Goal: Communication & Community: Answer question/provide support

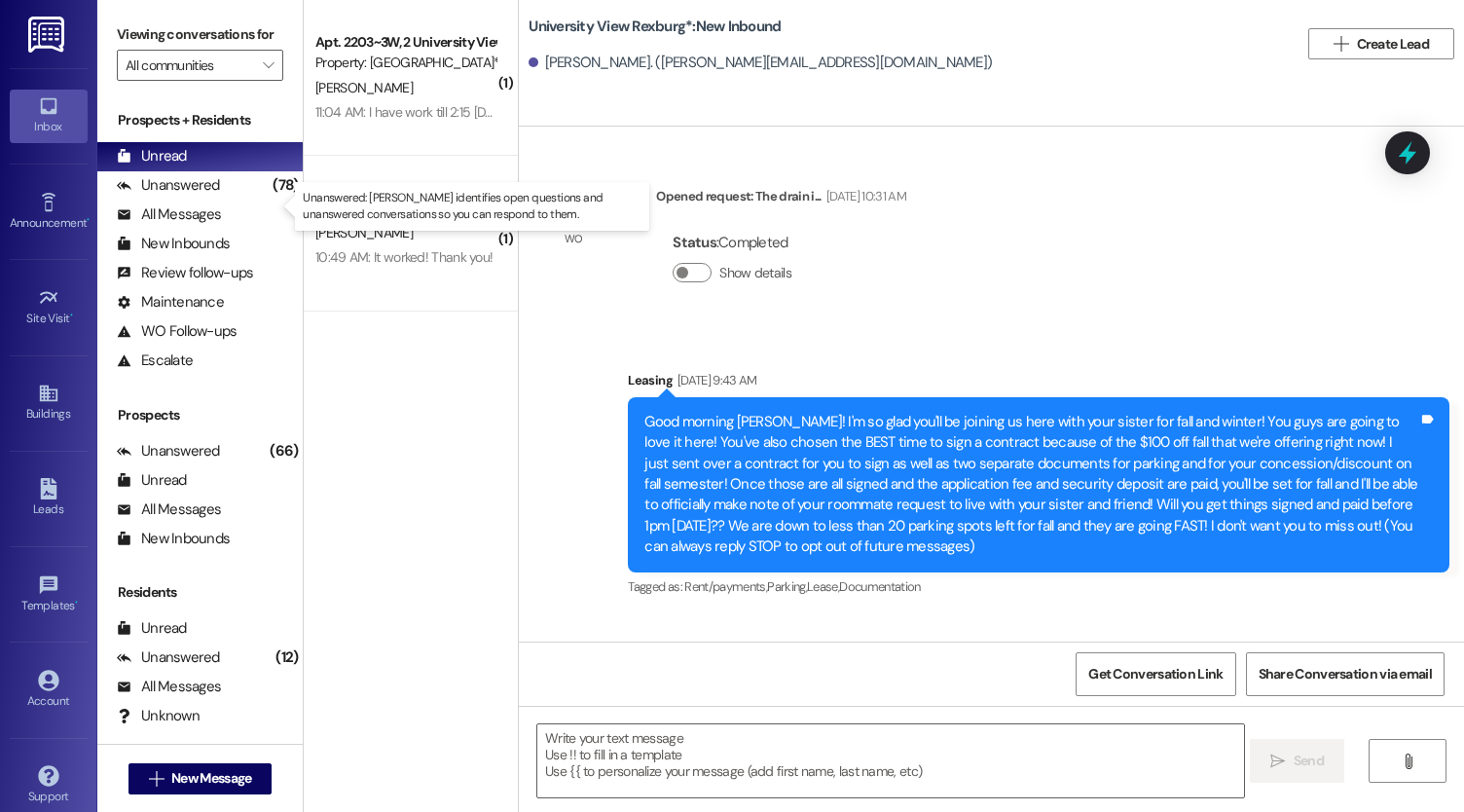
scroll to position [2568, 0]
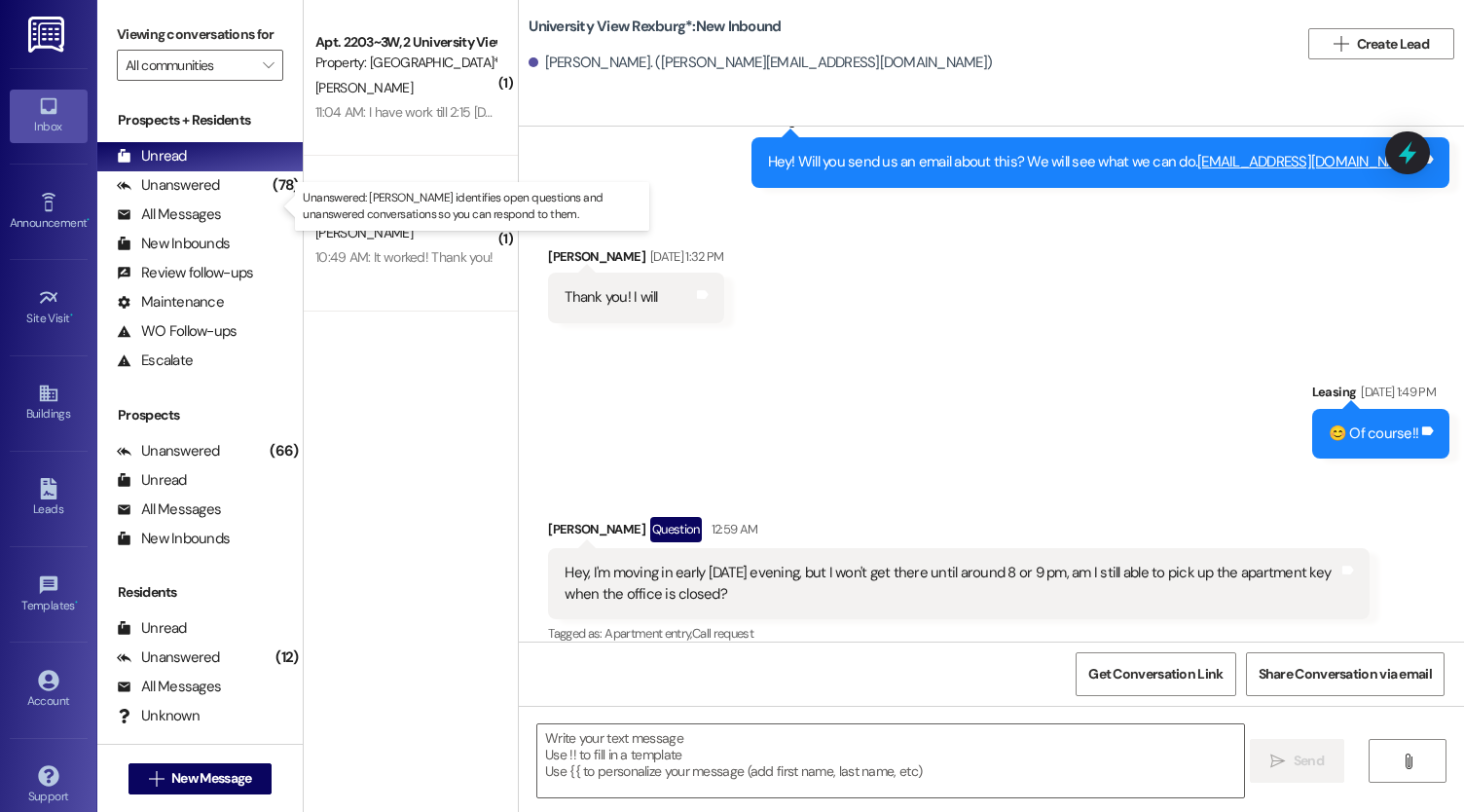
click at [224, 199] on div "Unanswered (78)" at bounding box center [199, 186] width 205 height 29
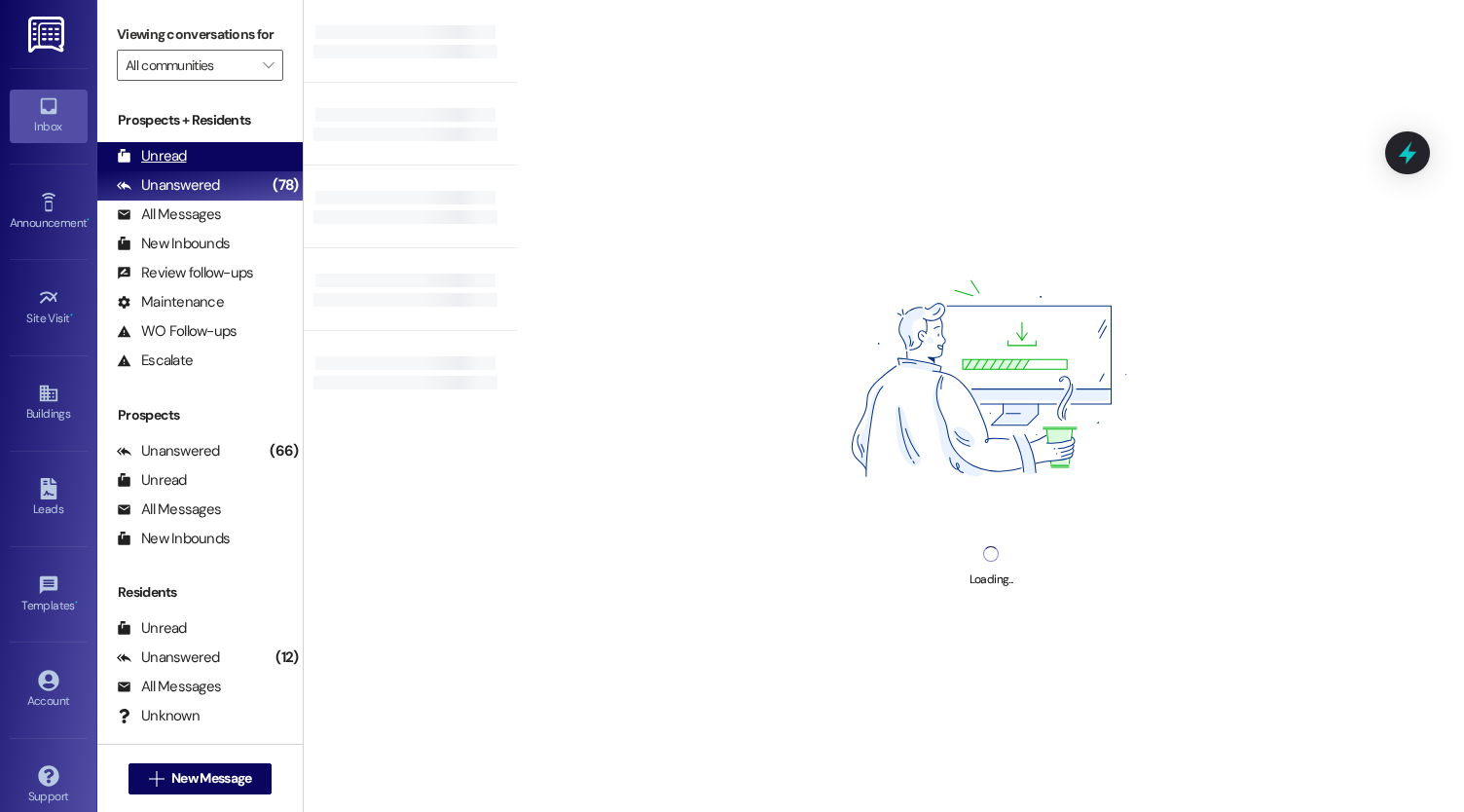
click at [208, 171] on div "Unread (0)" at bounding box center [199, 157] width 205 height 29
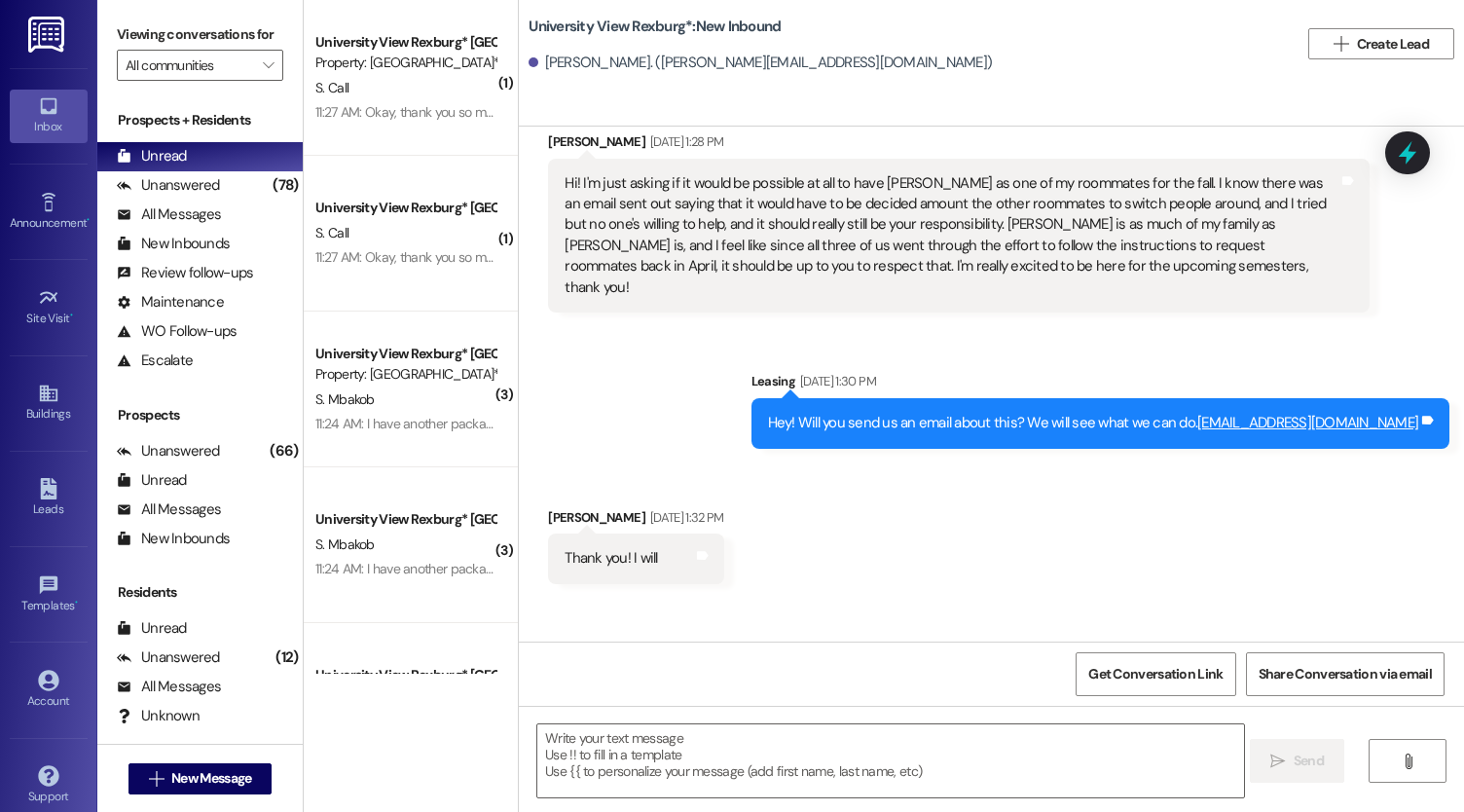
scroll to position [2726, 0]
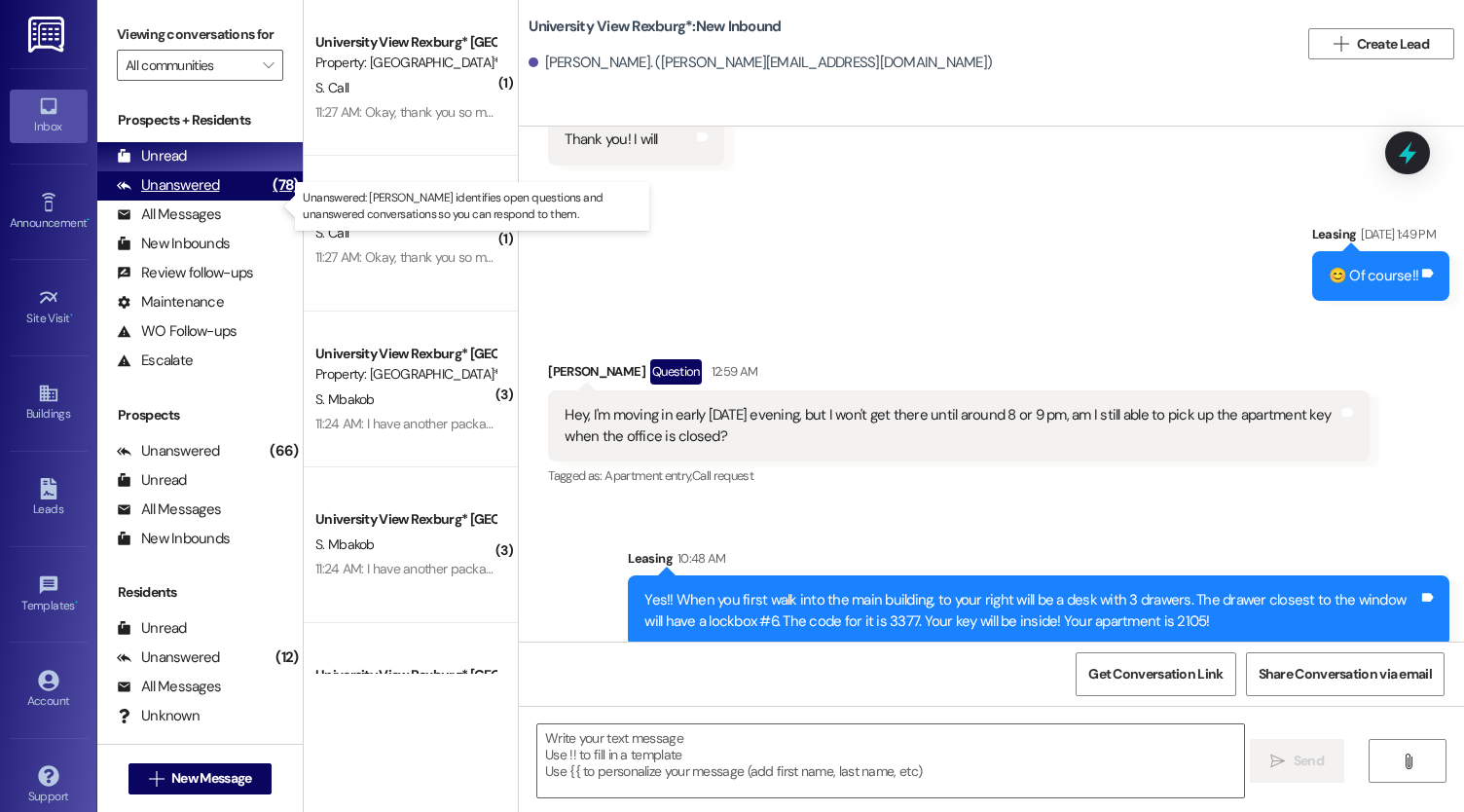
click at [186, 195] on div "Unanswered" at bounding box center [168, 185] width 103 height 21
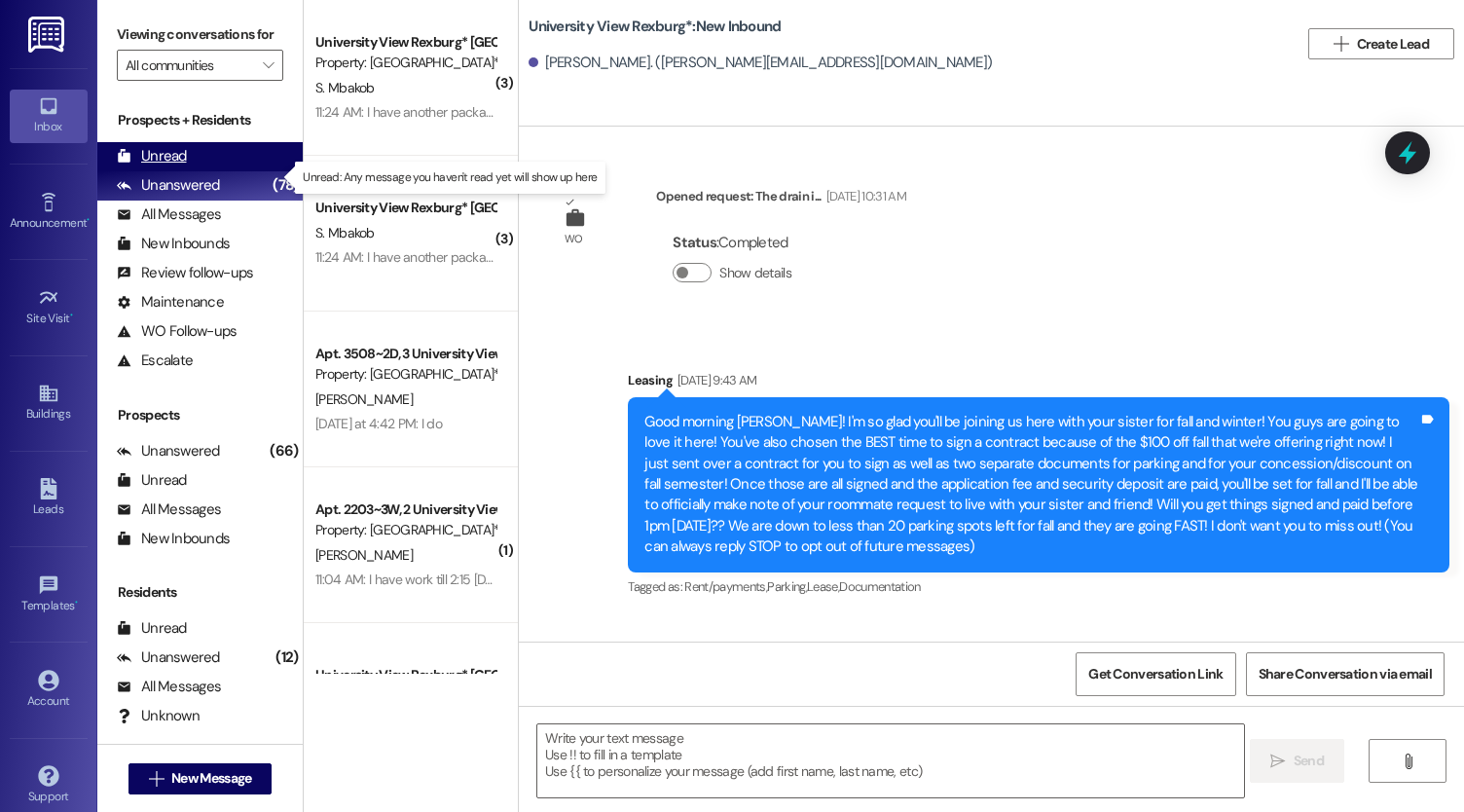
click at [184, 167] on div "Unread" at bounding box center [151, 156] width 70 height 21
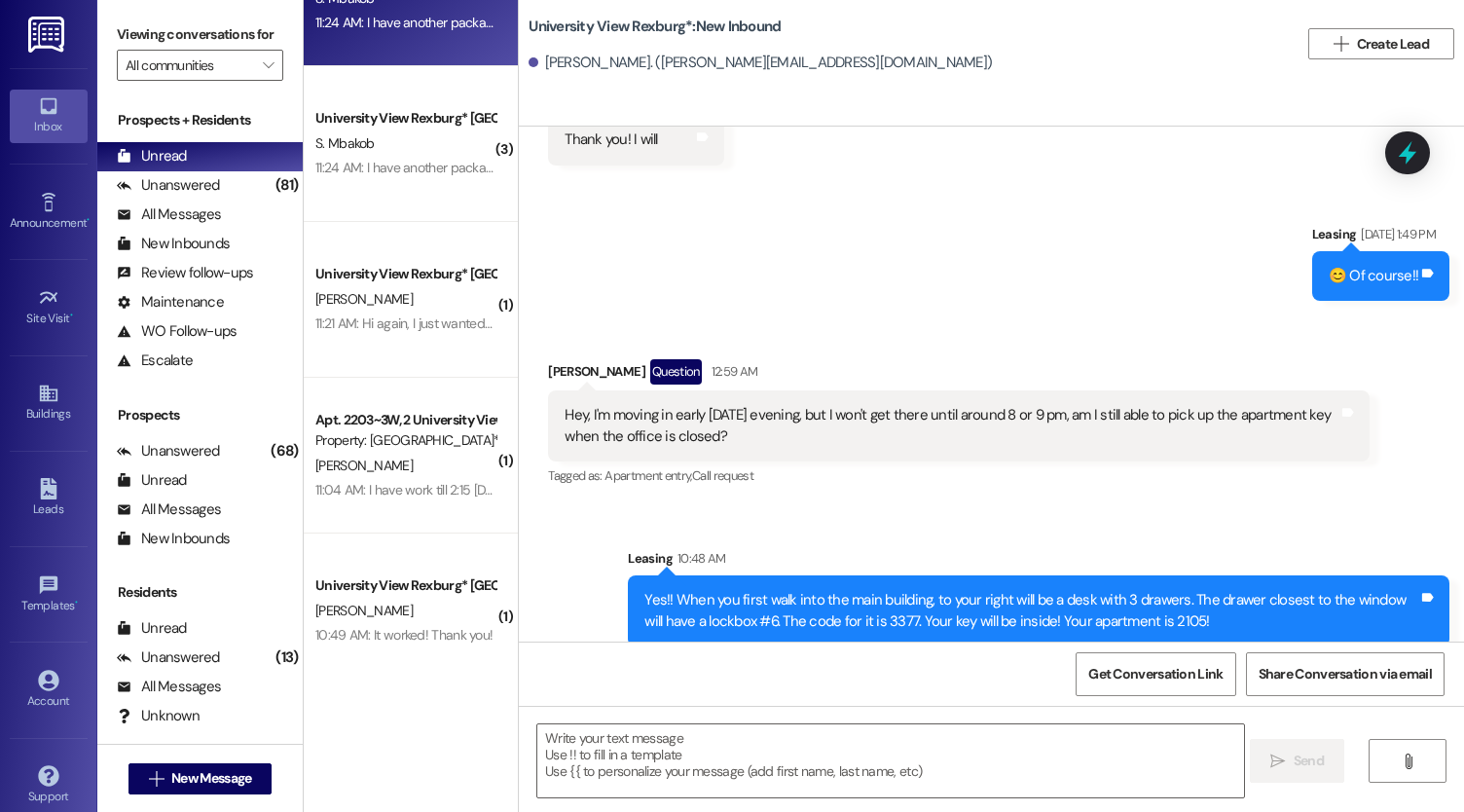
scroll to position [729, 0]
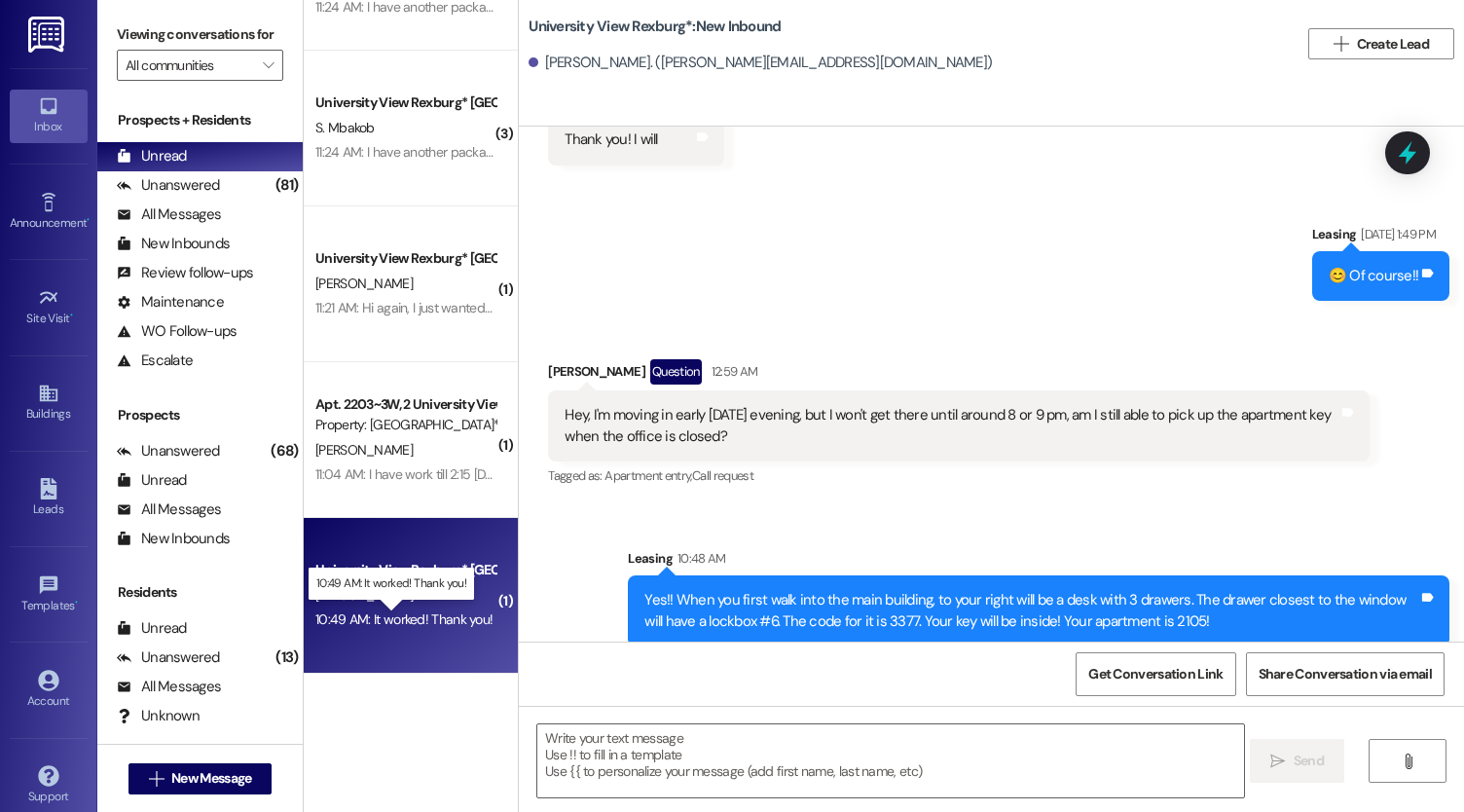
click at [396, 617] on div "10:49 AM: It worked! Thank you! 10:49 AM: It worked! Thank you!" at bounding box center [404, 620] width 177 height 18
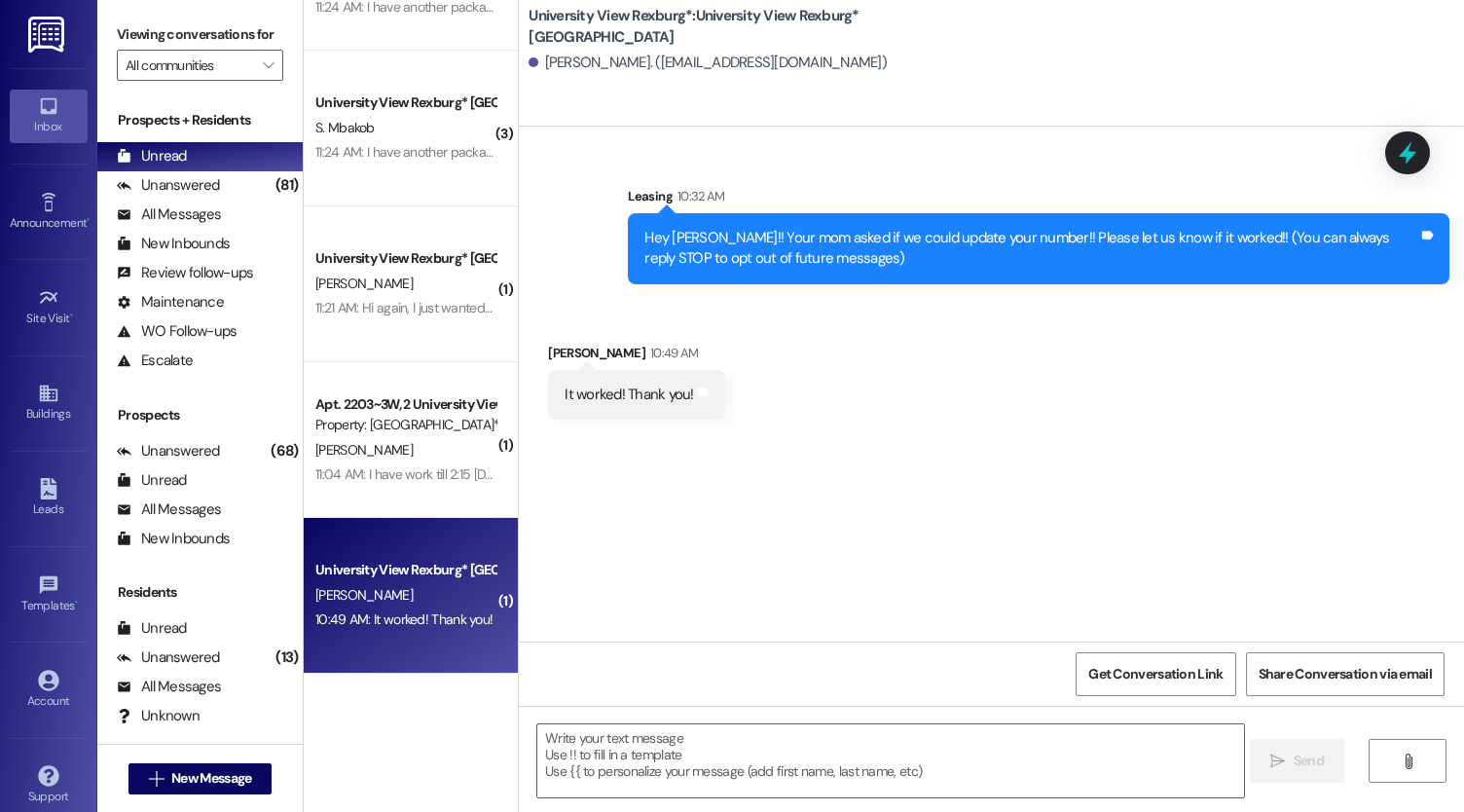
scroll to position [0, 0]
click at [689, 756] on textarea at bounding box center [891, 761] width 707 height 73
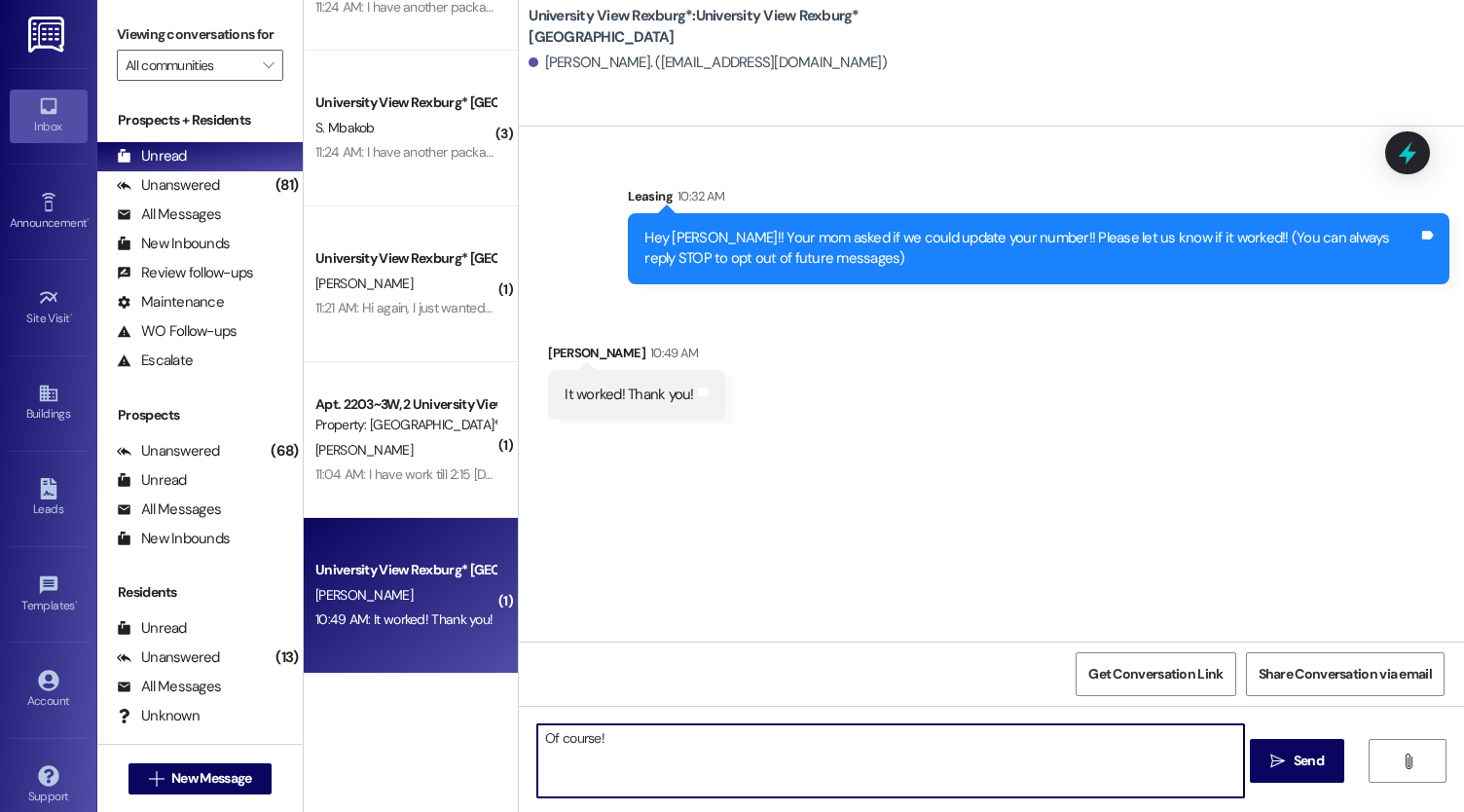
type textarea "Of course!!"
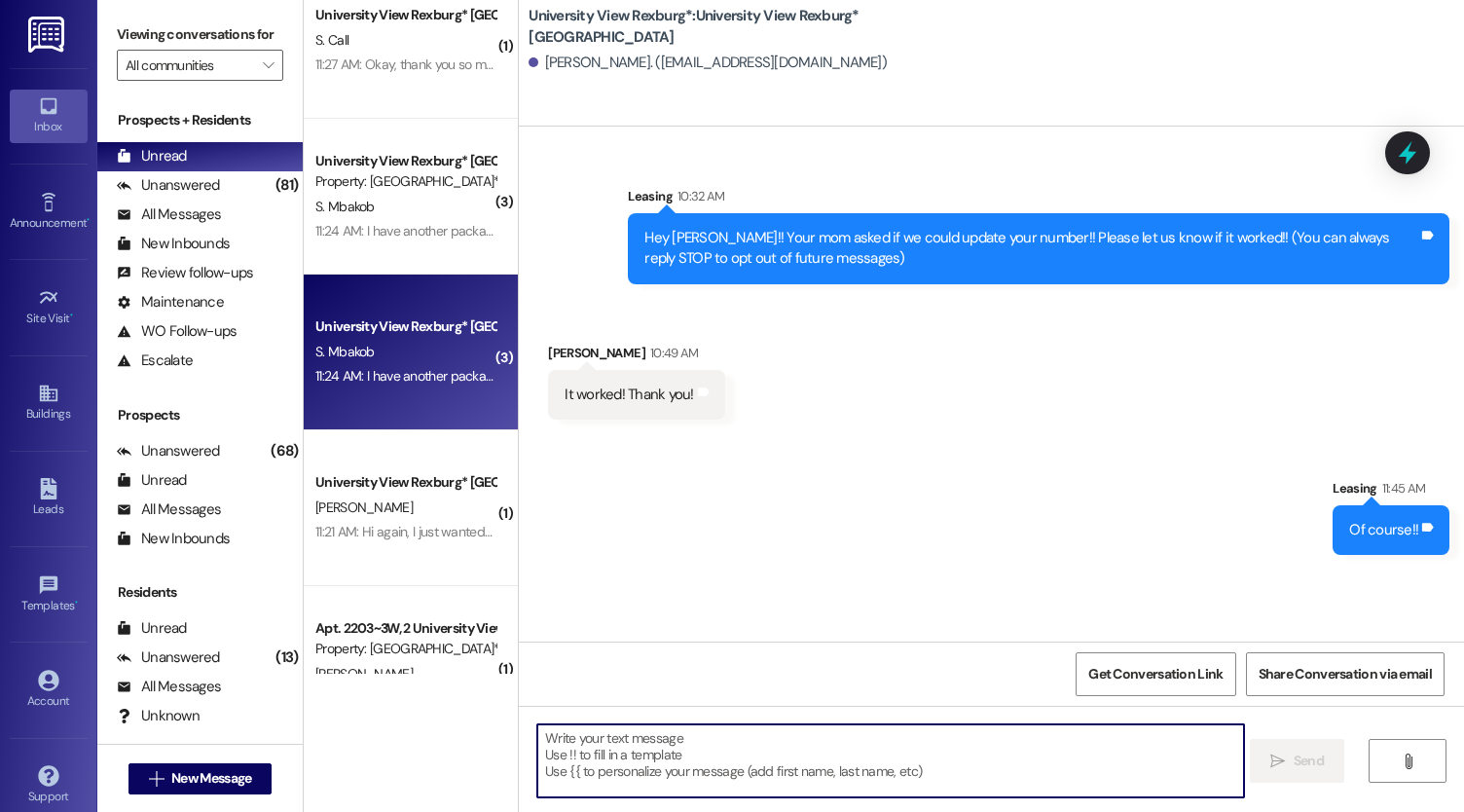
scroll to position [308, 0]
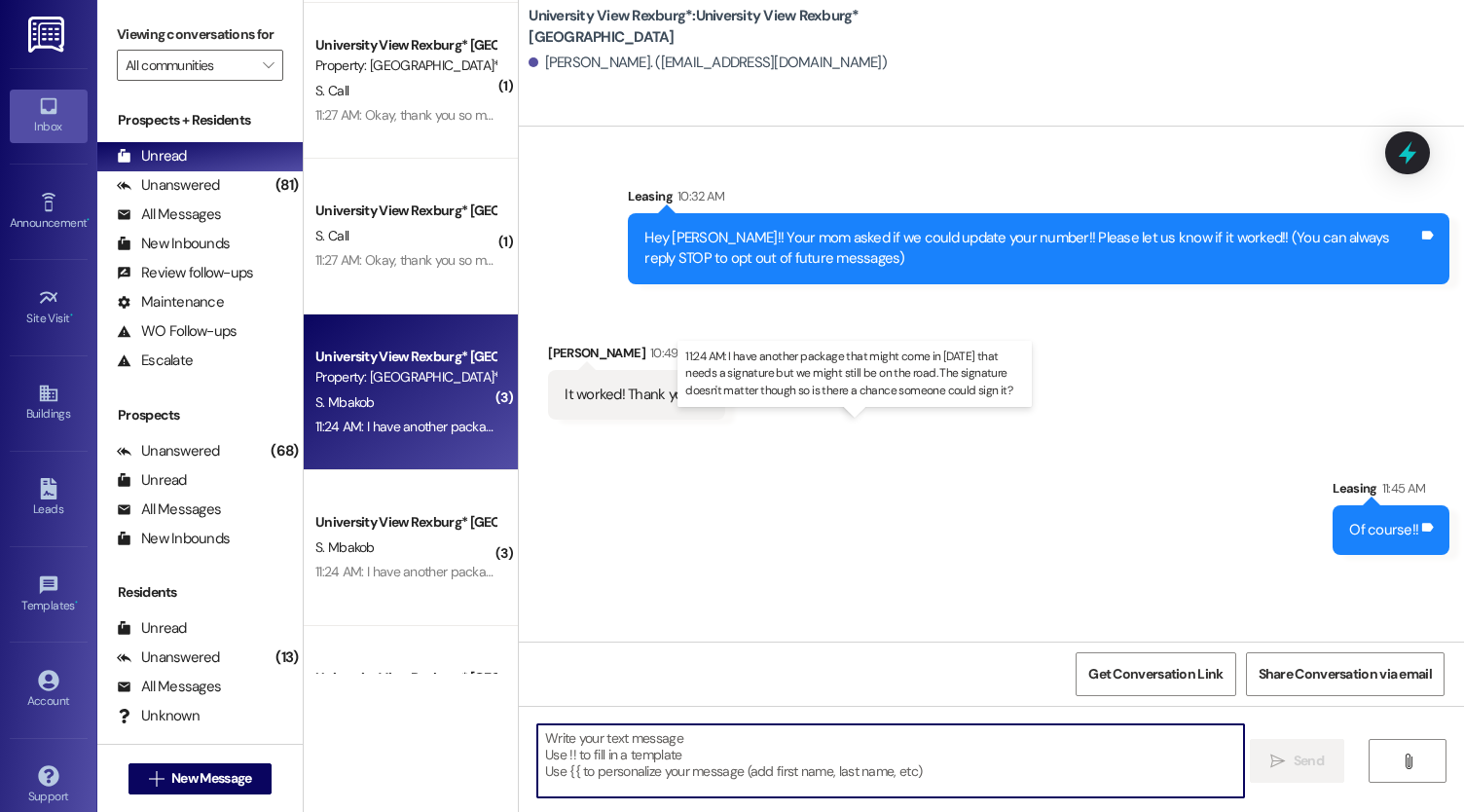
click at [414, 431] on div "11:24 AM: I have another package that might come in [DATE] that needs a signatu…" at bounding box center [868, 426] width 1107 height 18
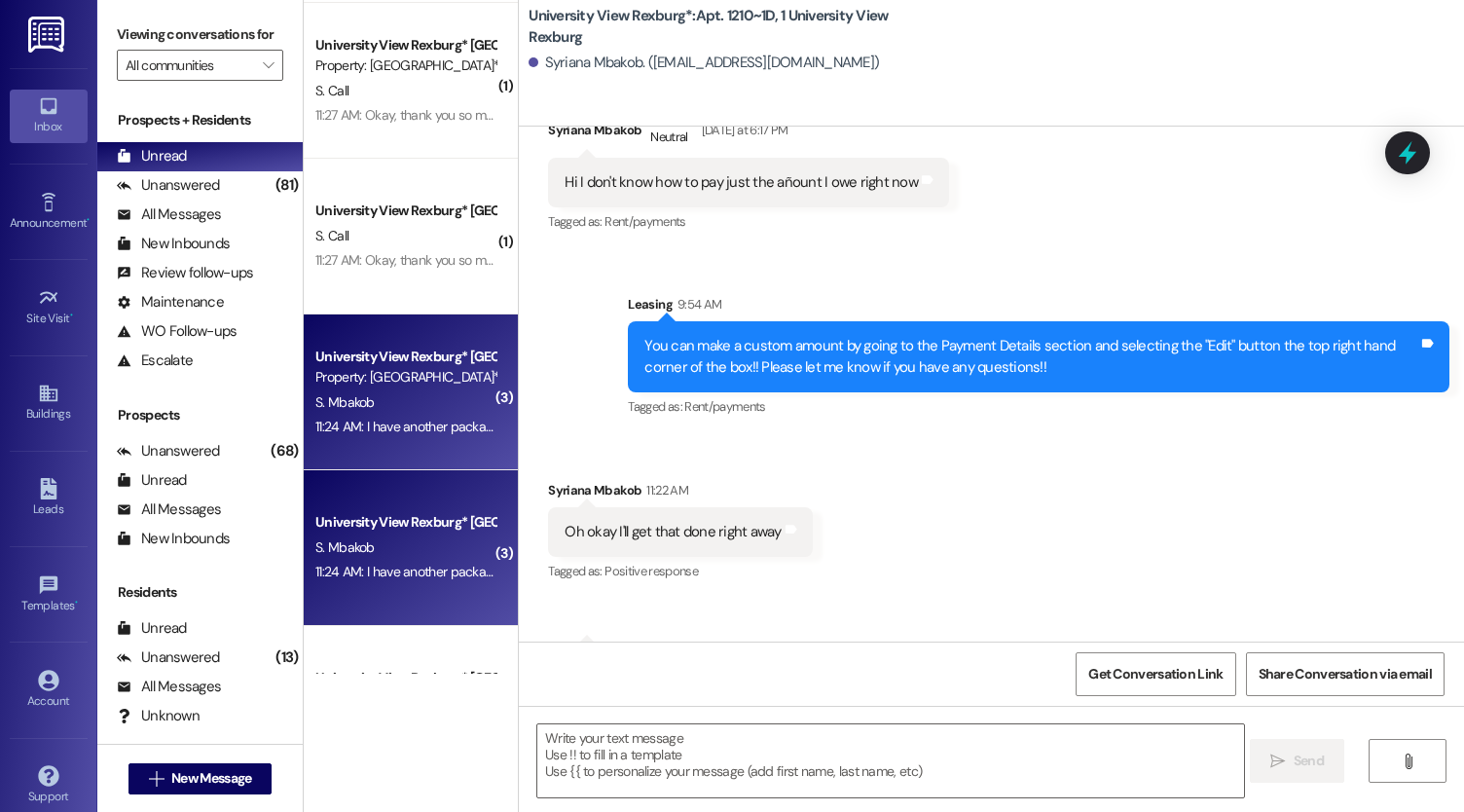
scroll to position [45716, 0]
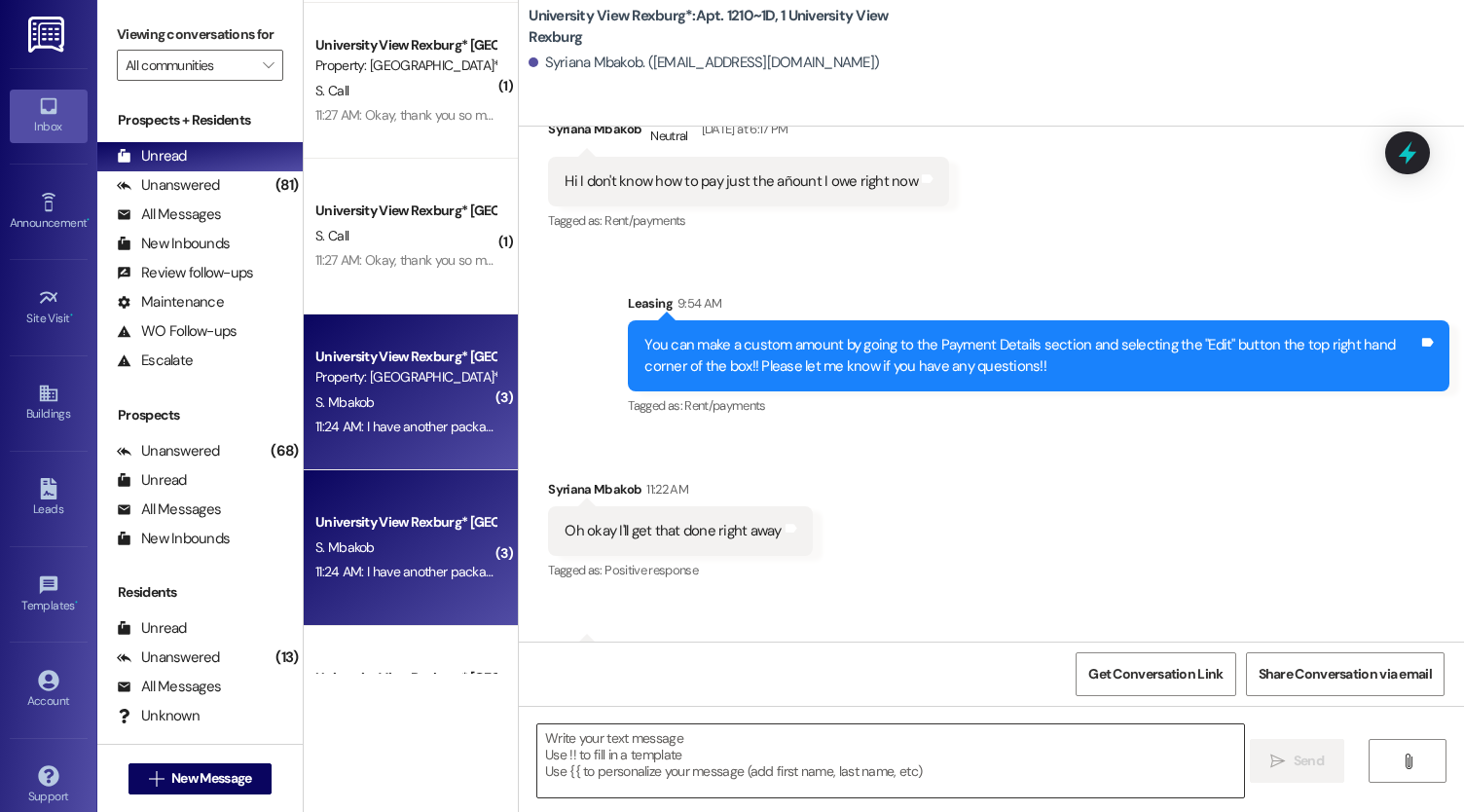
click at [736, 736] on textarea at bounding box center [891, 761] width 707 height 73
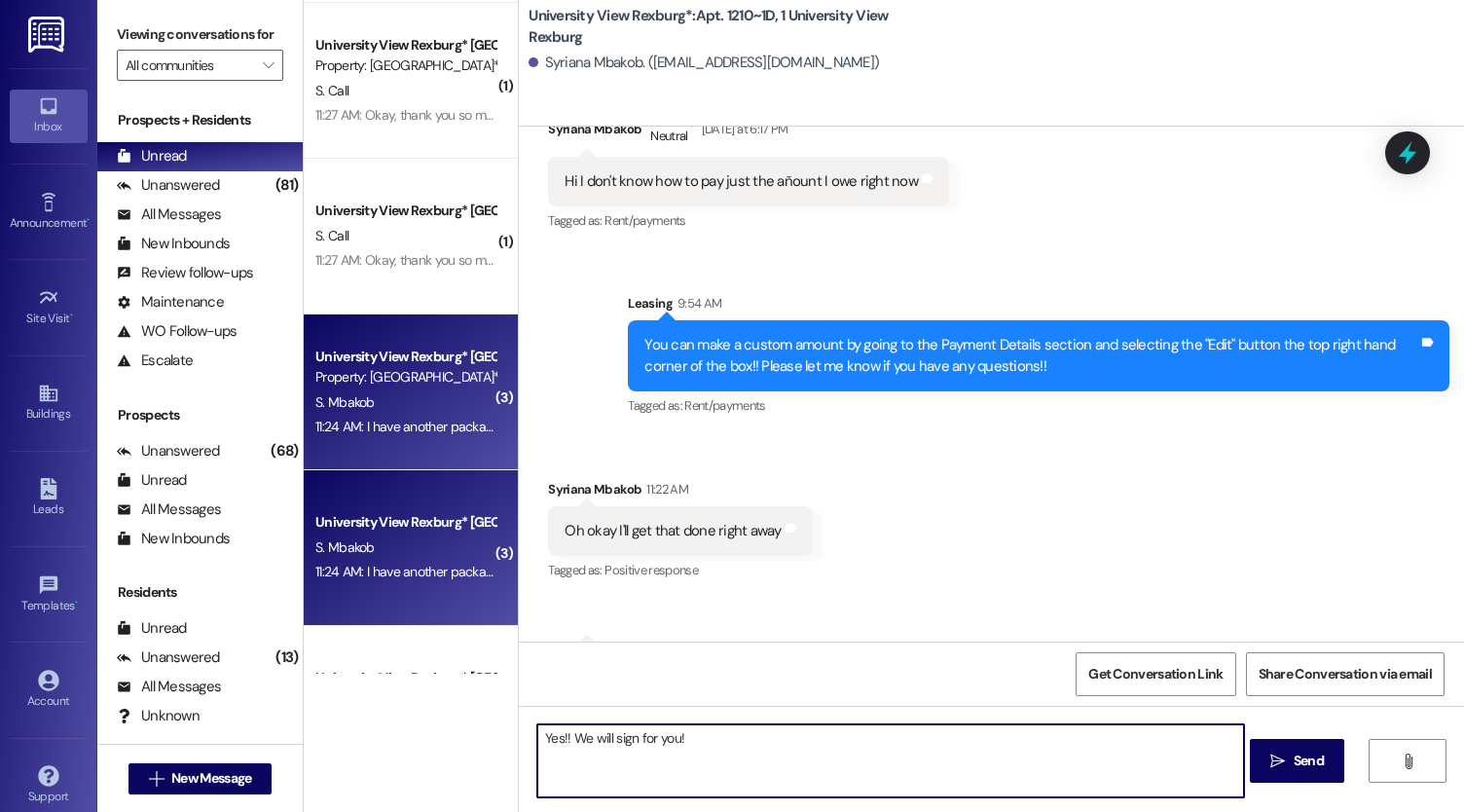
type textarea "Yes!! We will sign for you!!"
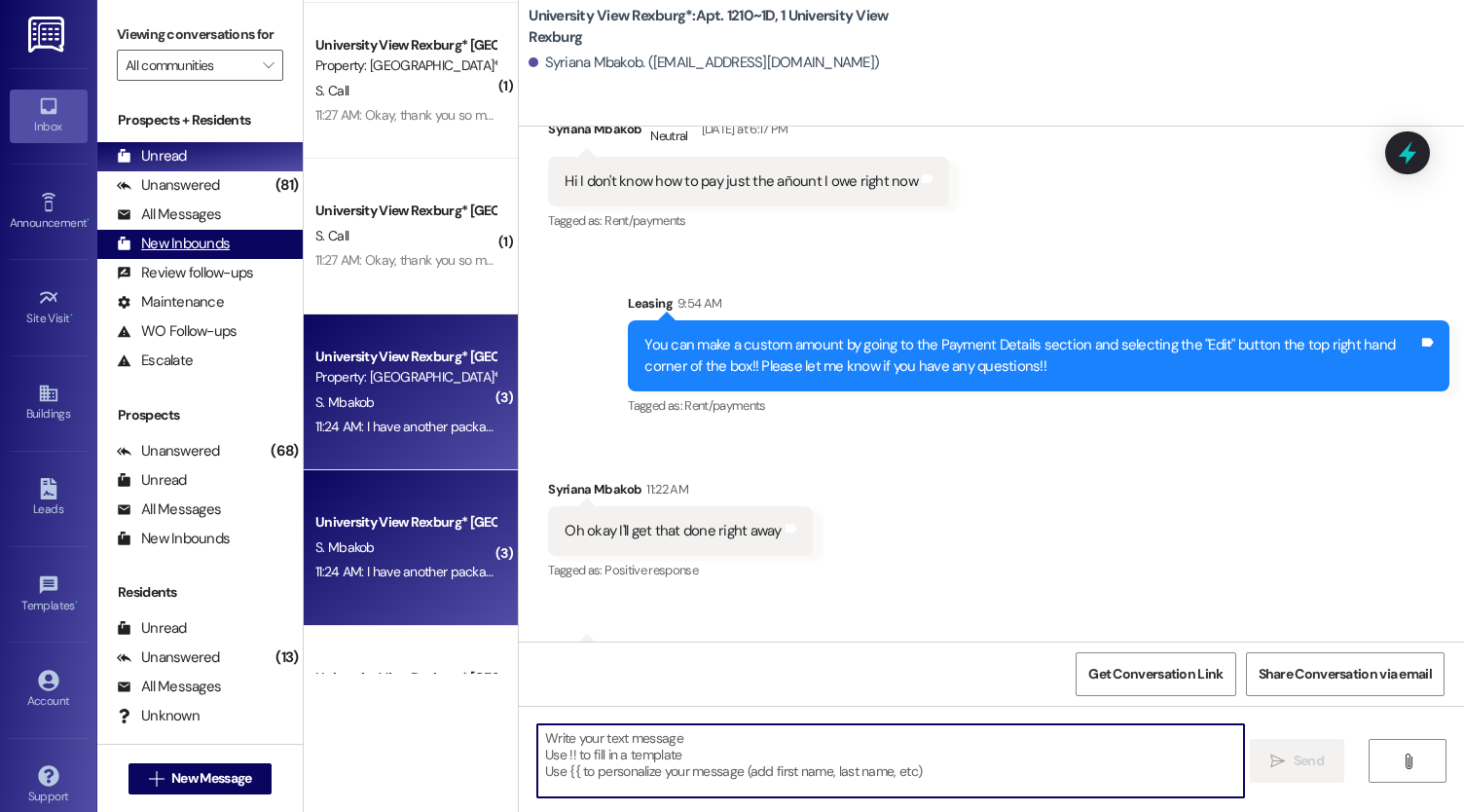
scroll to position [45716, 0]
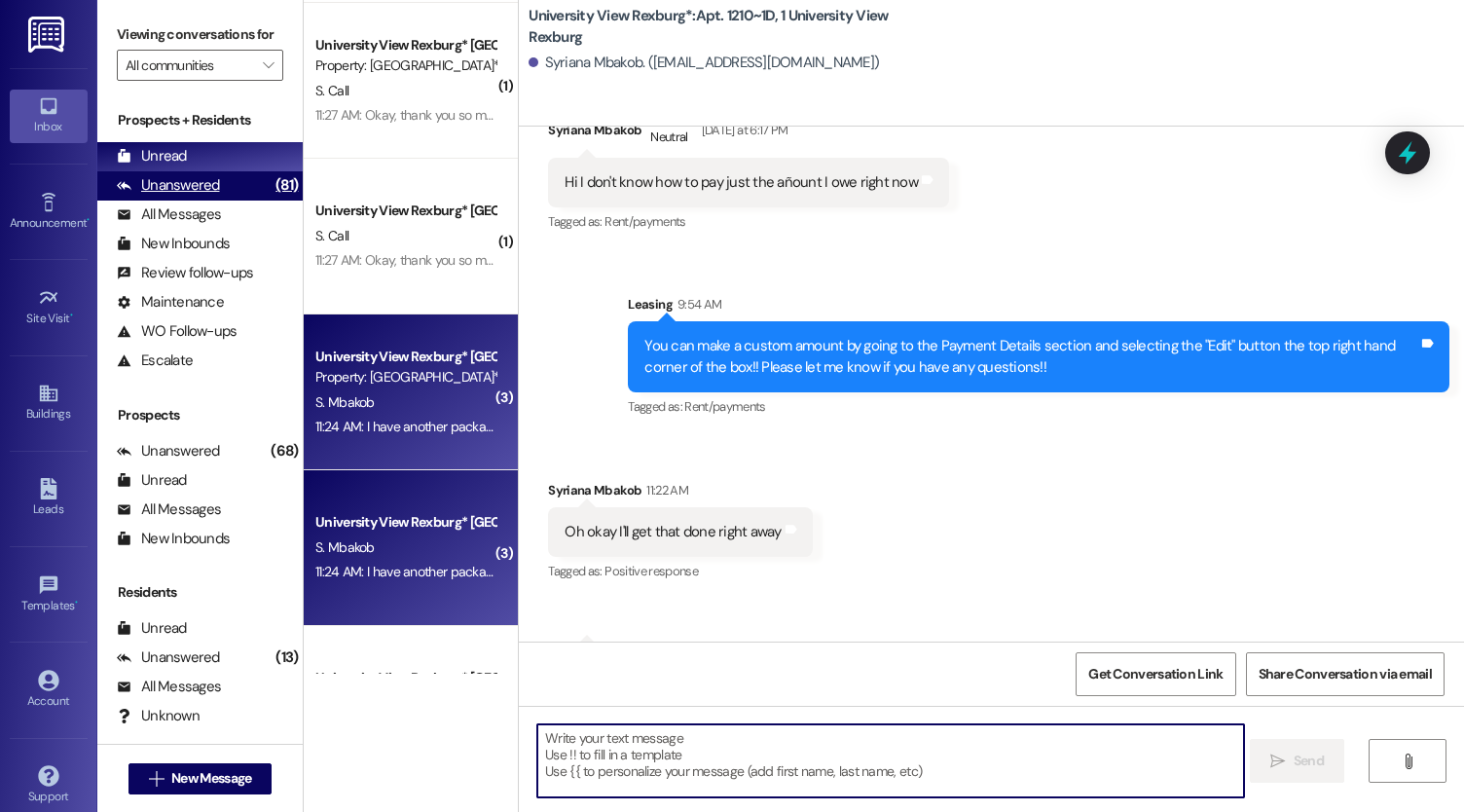
click at [206, 195] on div "Unanswered" at bounding box center [168, 185] width 103 height 21
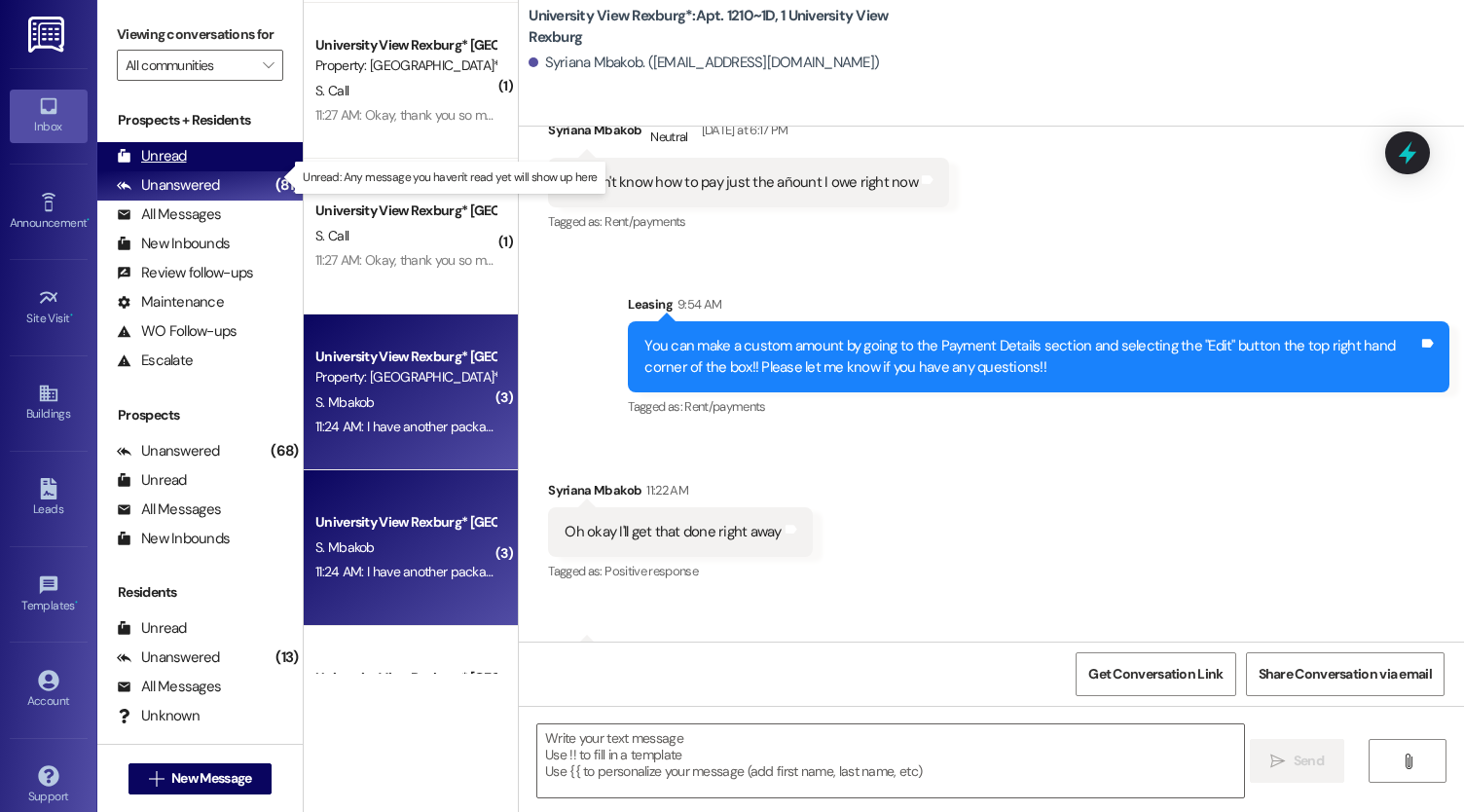
click at [188, 171] on div "Unread (0)" at bounding box center [199, 157] width 205 height 29
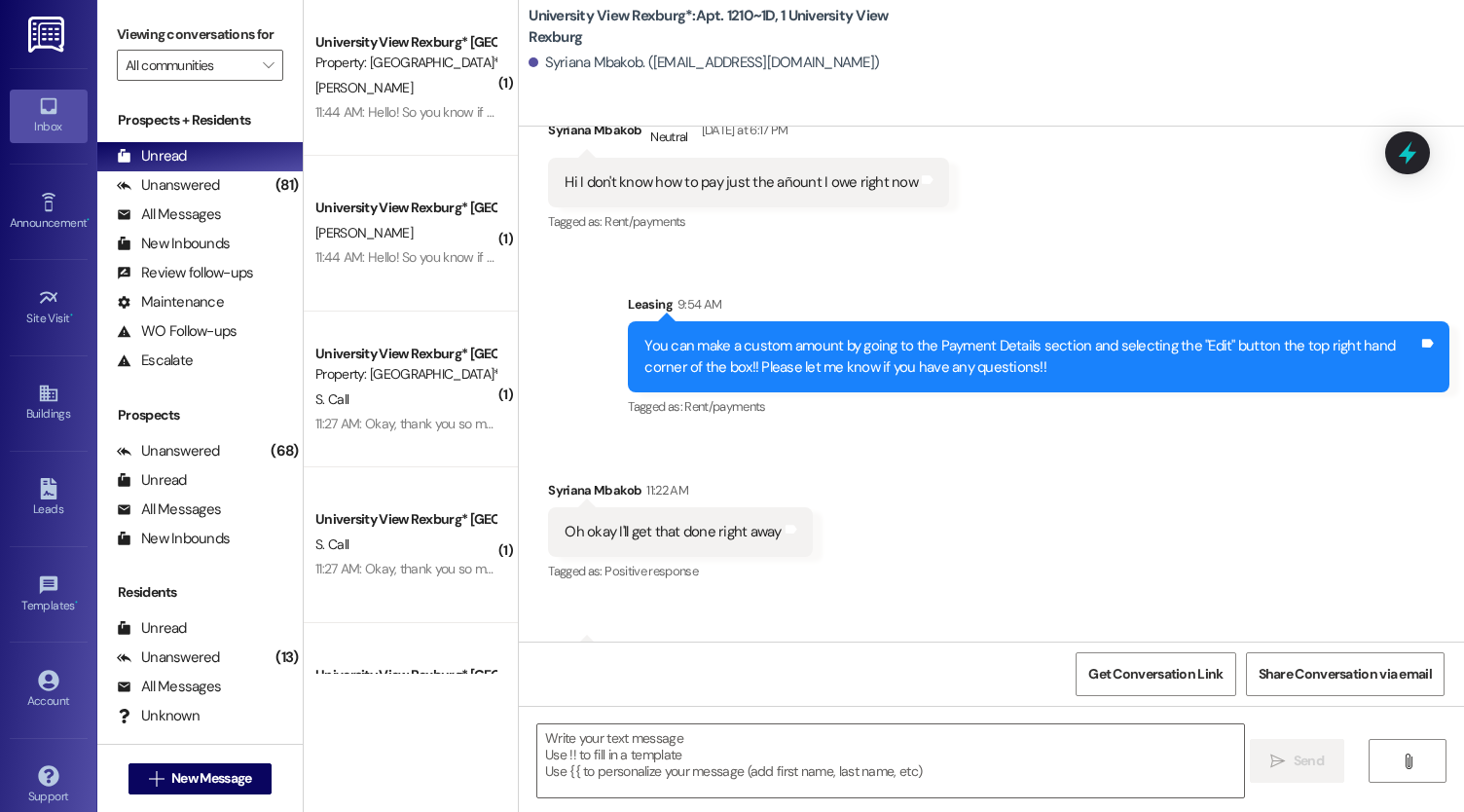
scroll to position [45852, 0]
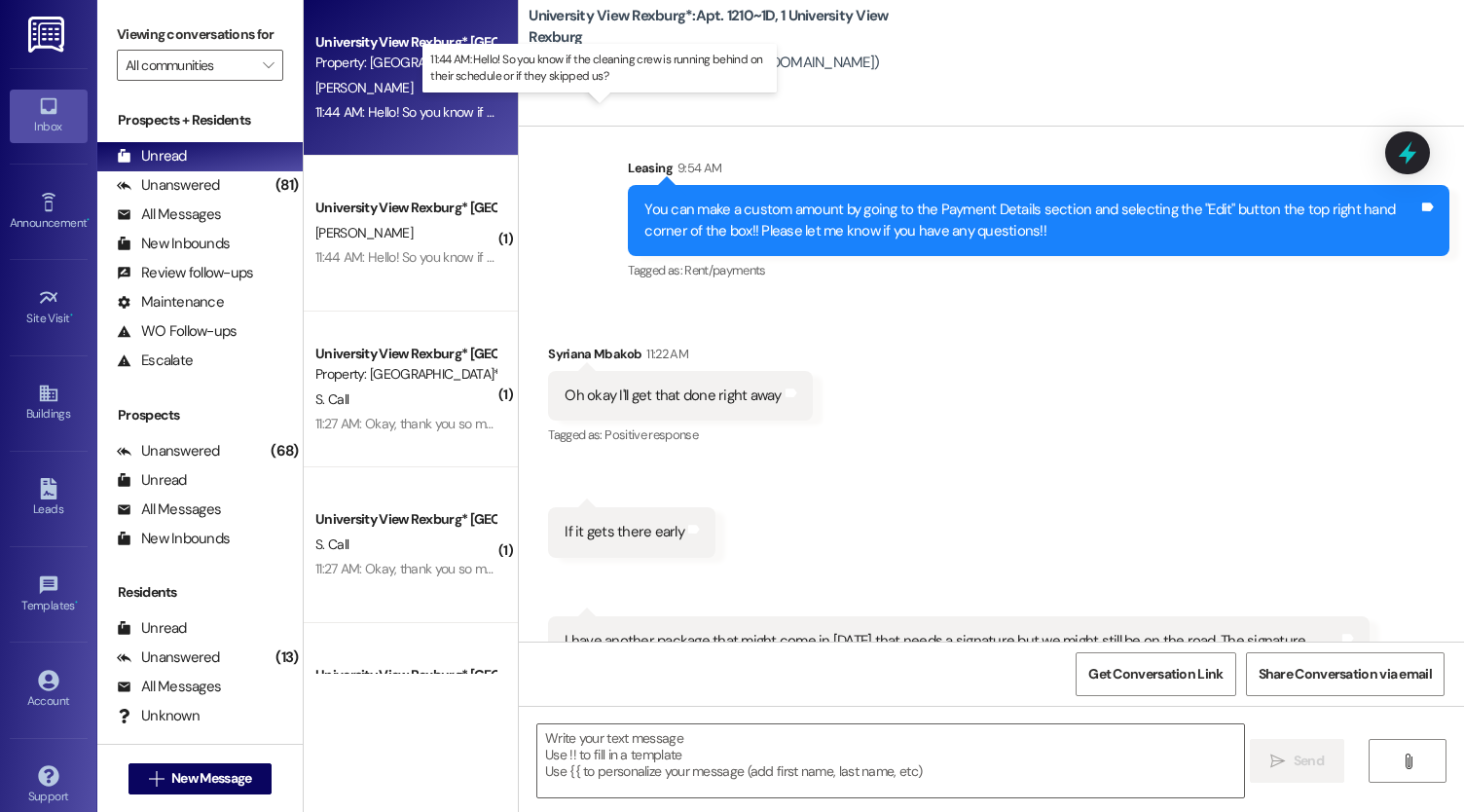
click at [438, 117] on div "11:44 AM: Hello! So you know if the cleaning crew is running behind on their sc…" at bounding box center [613, 112] width 596 height 18
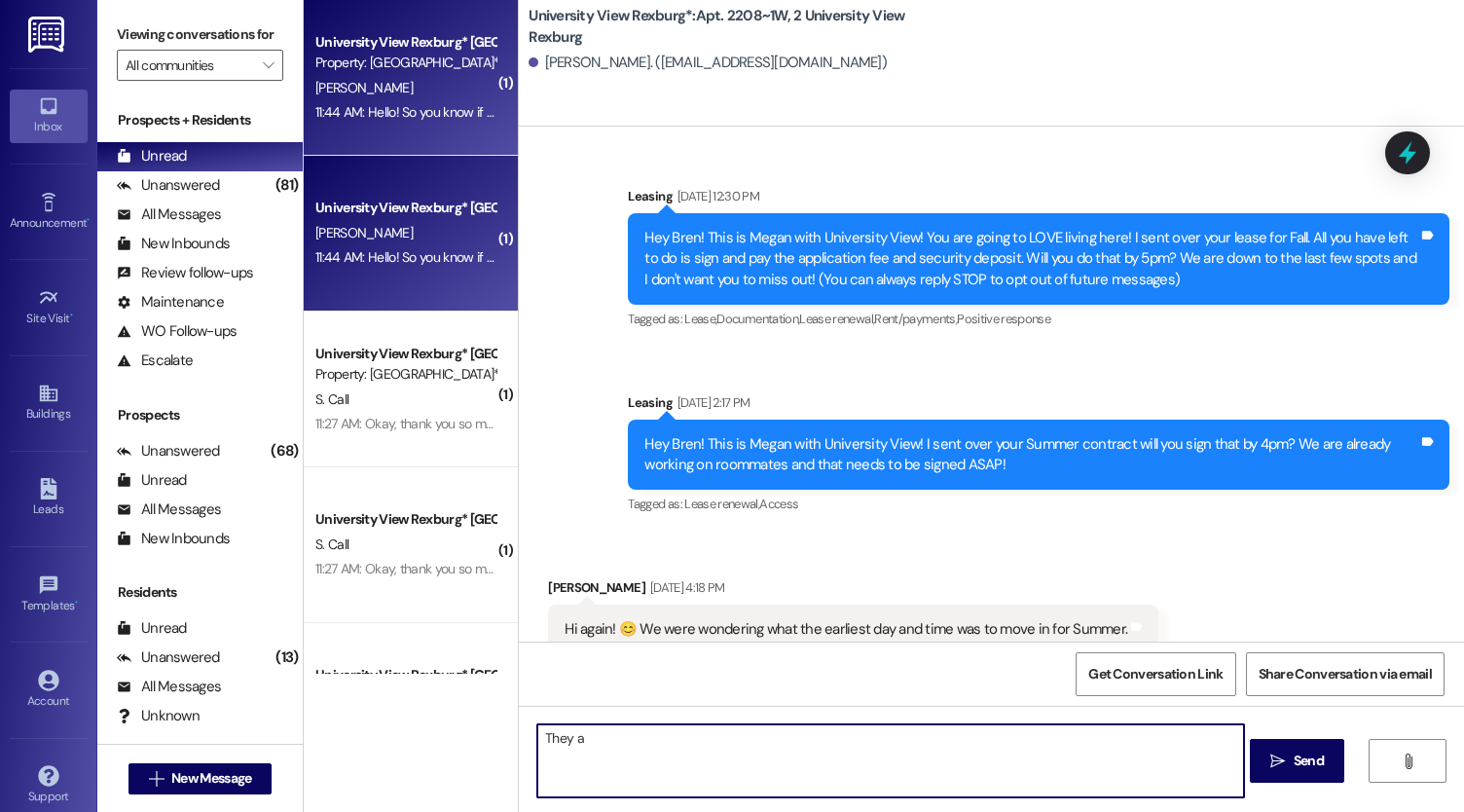
scroll to position [118698, 0]
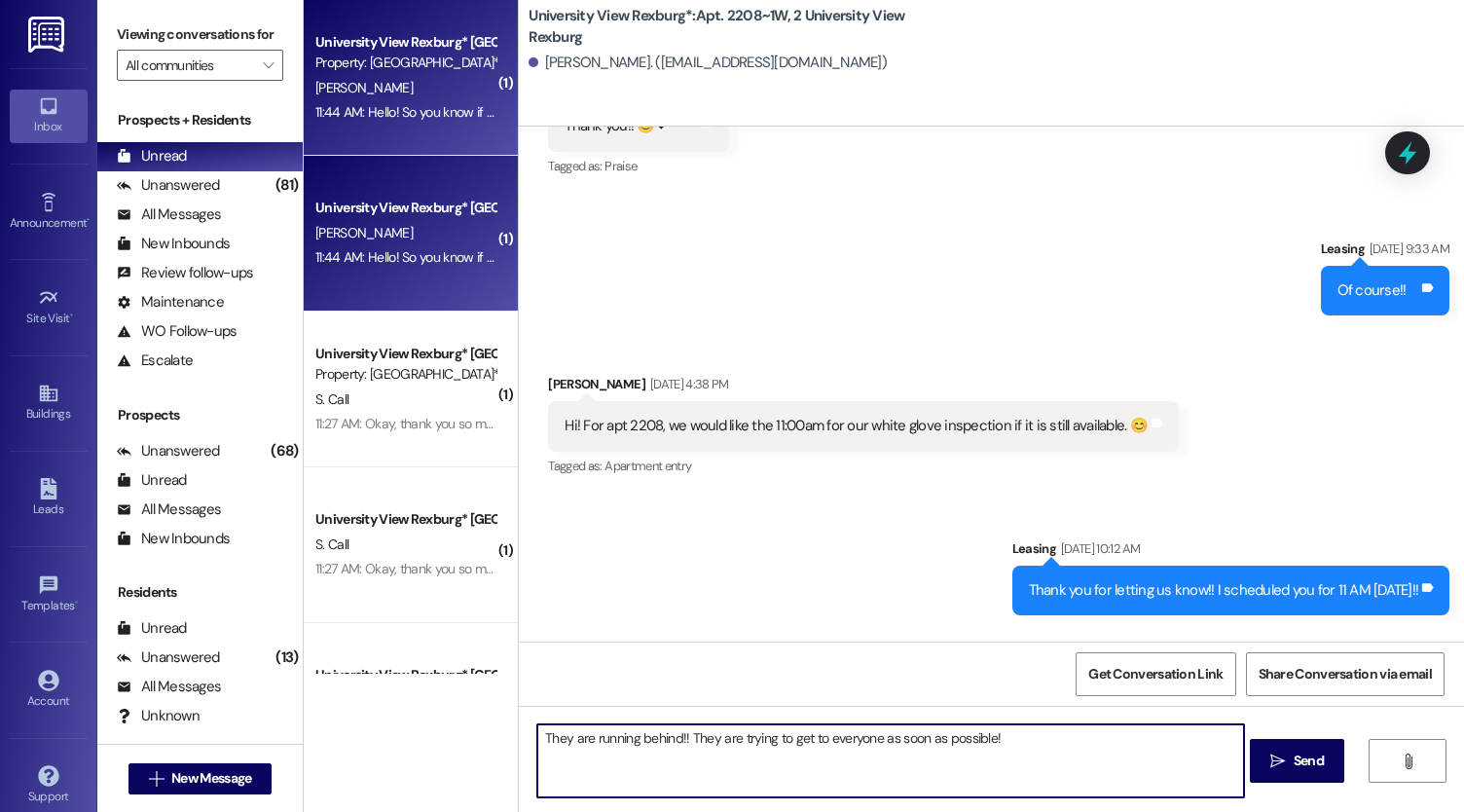
type textarea "They are running behind!! They are trying to get to everyone as soon as possibl…"
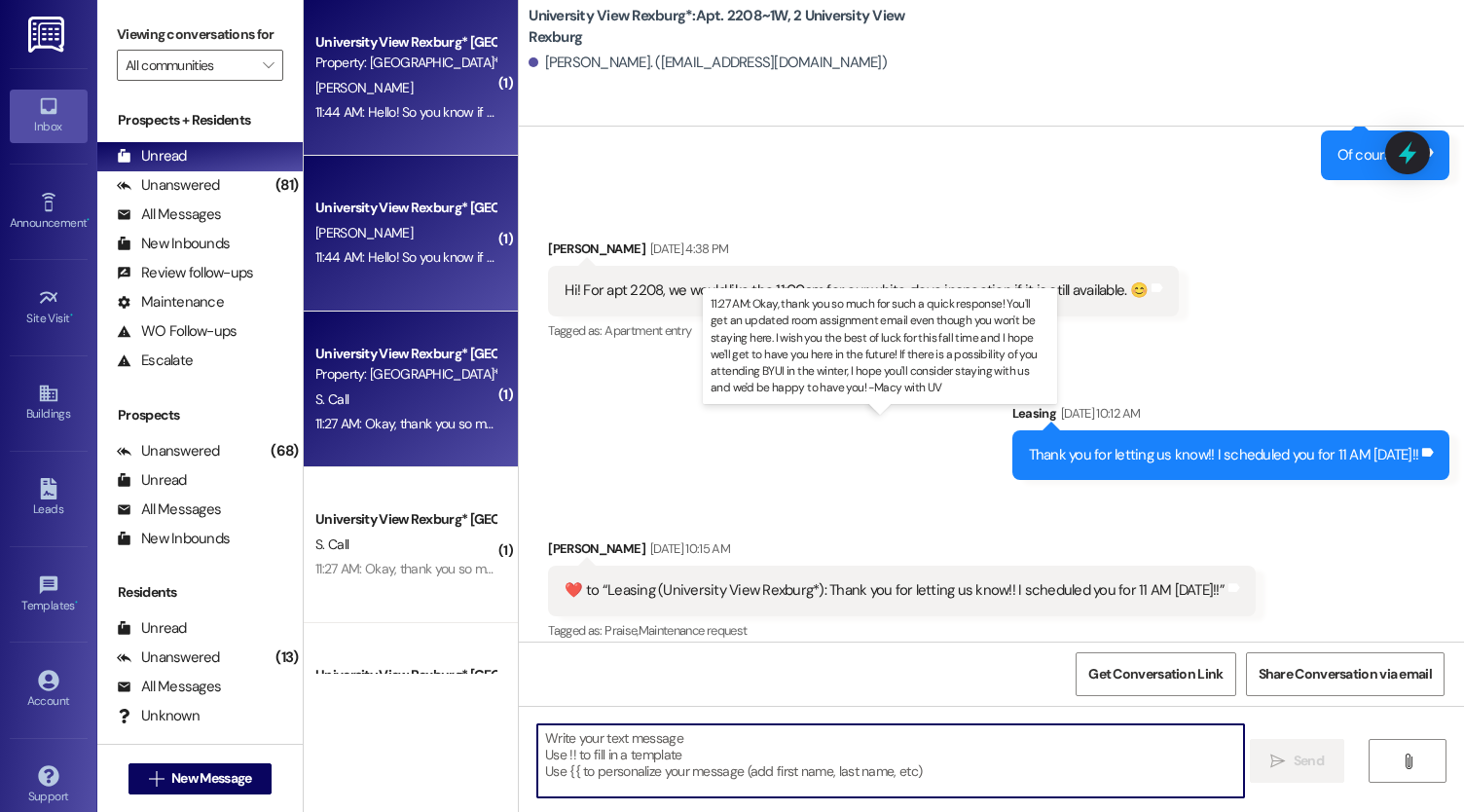
scroll to position [118697, 0]
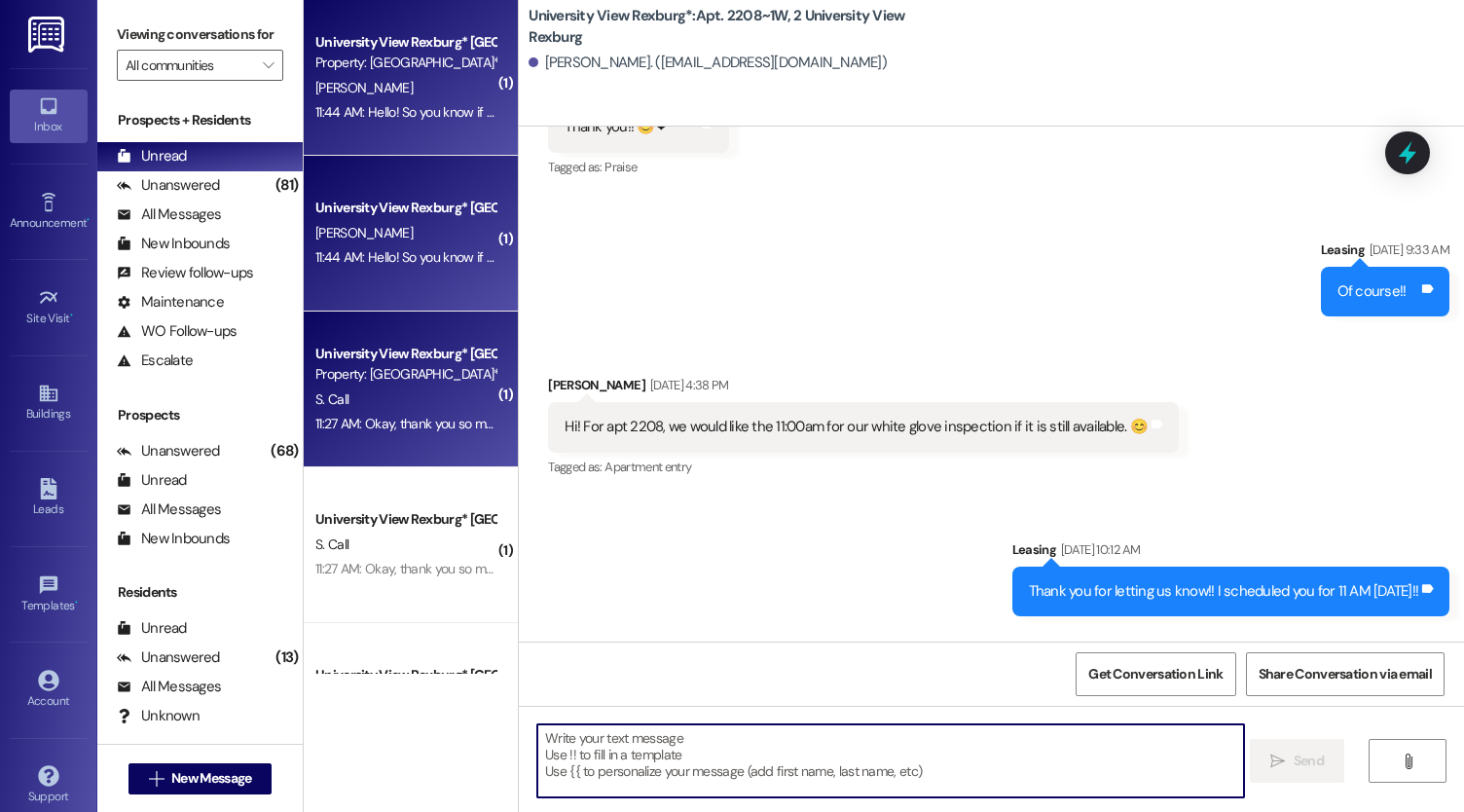
click at [394, 430] on div "11:27 AM: Okay, thank you so much for such a quick response! You'll get an upda…" at bounding box center [1385, 423] width 2142 height 18
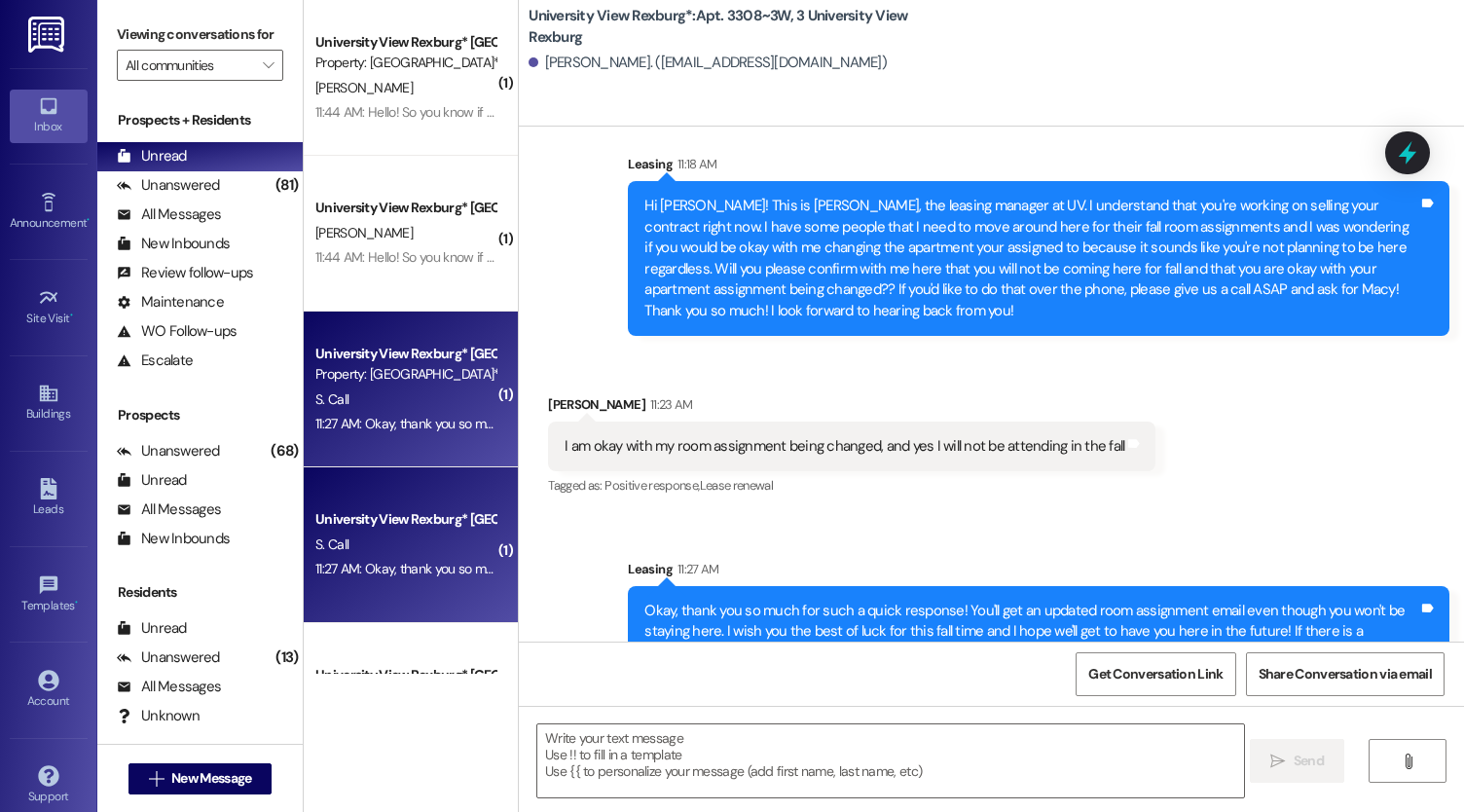
scroll to position [1234, 0]
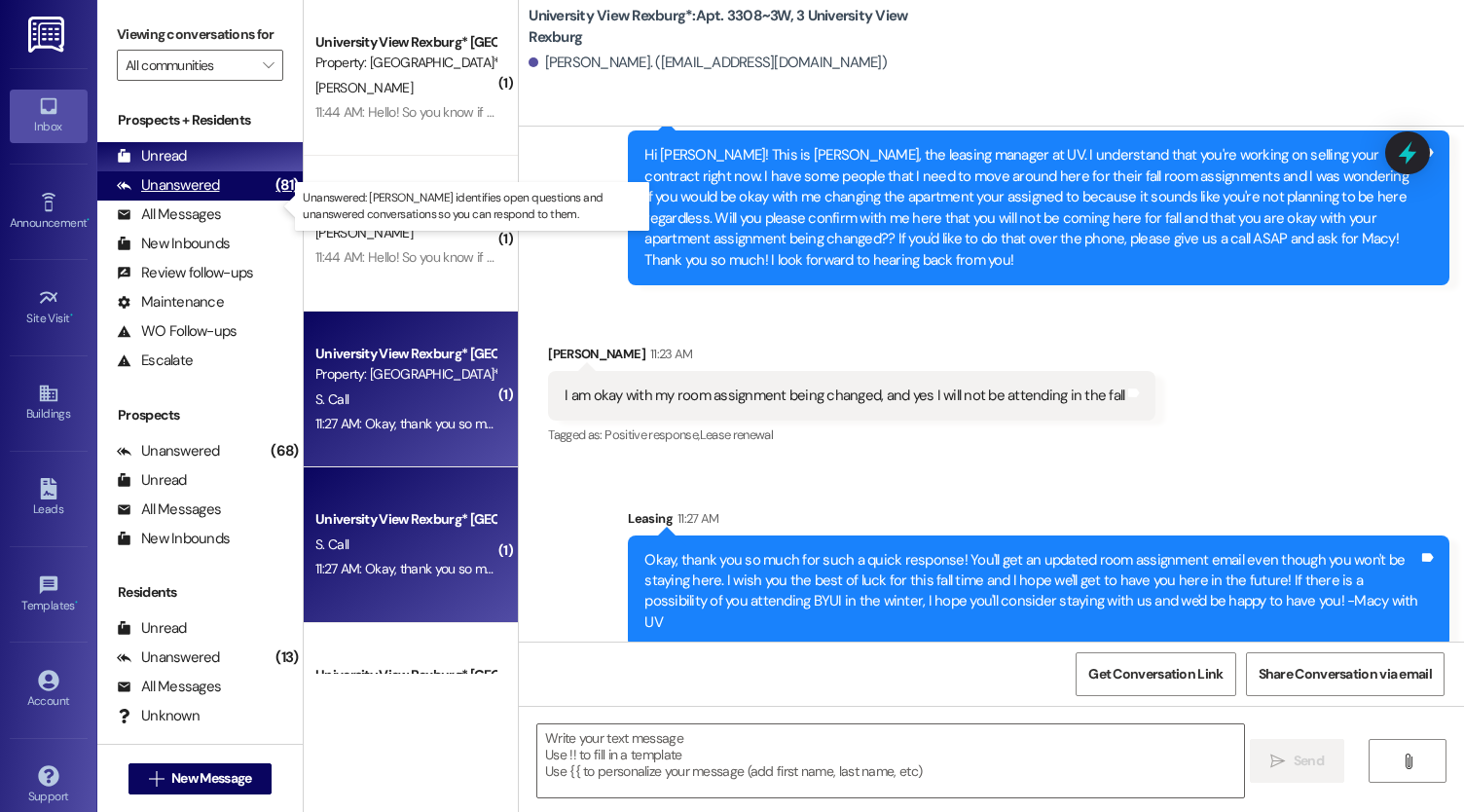
click at [190, 195] on div "Unanswered" at bounding box center [168, 185] width 103 height 21
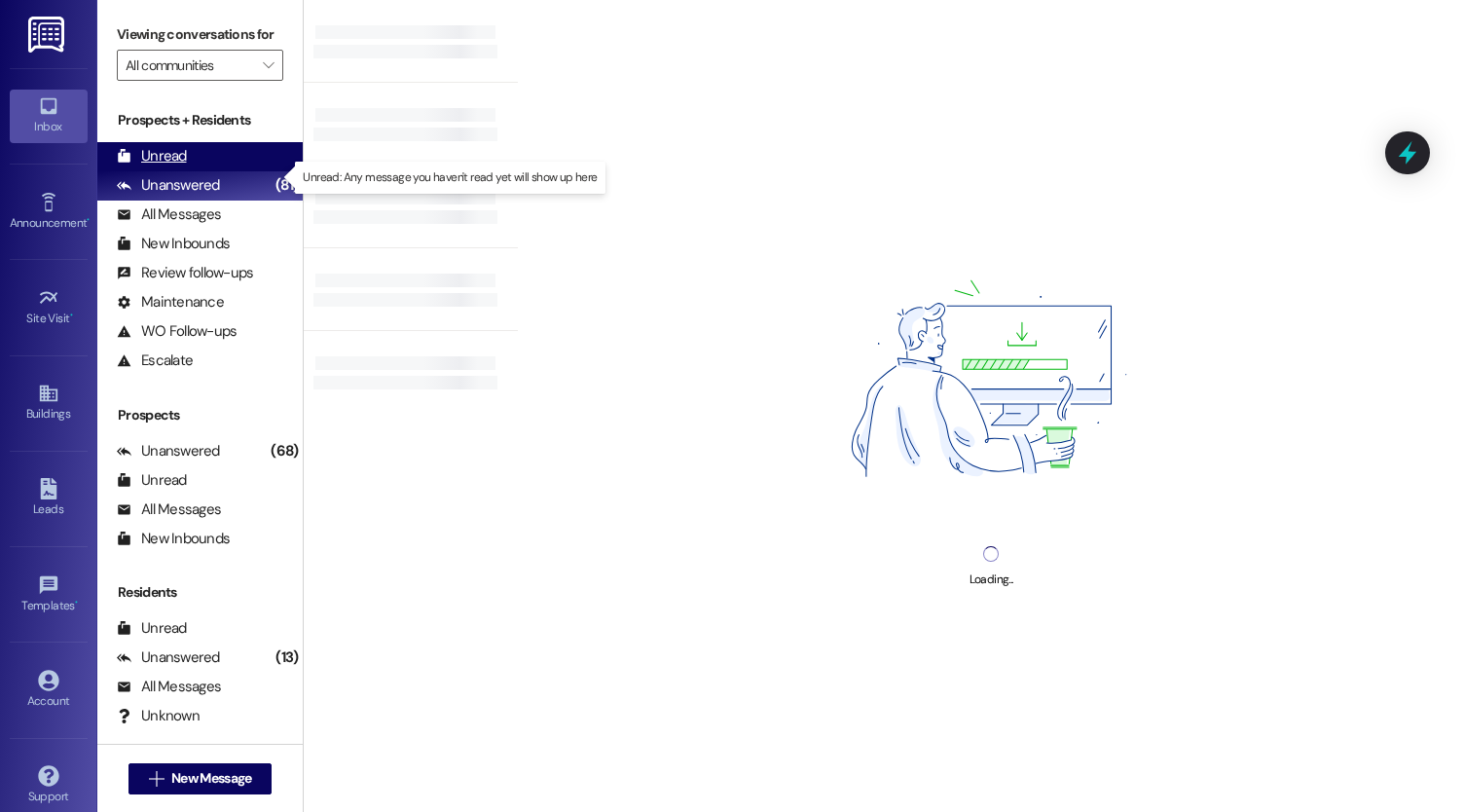
click at [158, 167] on div "Unread" at bounding box center [151, 156] width 70 height 21
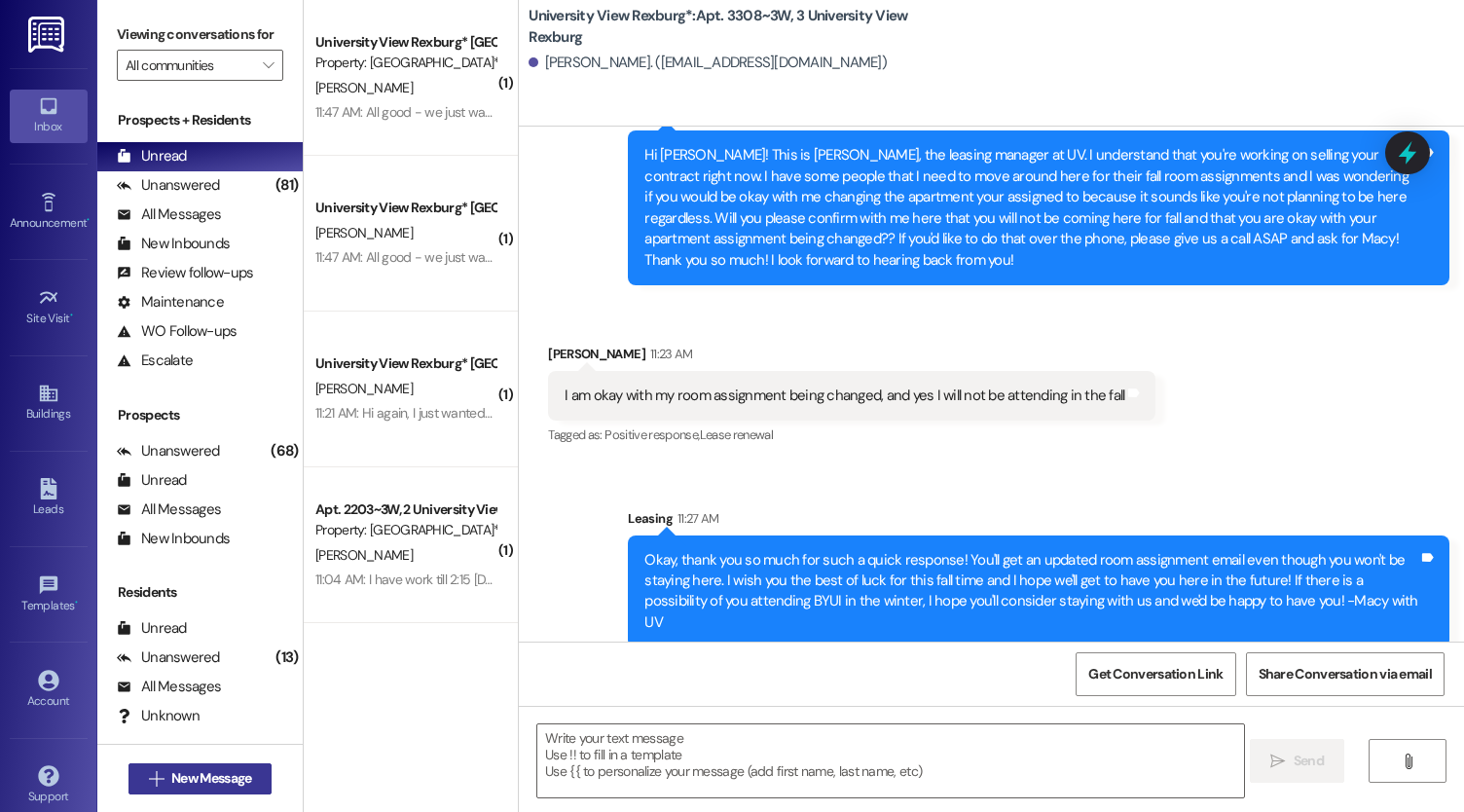
click at [235, 772] on span "New Message" at bounding box center [210, 778] width 80 height 21
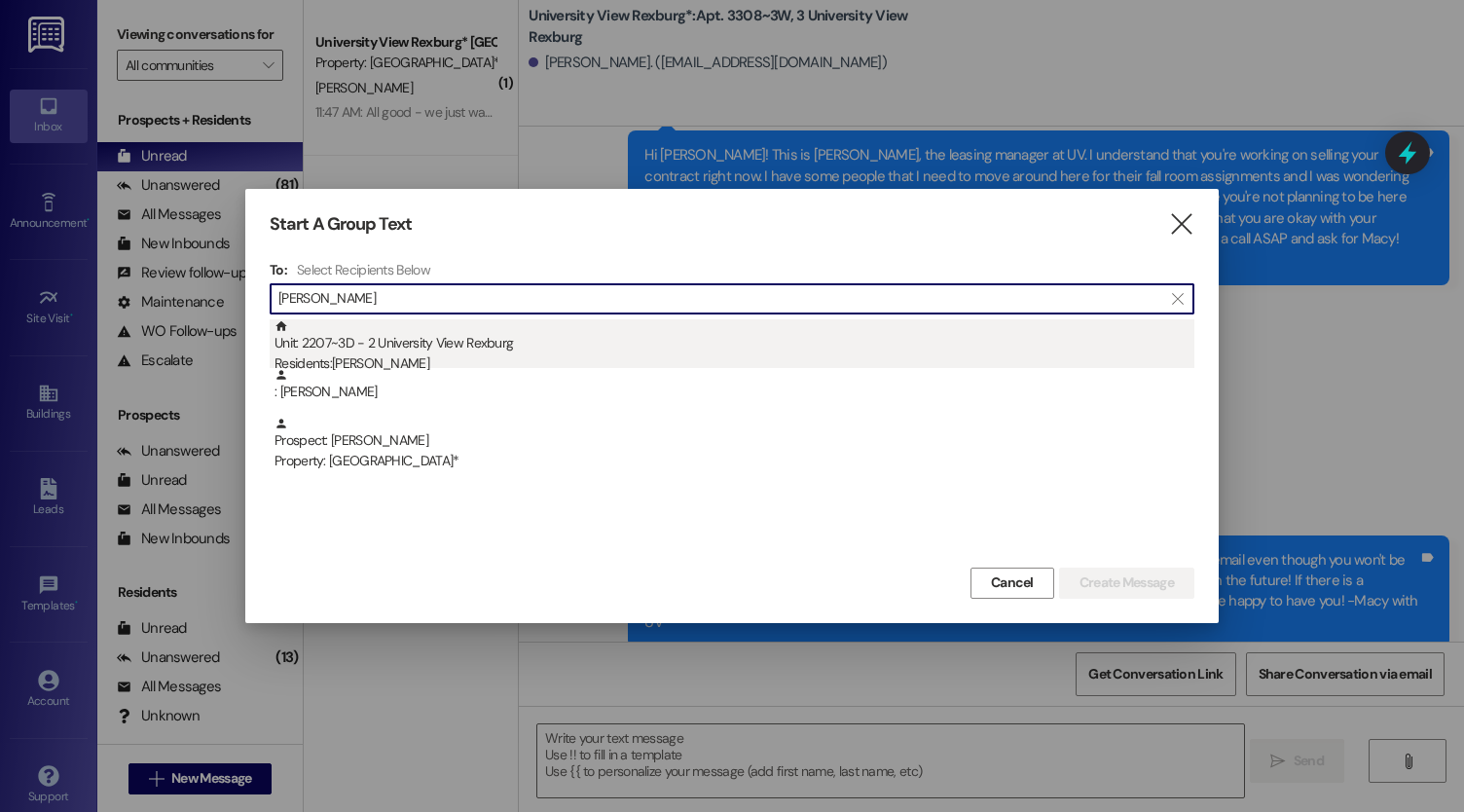
type input "[PERSON_NAME]"
click at [515, 353] on div "Residents: [PERSON_NAME]" at bounding box center [734, 363] width 920 height 21
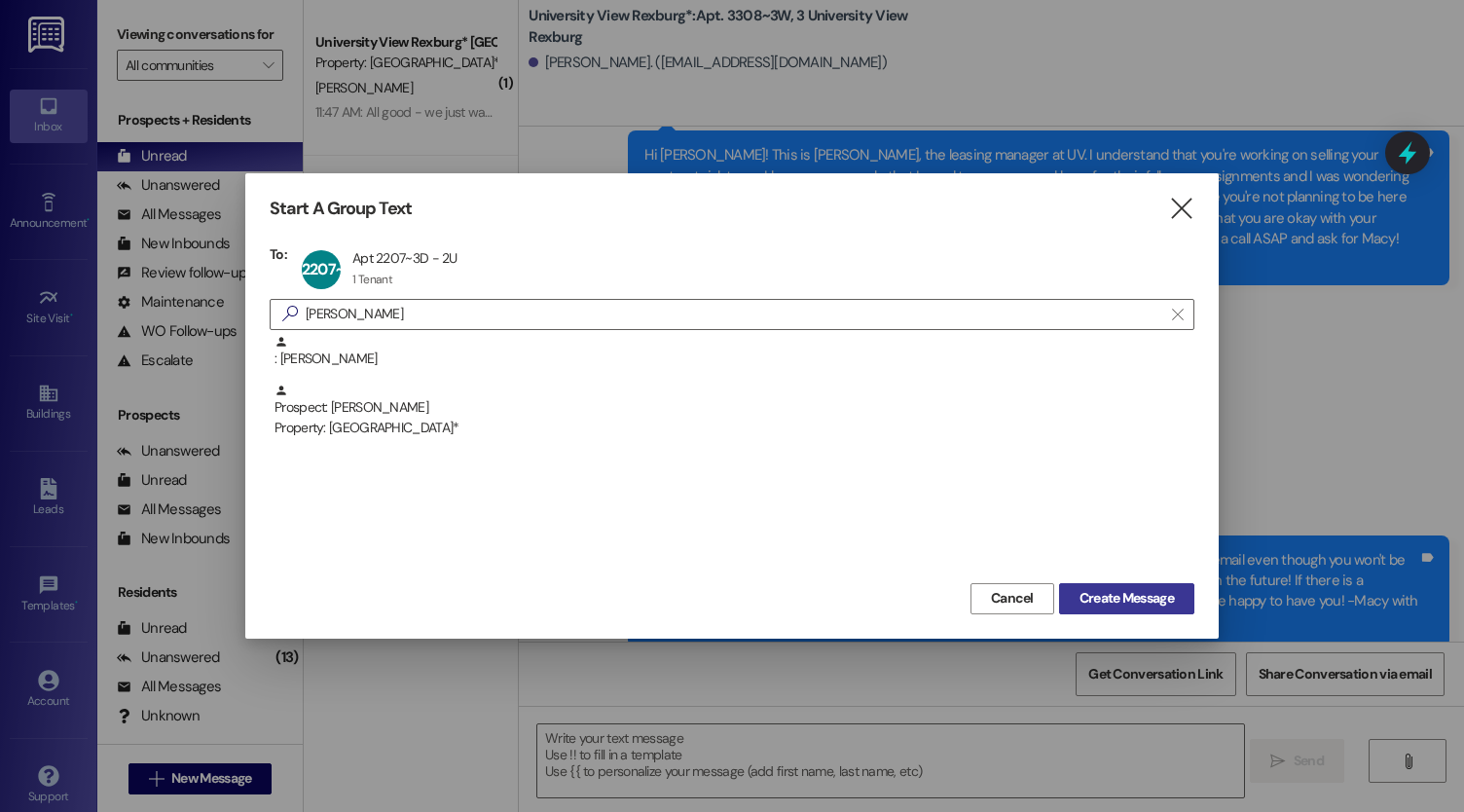
click at [1127, 599] on span "Create Message" at bounding box center [1126, 598] width 94 height 21
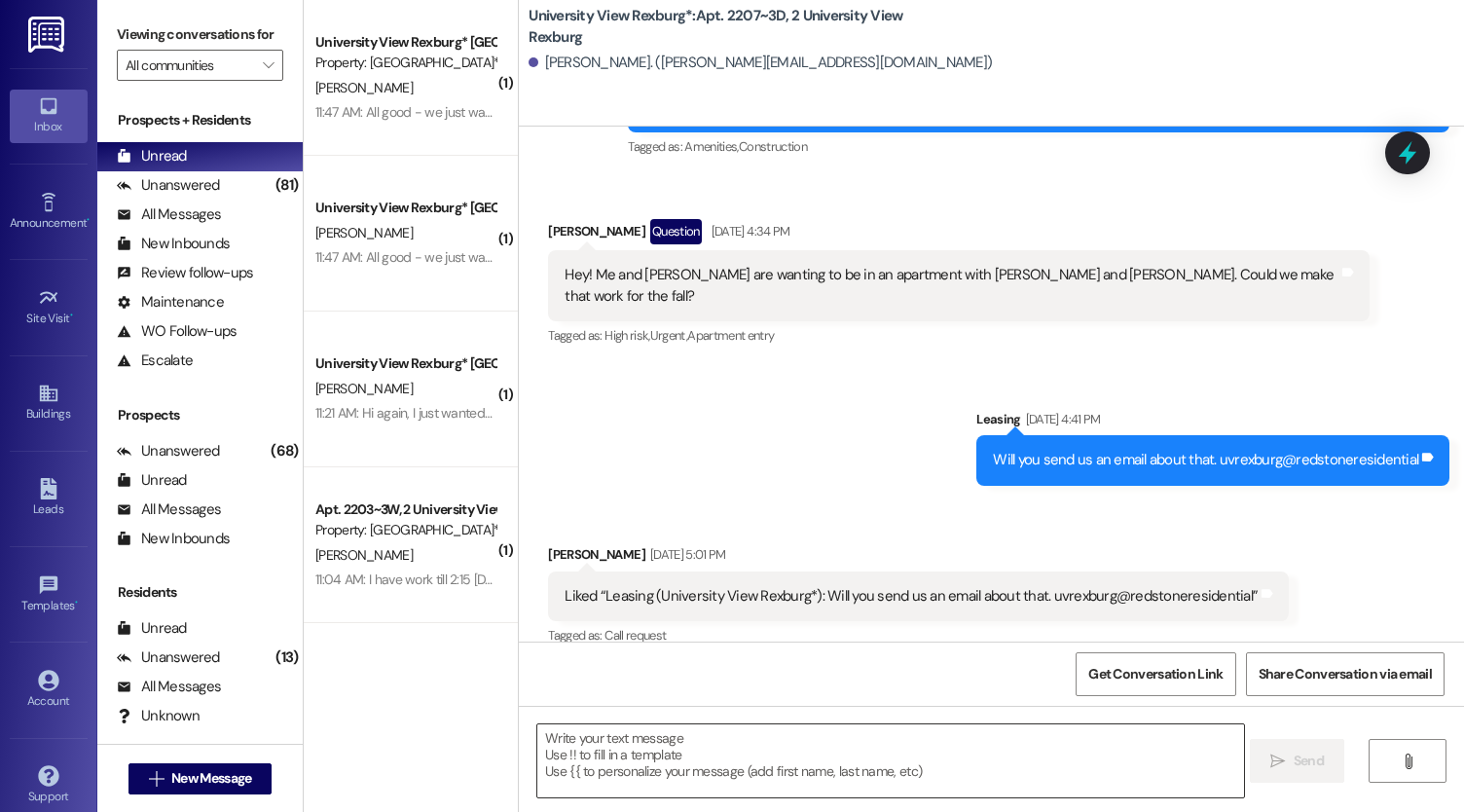
scroll to position [3136, 0]
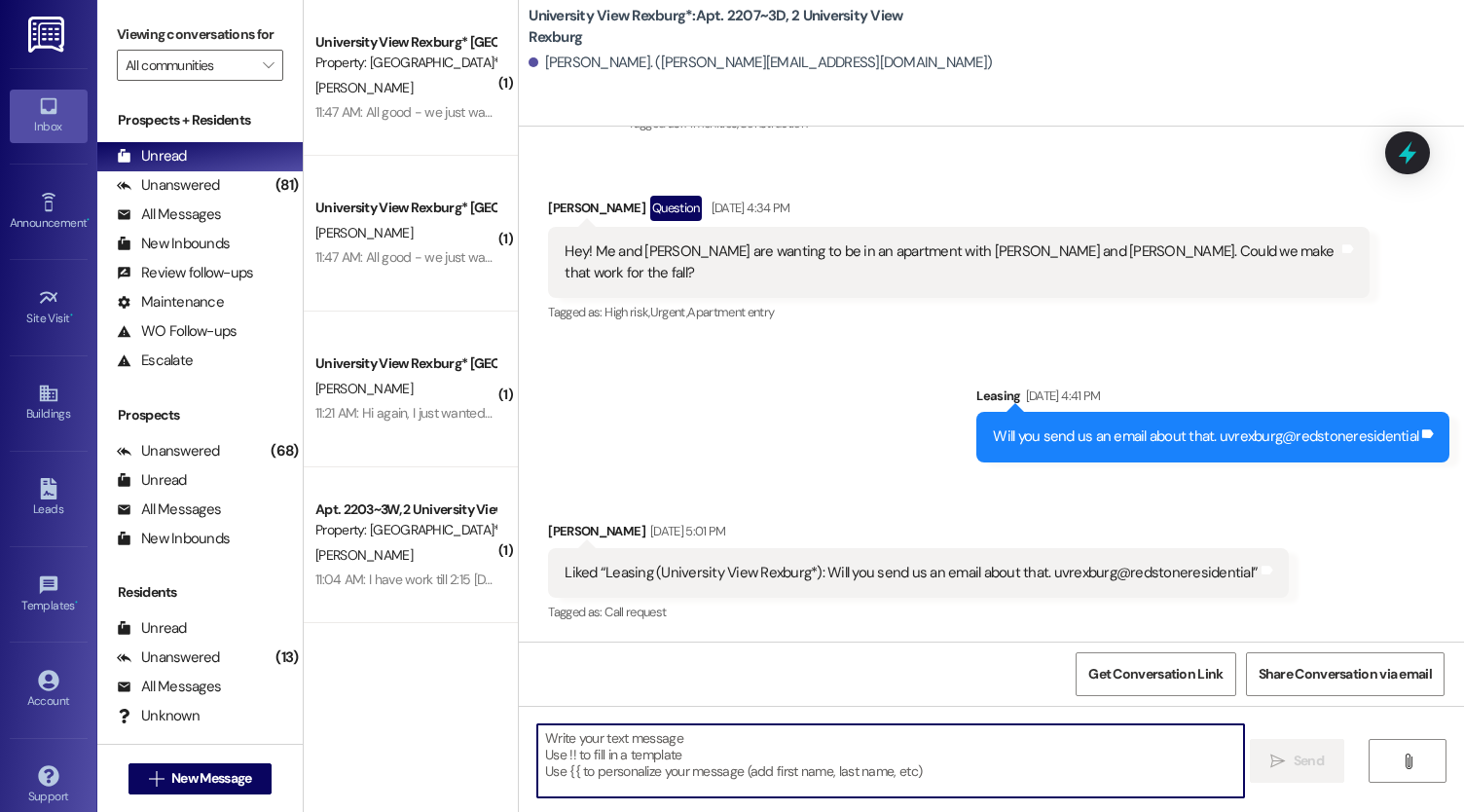
click at [590, 750] on textarea at bounding box center [891, 761] width 707 height 73
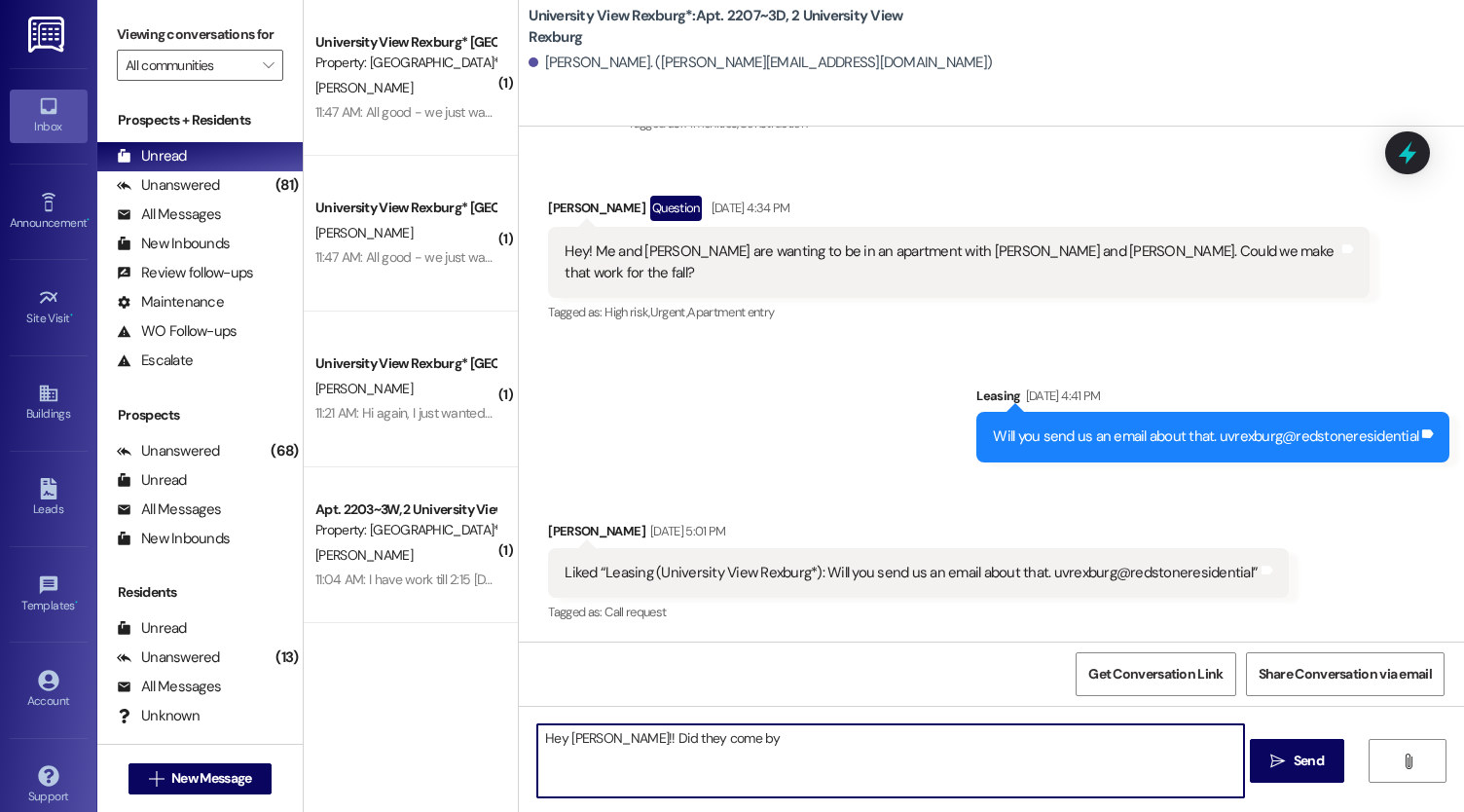
type textarea "Hey [PERSON_NAME]!! Did they come by?"
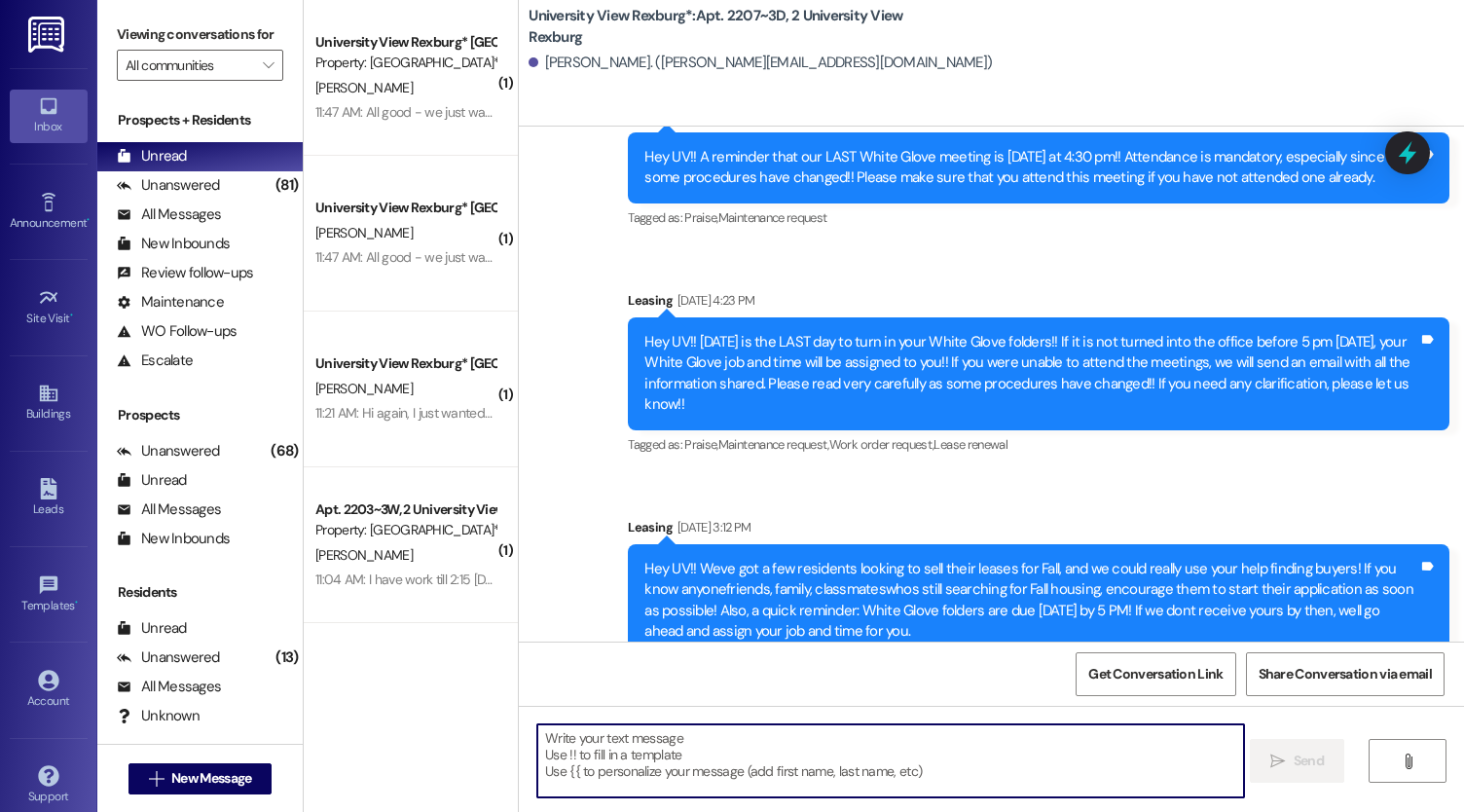
scroll to position [6178, 0]
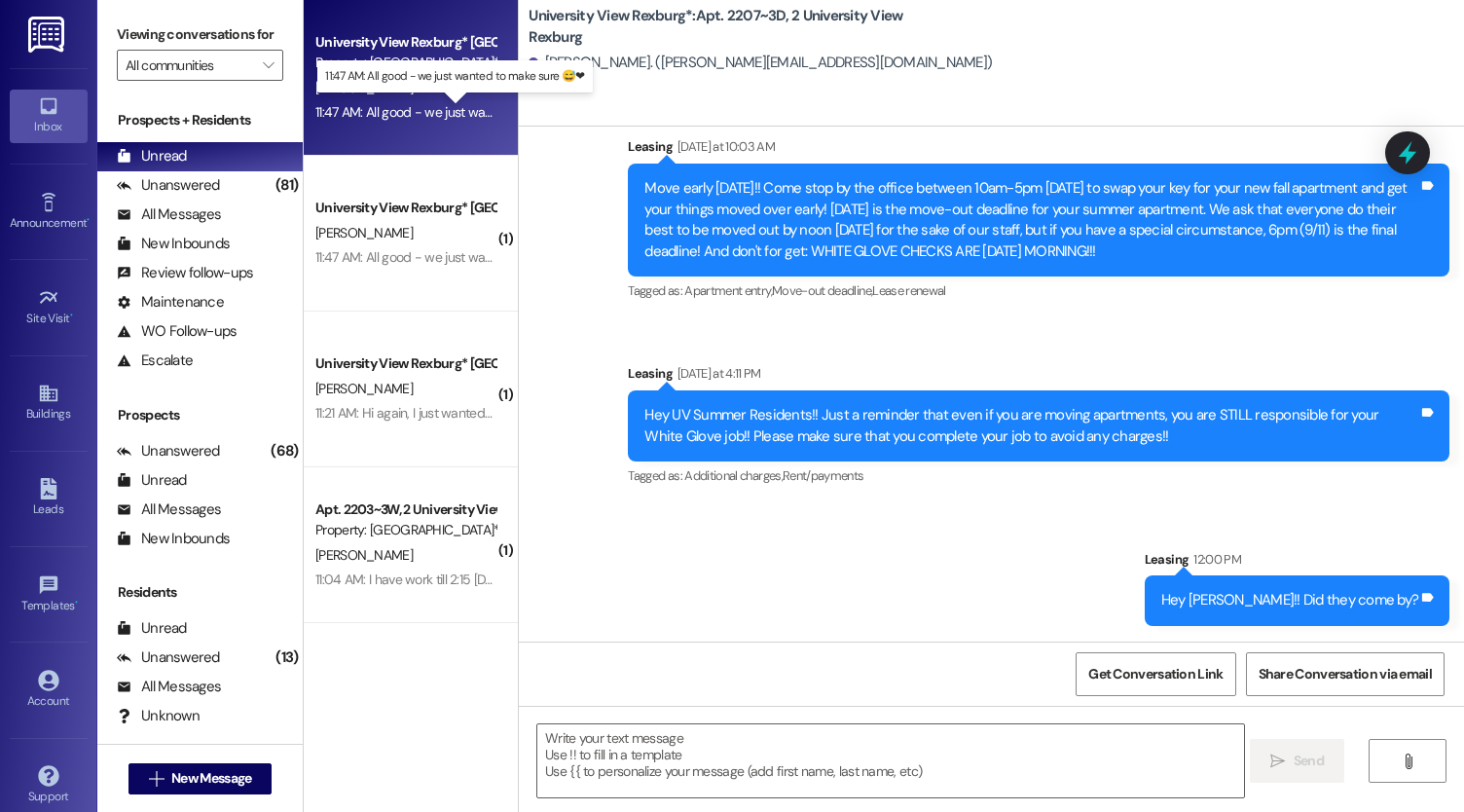
click at [394, 111] on div "11:47 AM: All good - we just wanted to make sure 😅❤ 11:47 AM: All good - we jus…" at bounding box center [465, 112] width 301 height 18
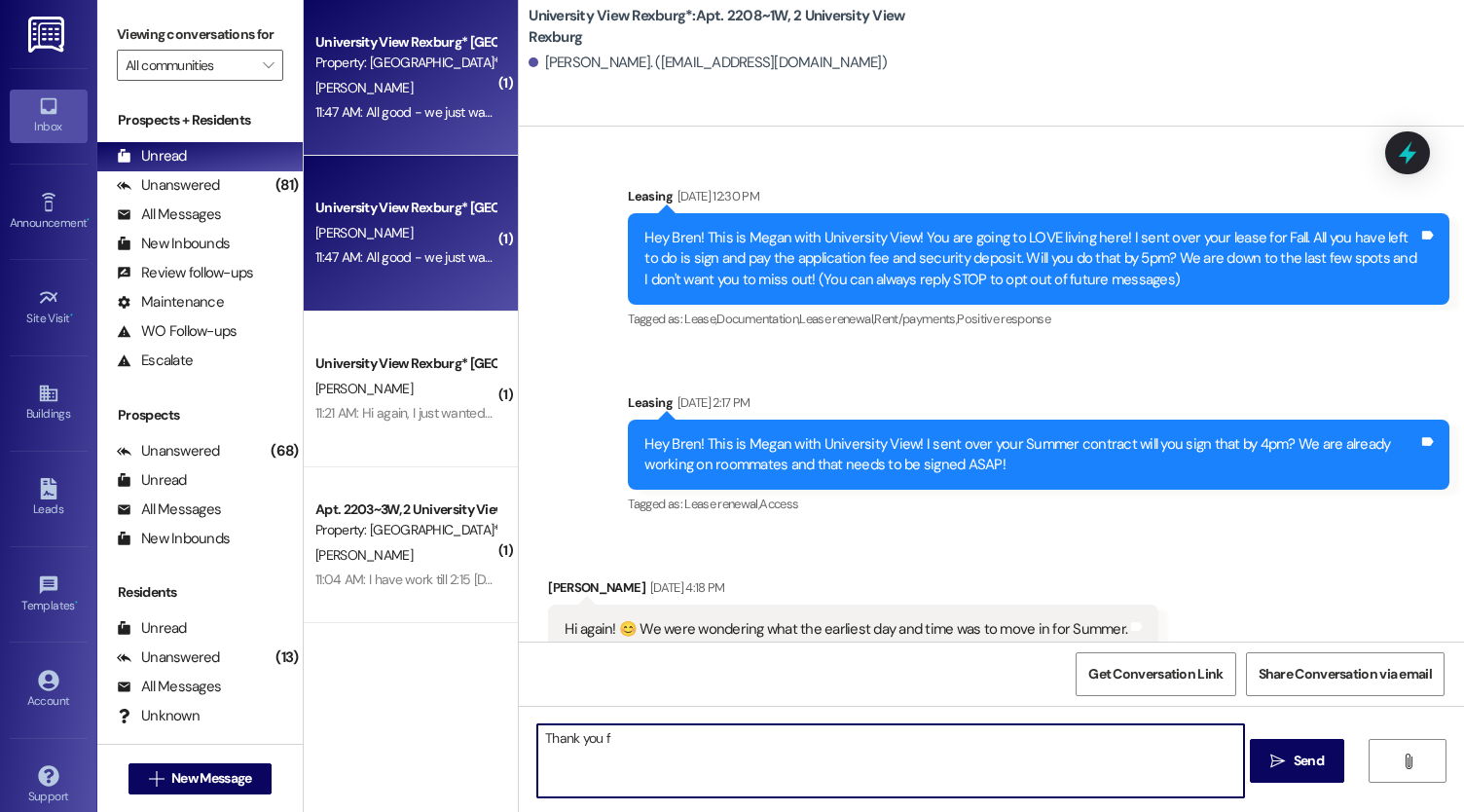
scroll to position [119111, 0]
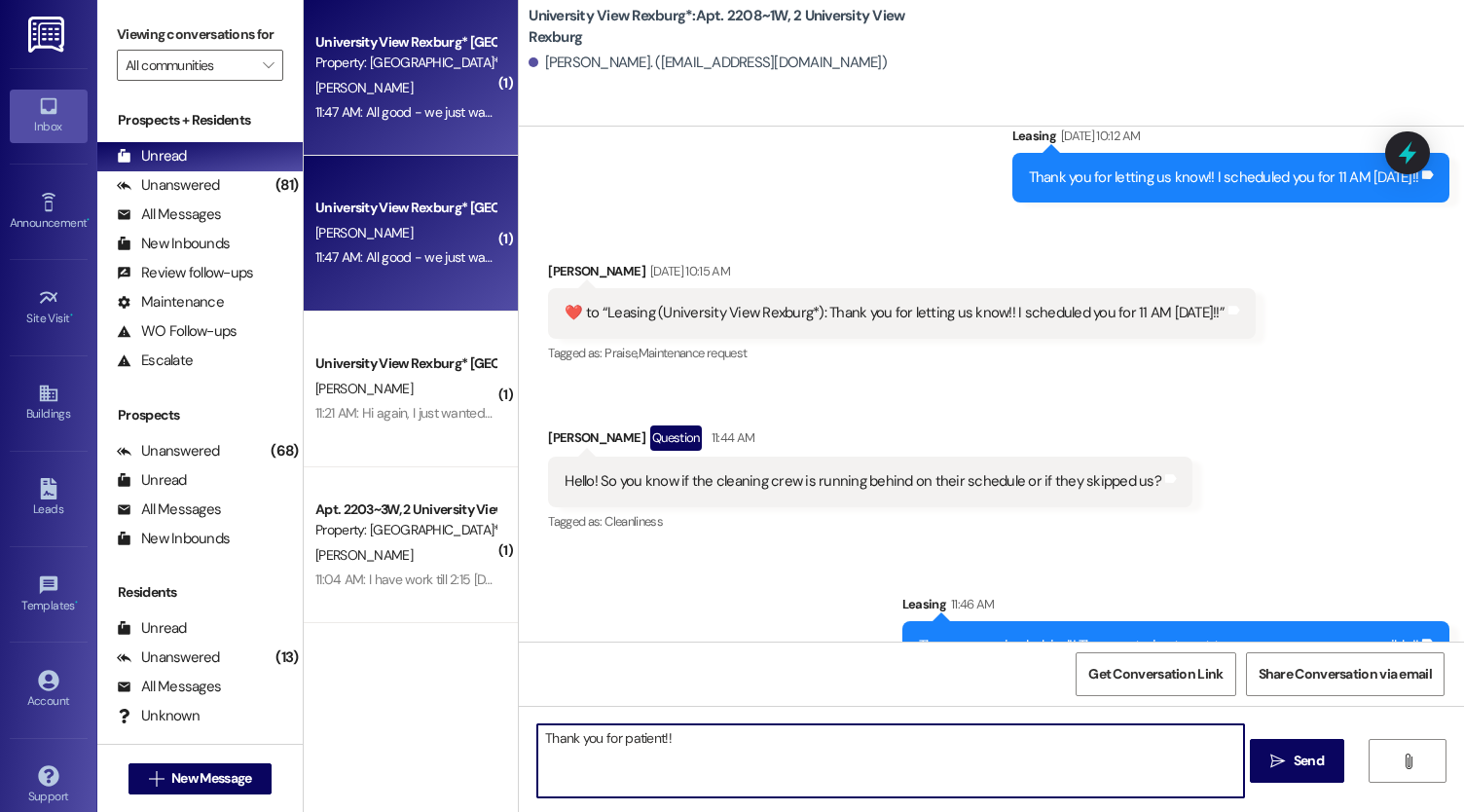
type textarea "Thank you for patient!!"
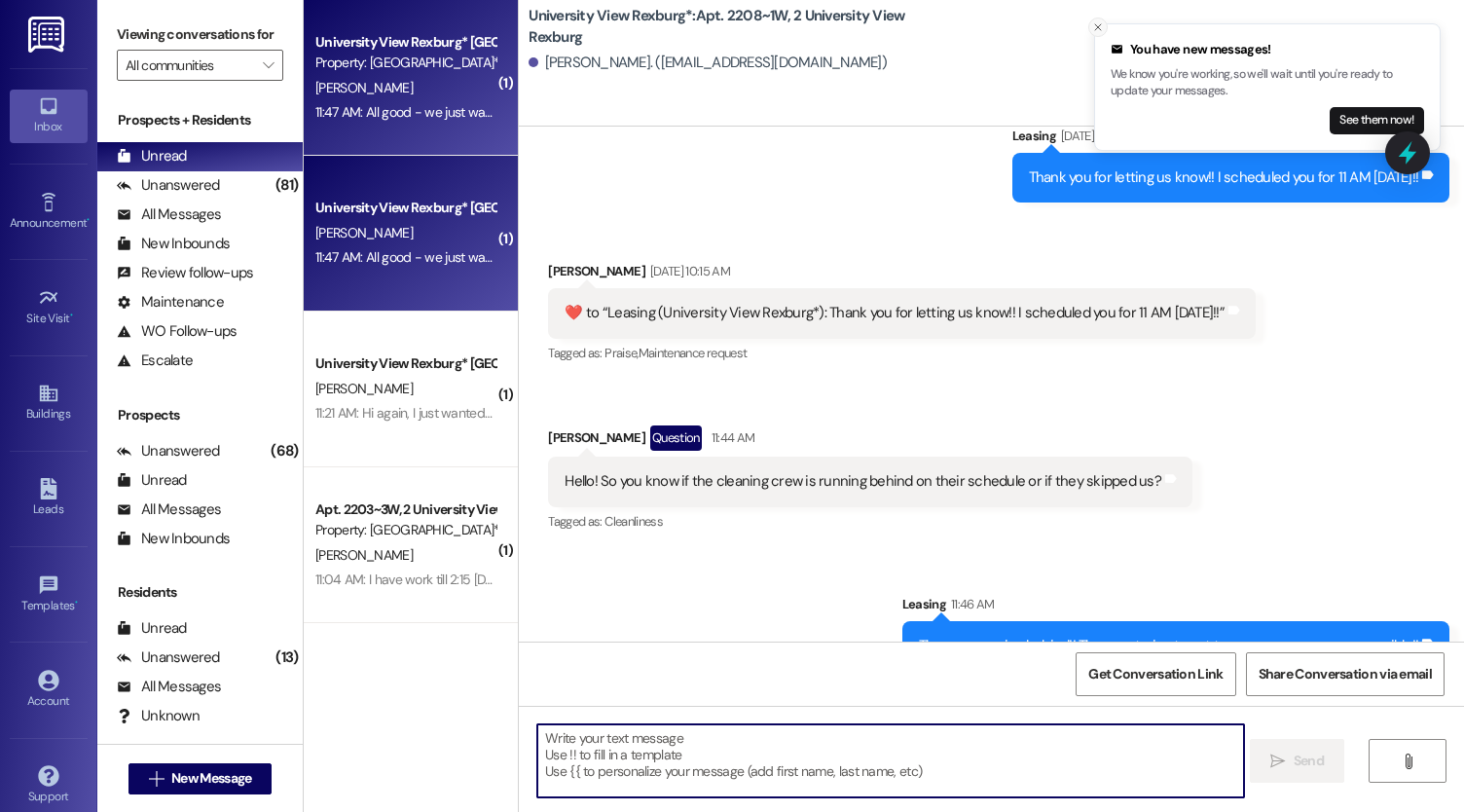
click at [1096, 24] on icon "Close toast" at bounding box center [1098, 27] width 12 height 12
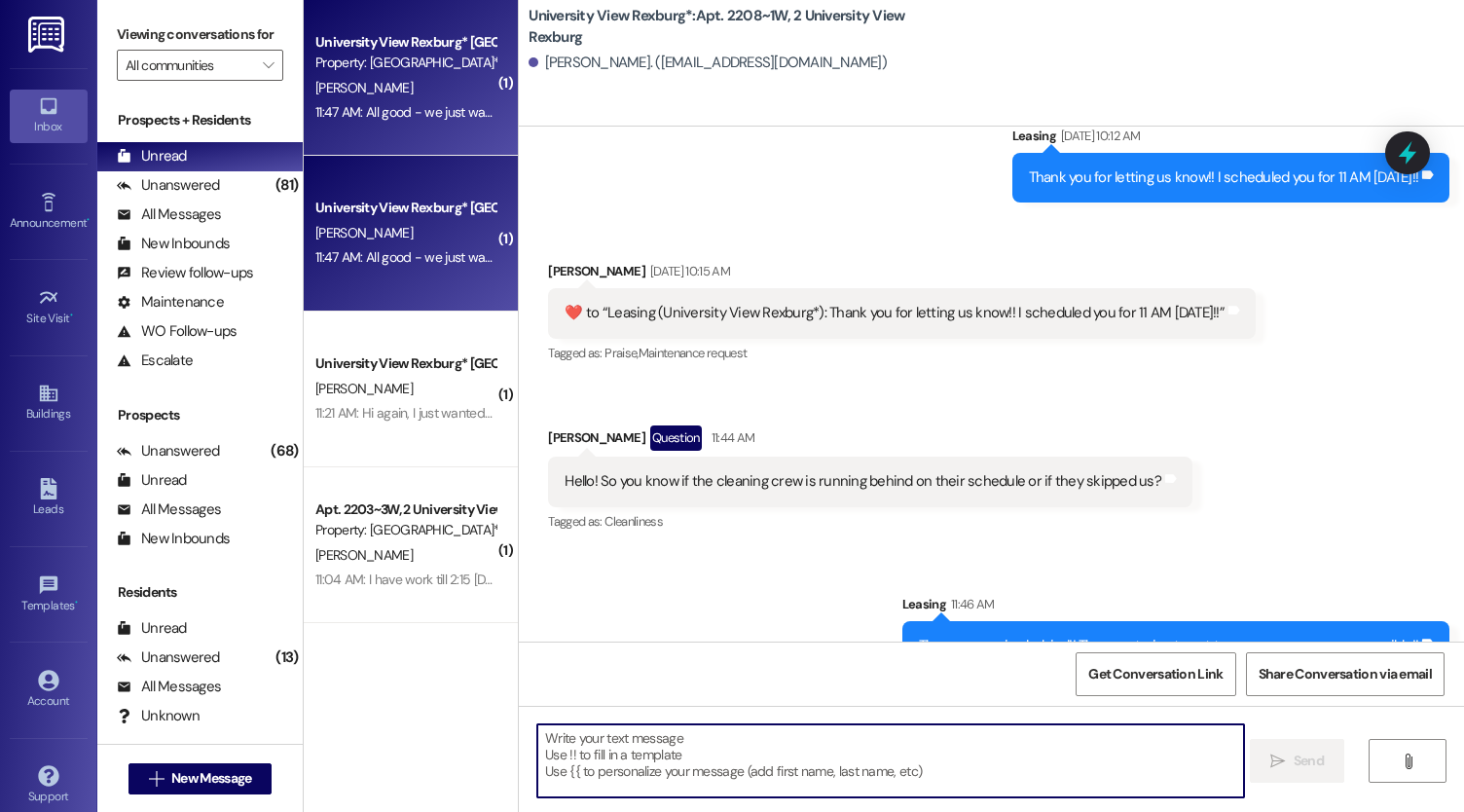
click at [625, 745] on textarea at bounding box center [891, 761] width 707 height 73
type textarea "Thank you for your patience!!"
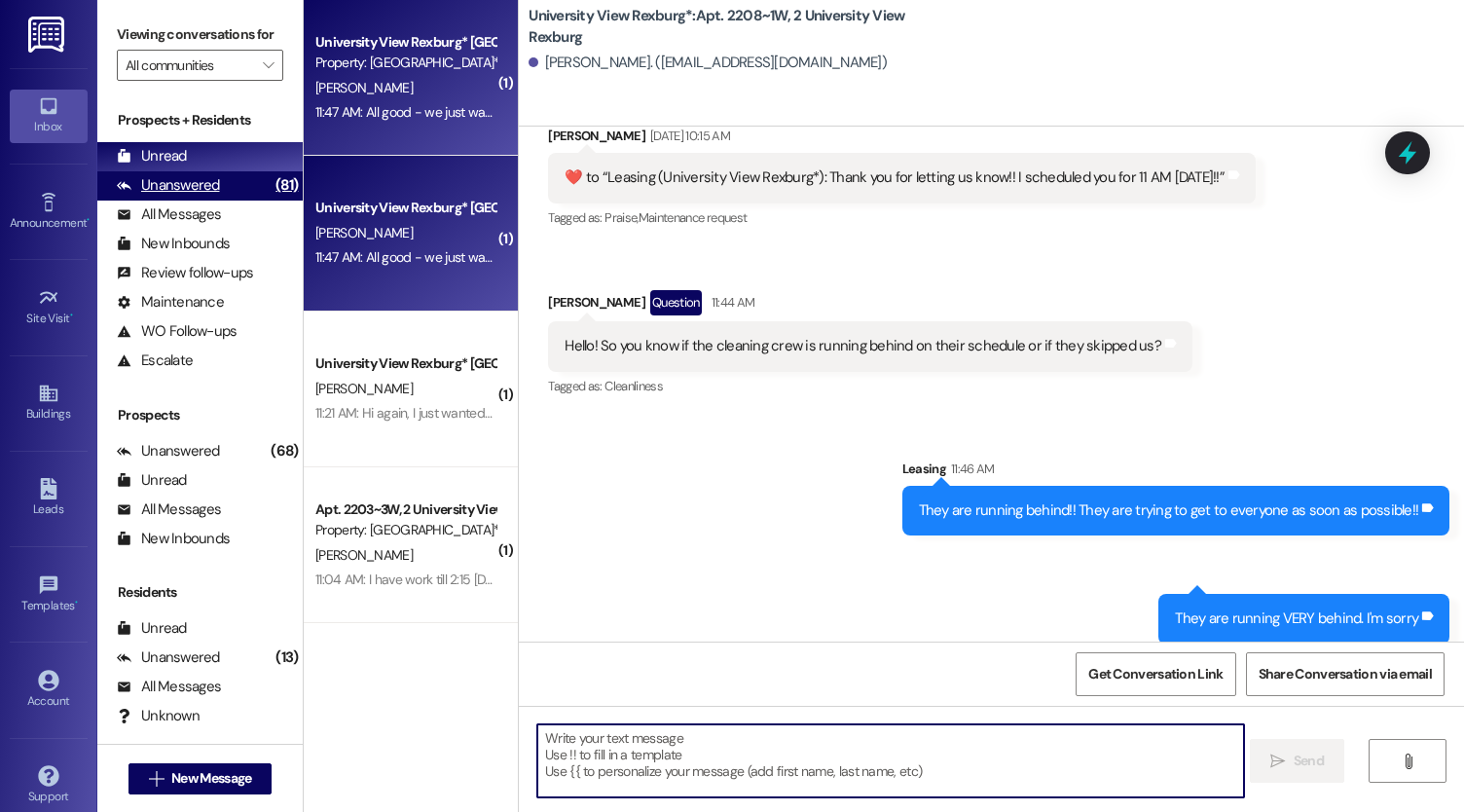
click at [271, 193] on div "(81)" at bounding box center [287, 185] width 32 height 30
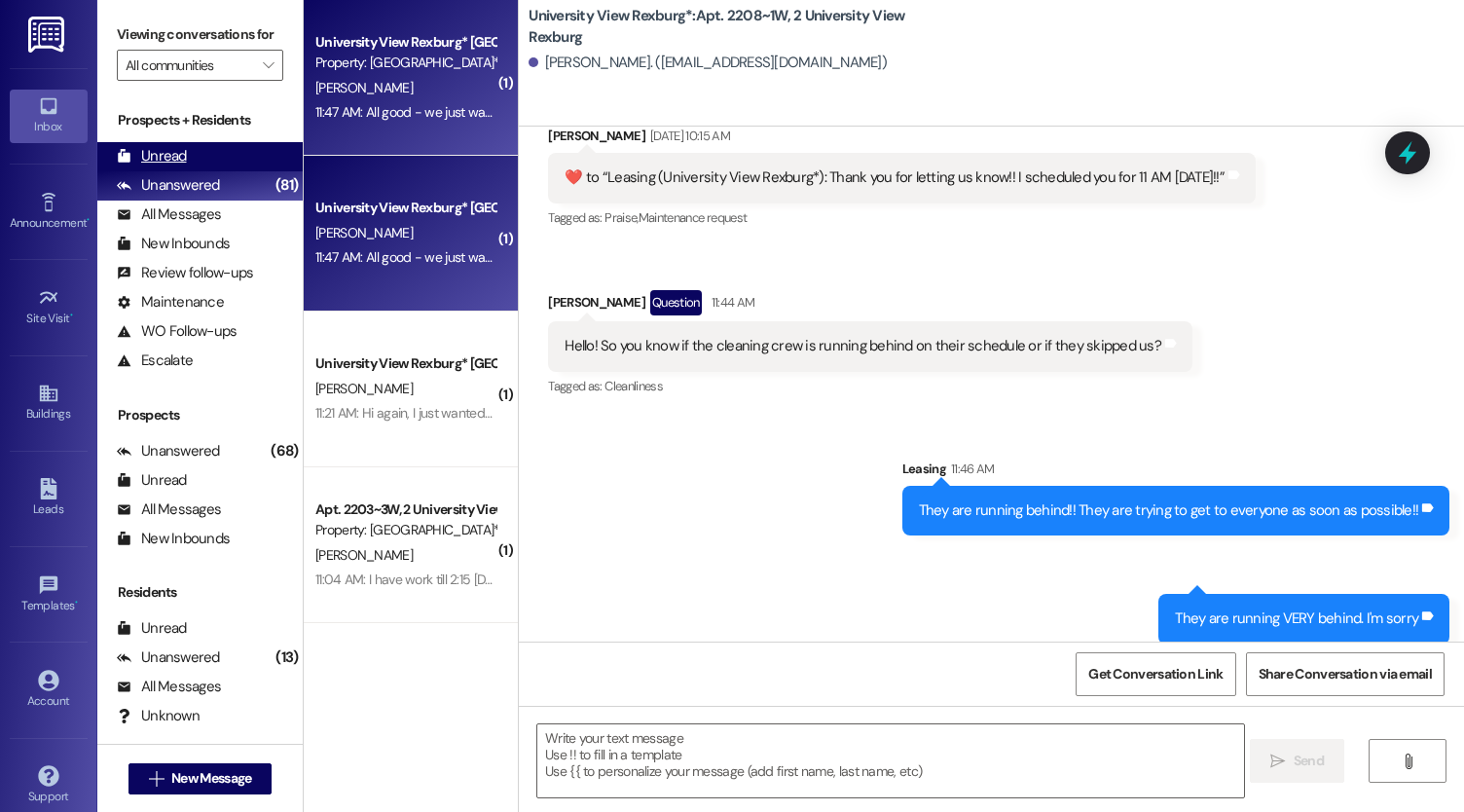
click at [218, 169] on div "Unread (0)" at bounding box center [199, 157] width 205 height 29
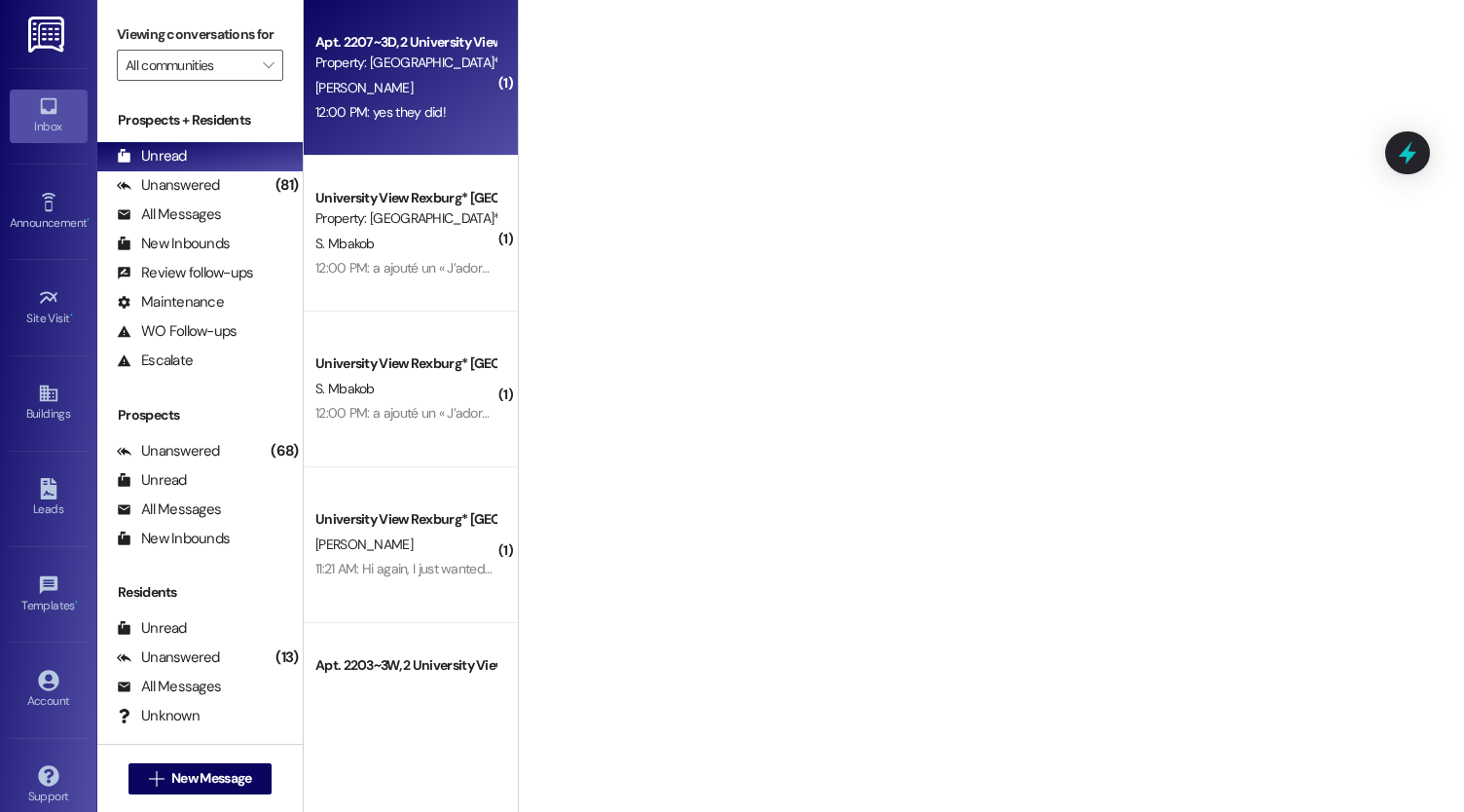
click at [396, 115] on div "12:00 PM: yes they did! 12:00 PM: yes they did!" at bounding box center [380, 112] width 131 height 18
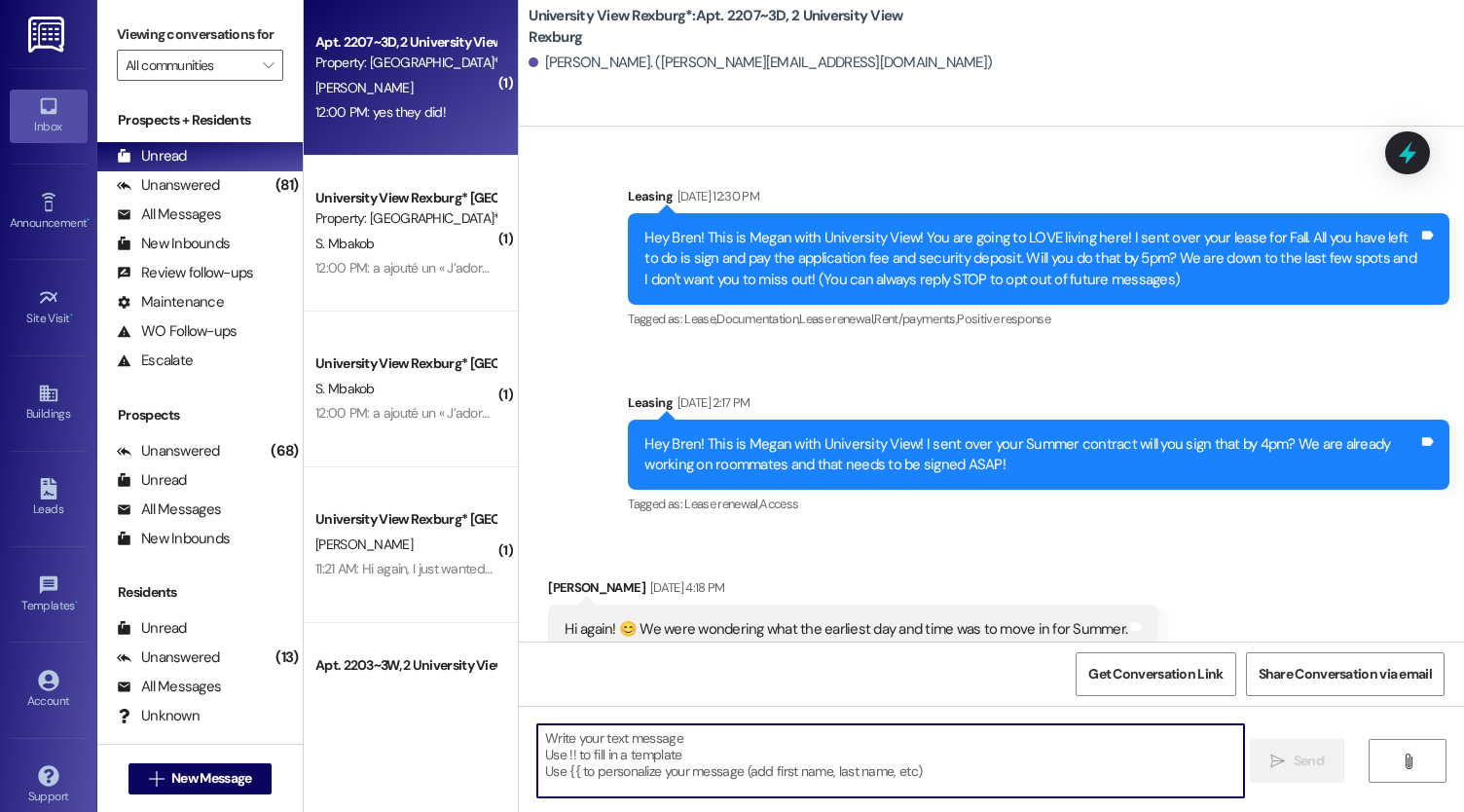
click at [613, 747] on textarea at bounding box center [891, 761] width 707 height 73
type textarea "A"
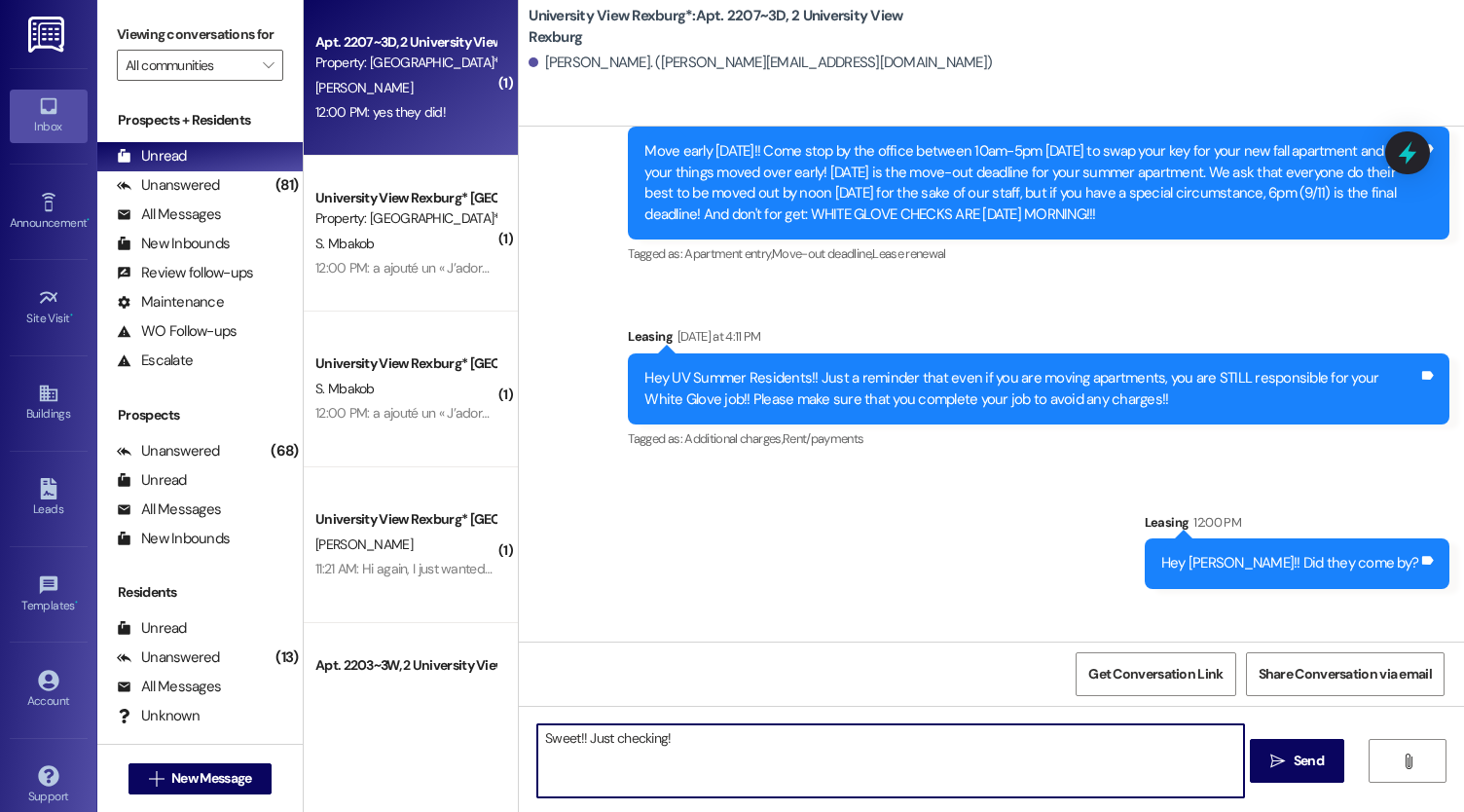
type textarea "Sweet!! Just checking!!"
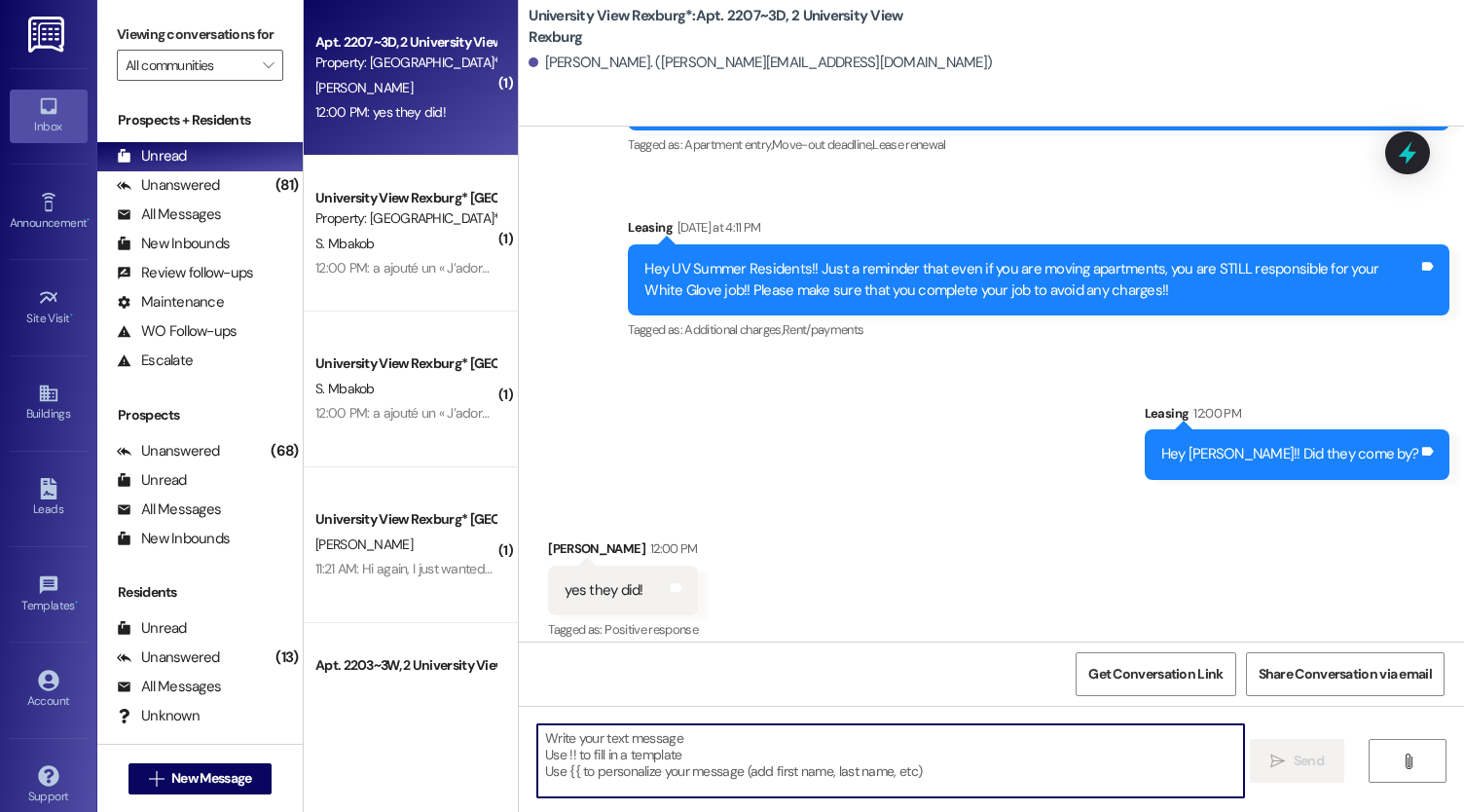
scroll to position [6477, 0]
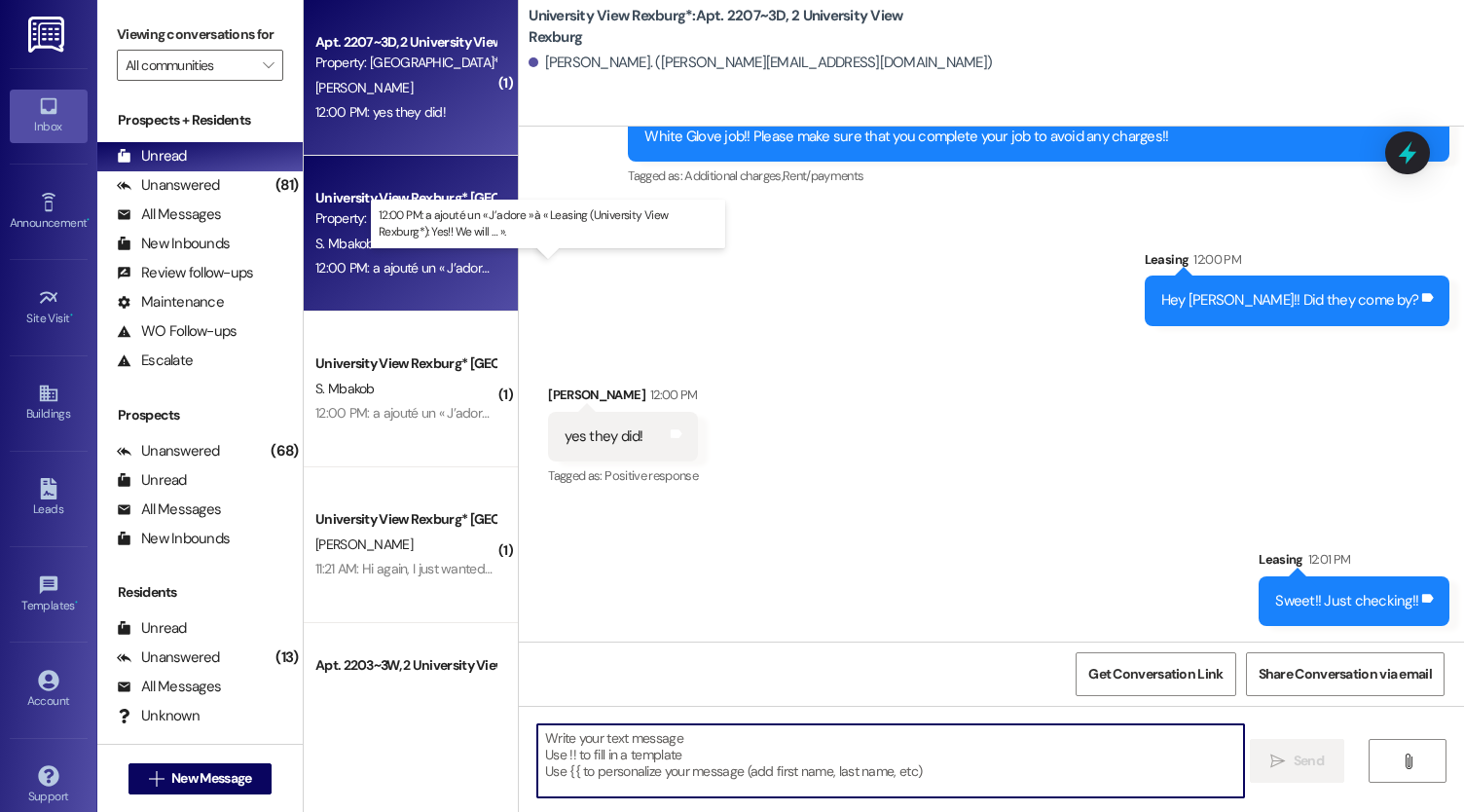
click at [378, 270] on div "12:00 PM: a ajouté un « J’adore » à « Leasing (University View Rexburg*): Yes!!…" at bounding box center [563, 268] width 495 height 18
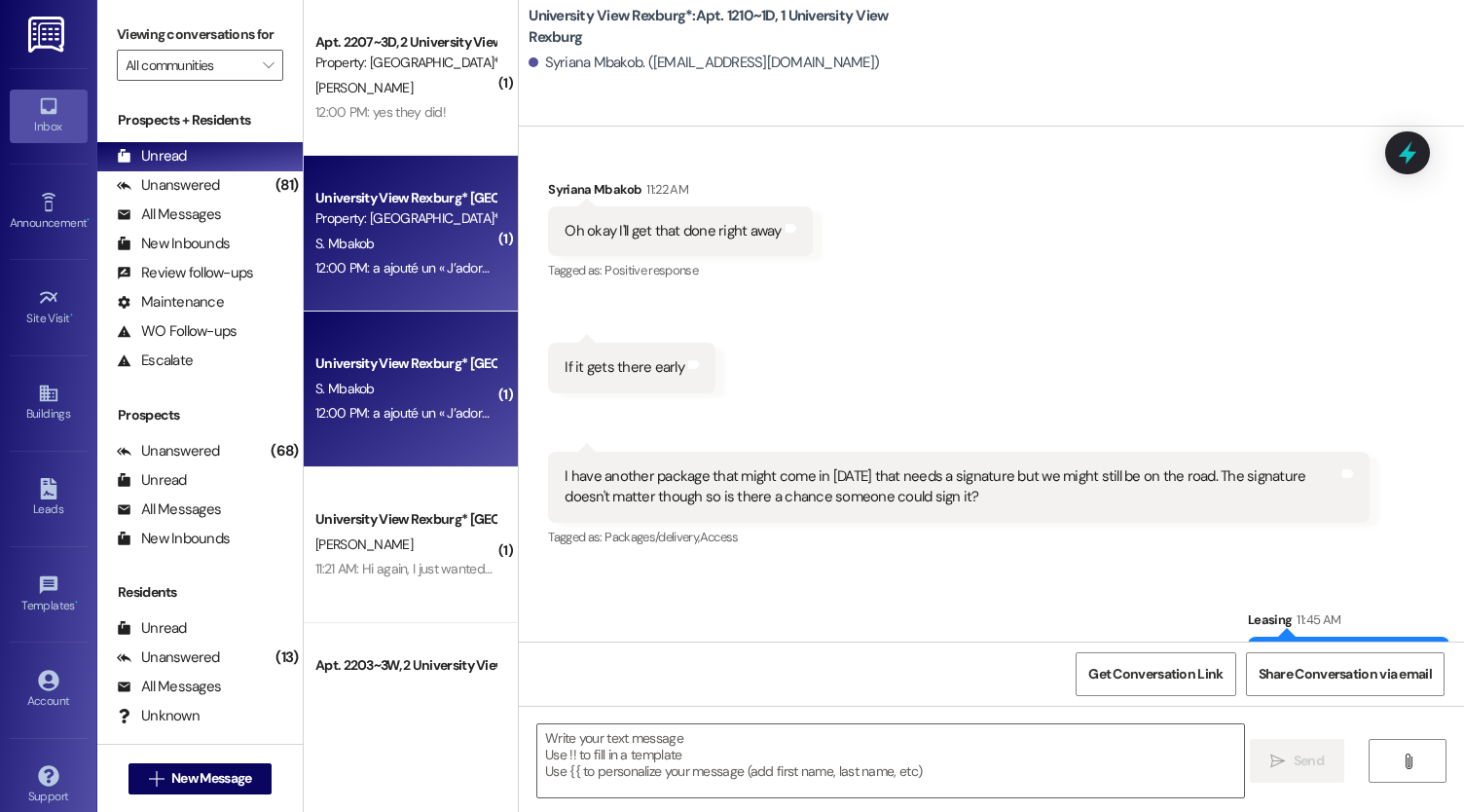
scroll to position [105, 0]
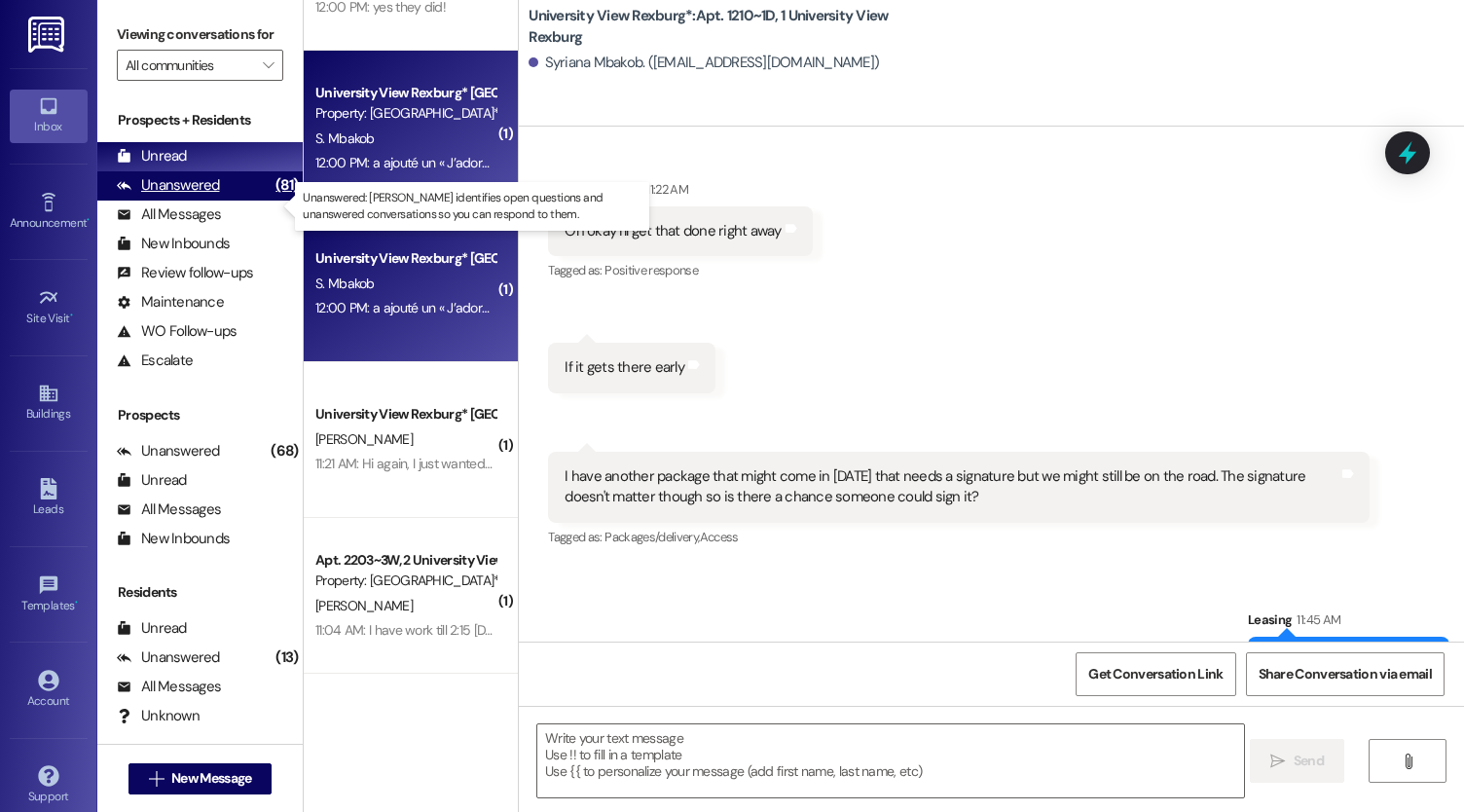
click at [244, 197] on div "Unanswered (81)" at bounding box center [199, 186] width 205 height 29
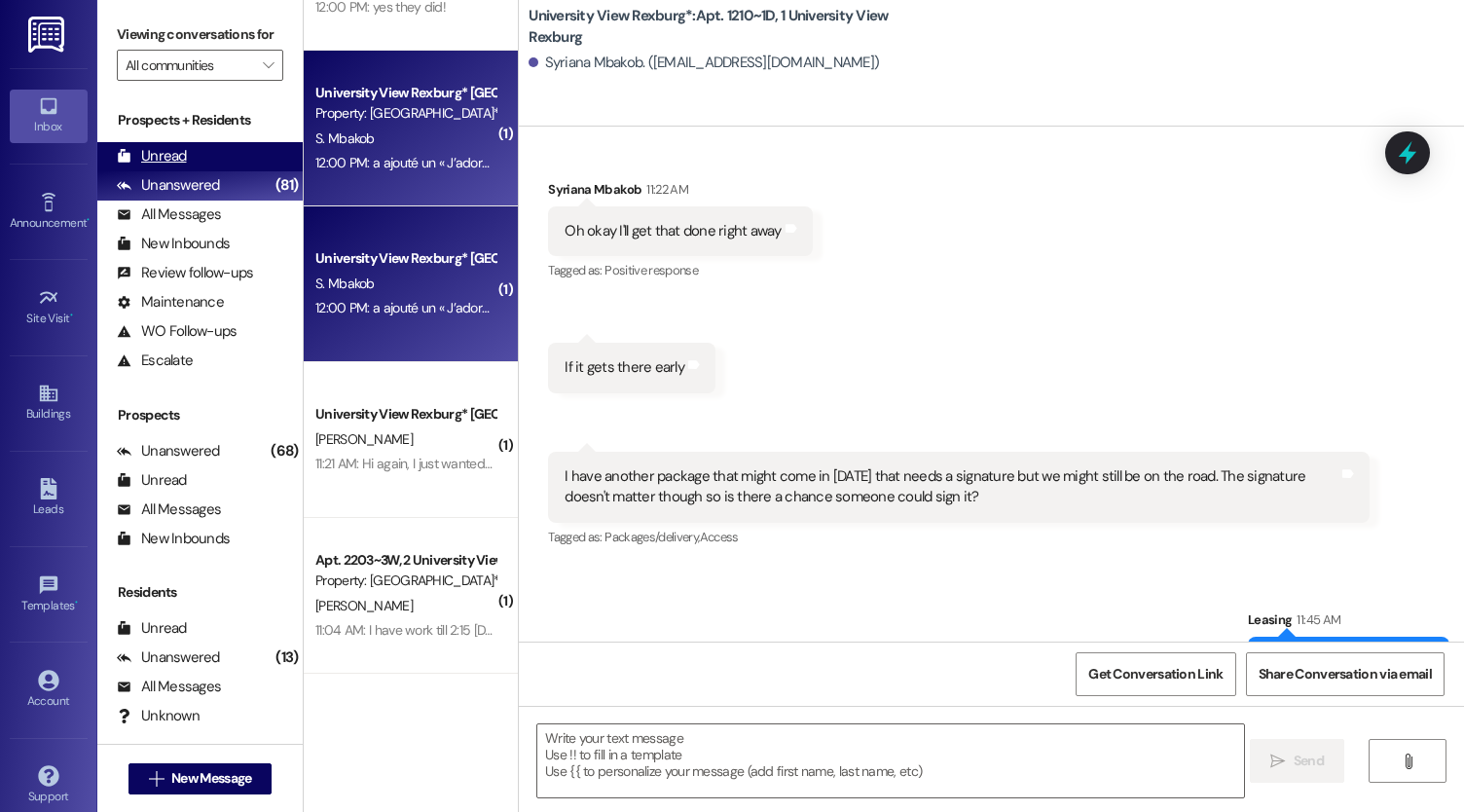
click at [228, 171] on div "Unread (0)" at bounding box center [199, 157] width 205 height 29
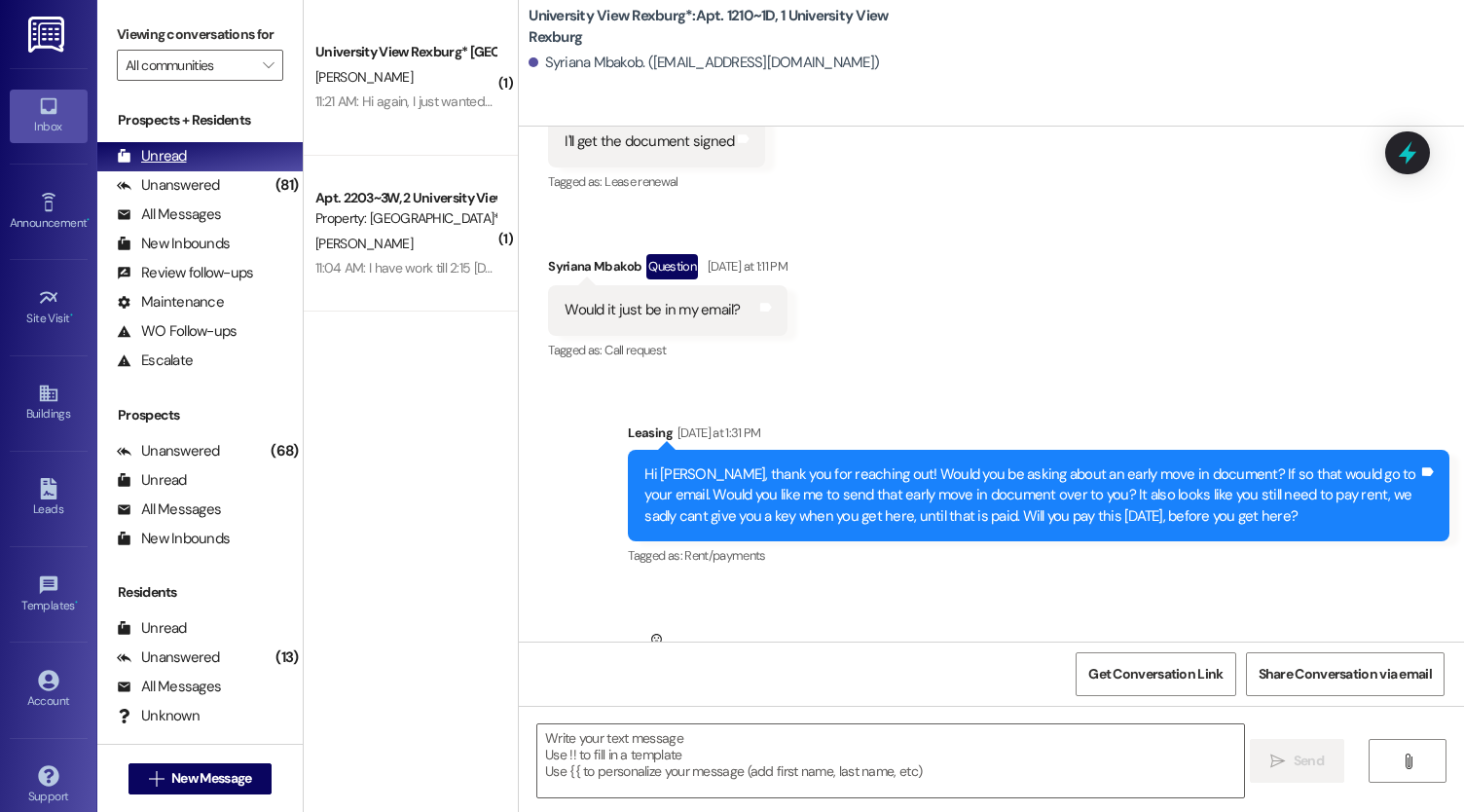
scroll to position [46017, 0]
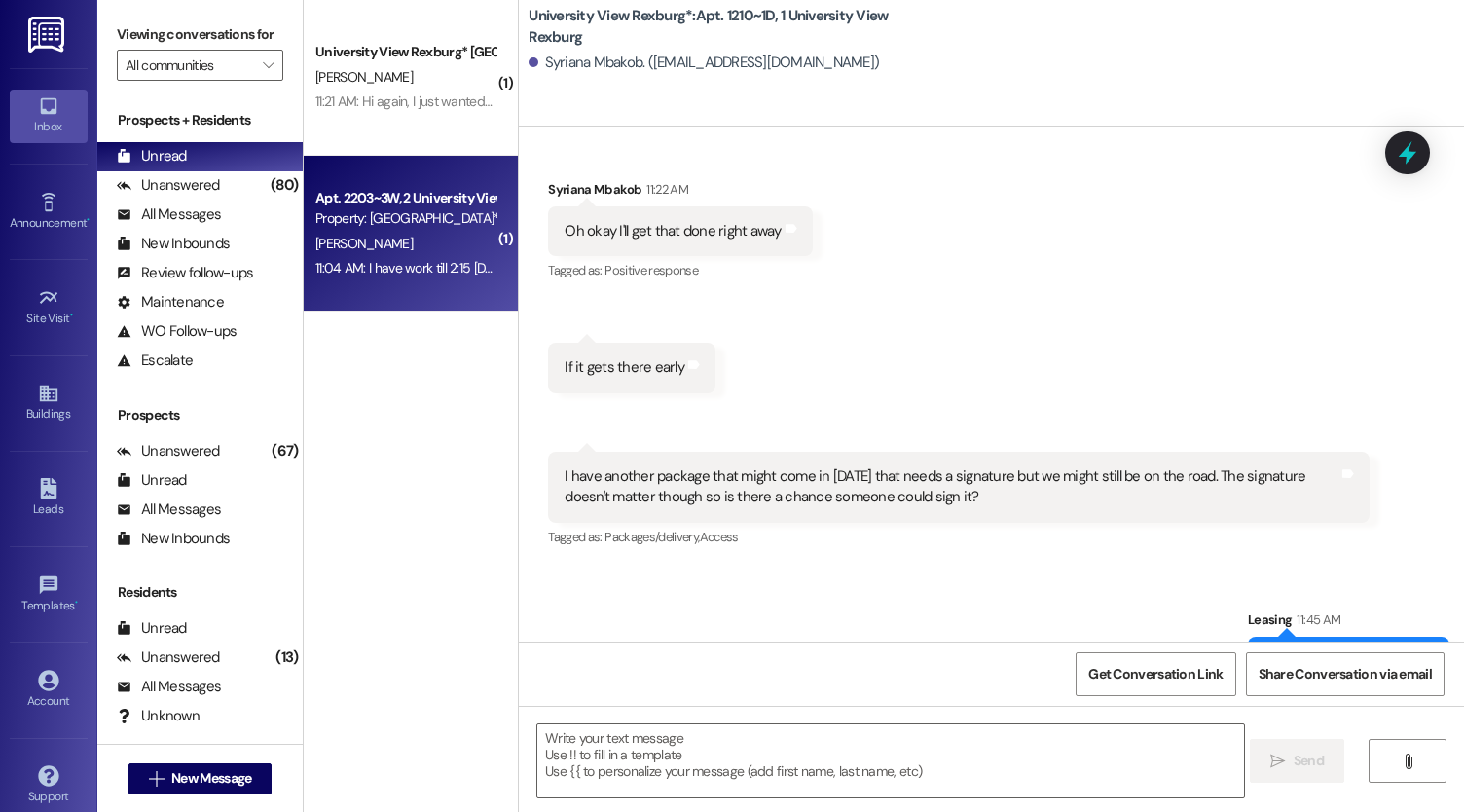
click at [381, 231] on div "Apt. 2203~3W, 2 [GEOGRAPHIC_DATA] Property: [GEOGRAPHIC_DATA]*" at bounding box center [405, 208] width 184 height 46
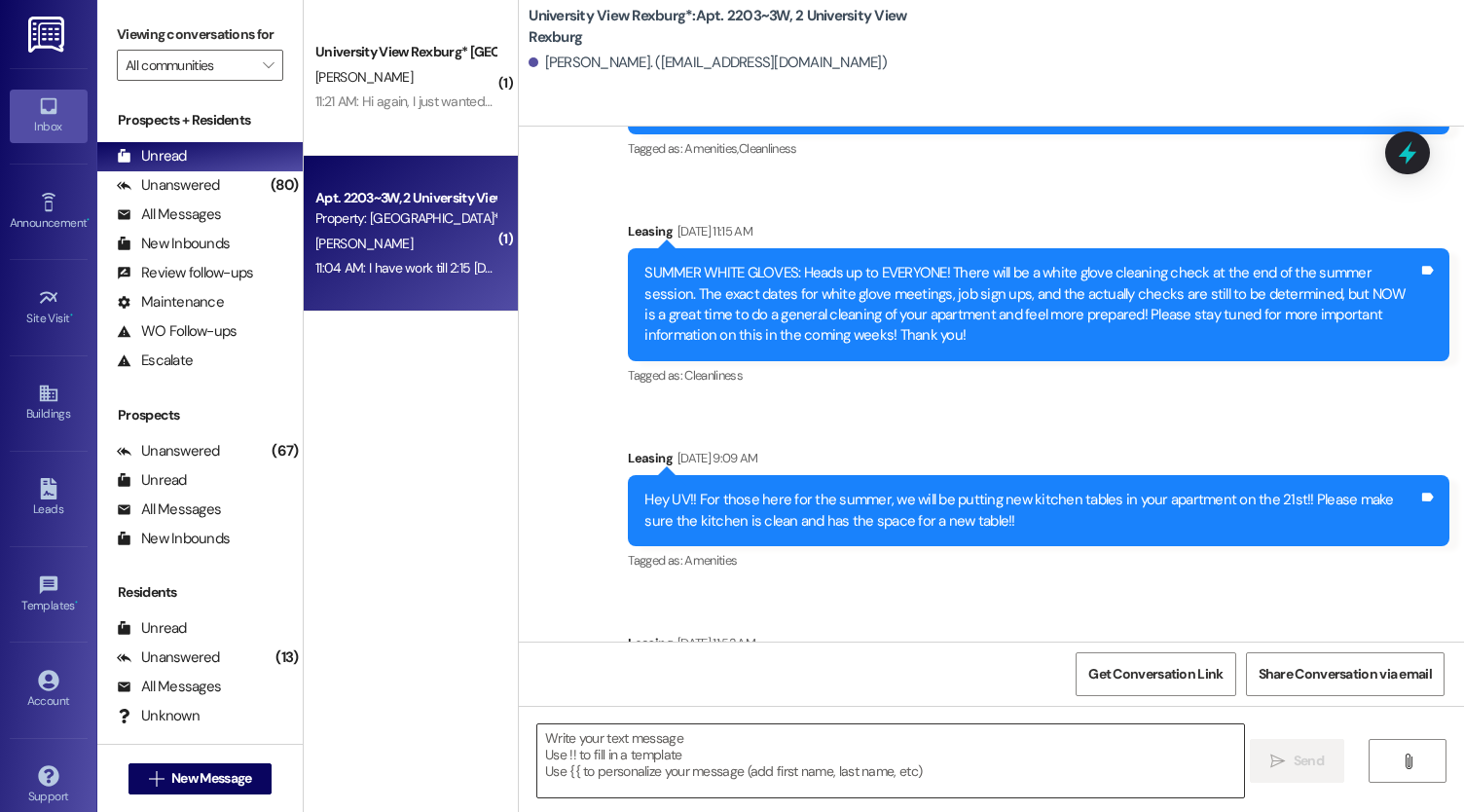
click at [660, 781] on textarea at bounding box center [891, 761] width 707 height 73
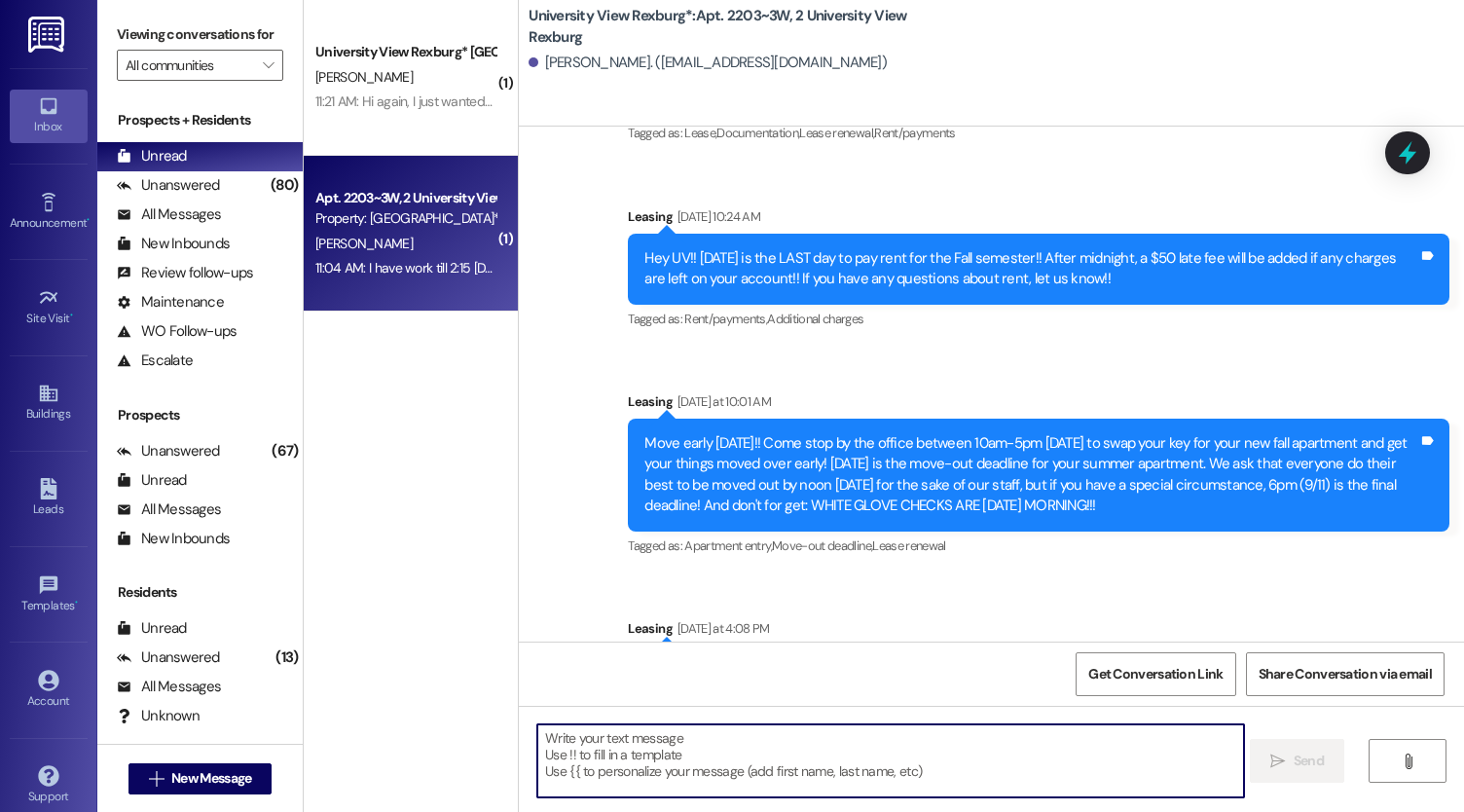
scroll to position [40490, 0]
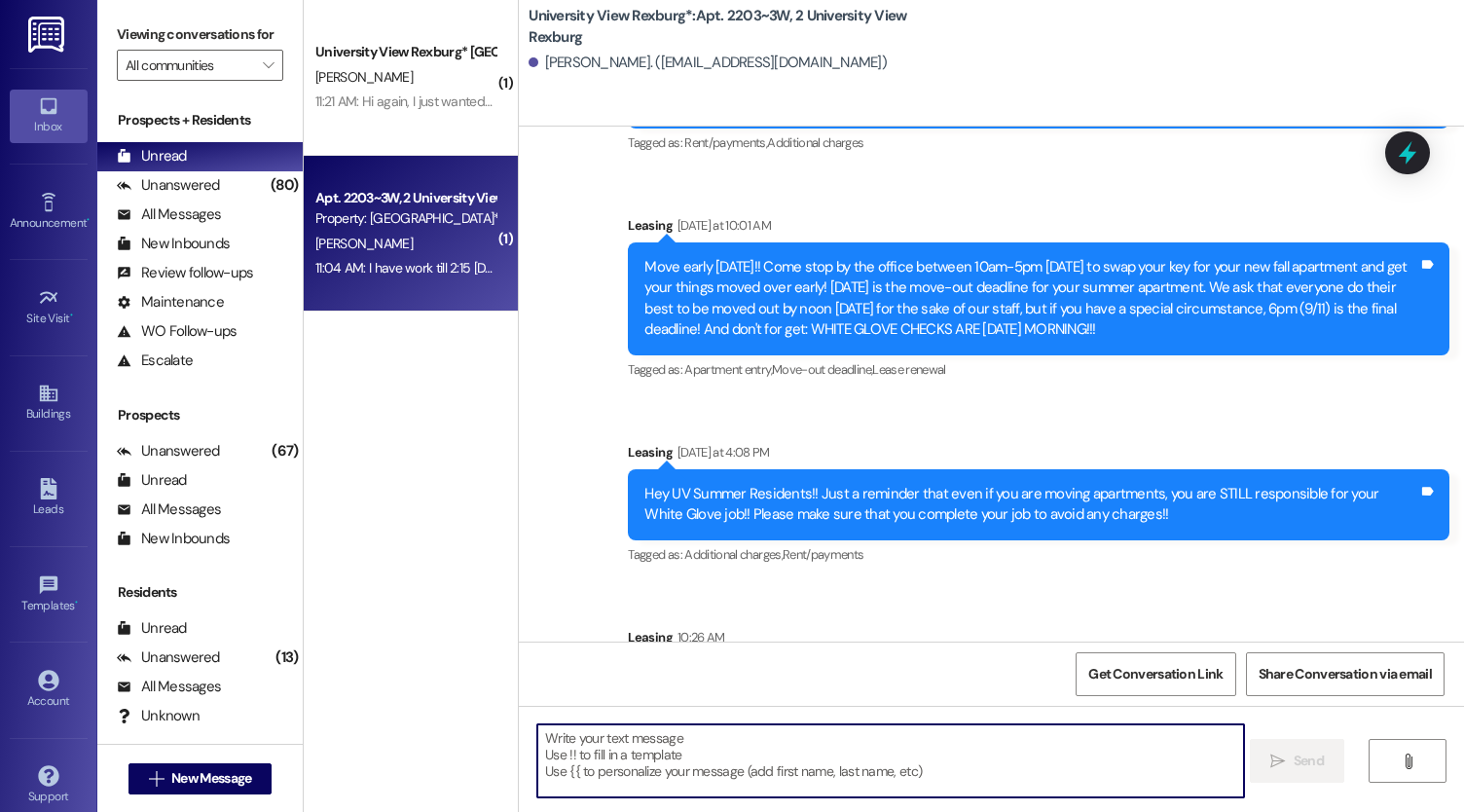
type textarea "S"
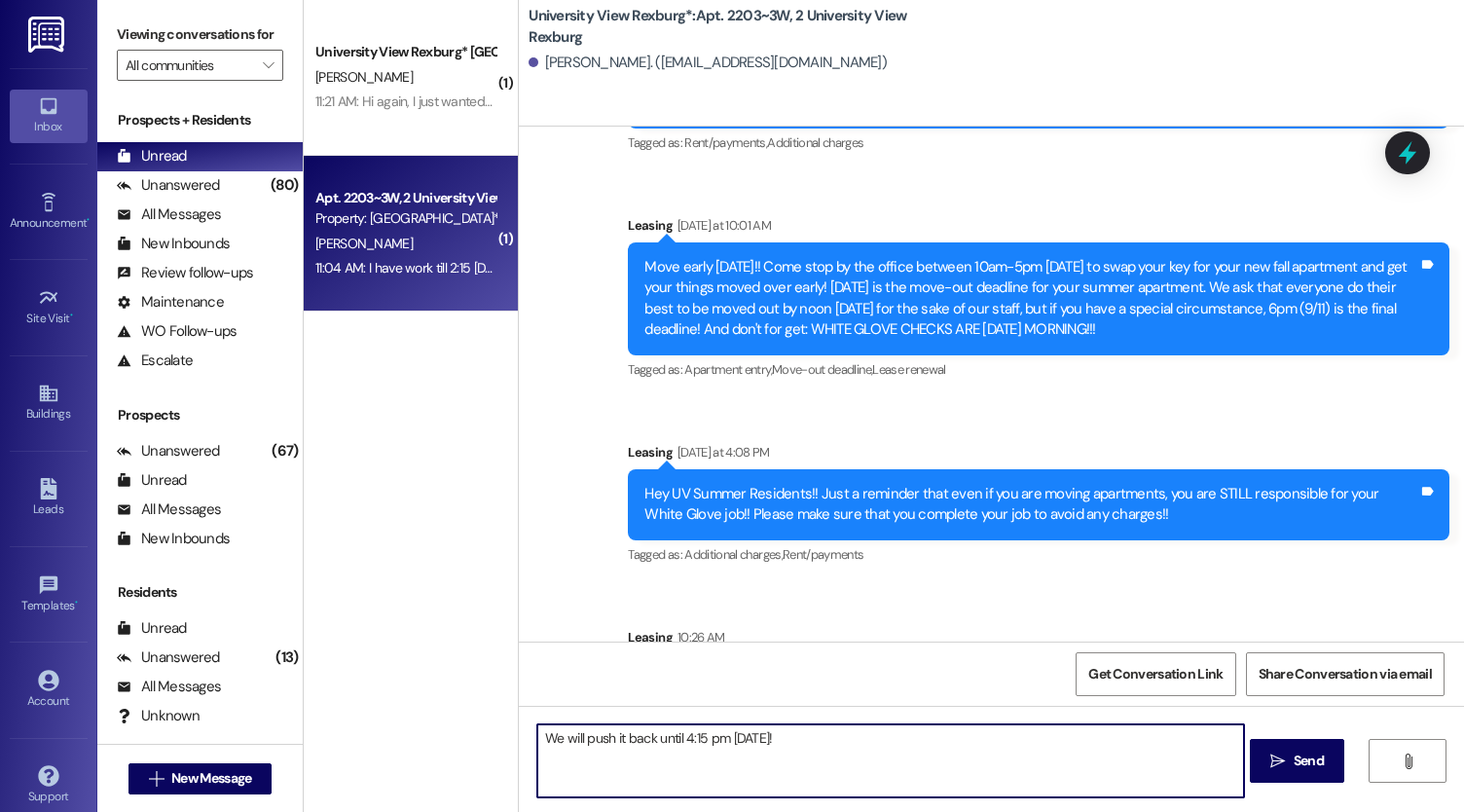
type textarea "We will push it back until 4:15 pm [DATE]!!"
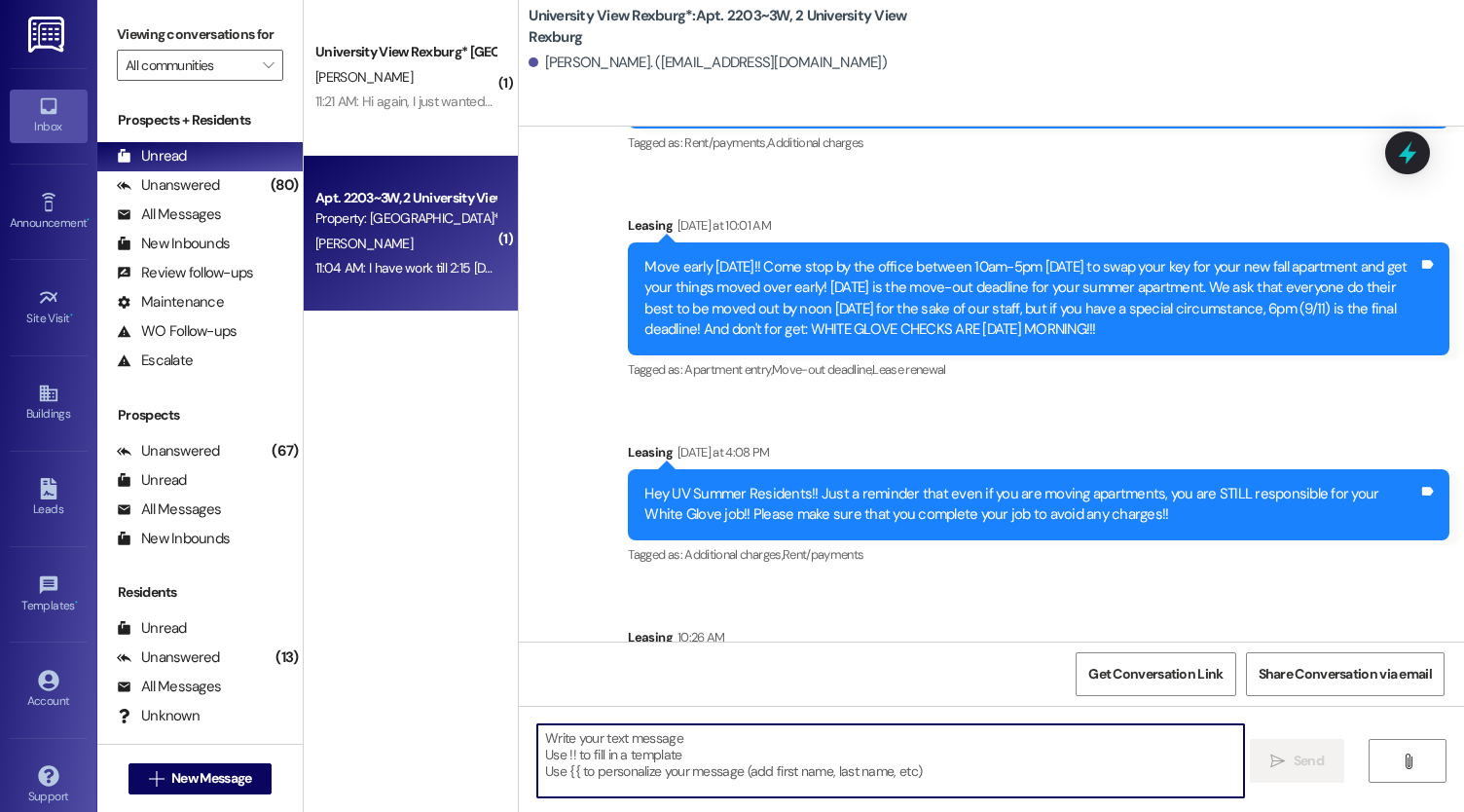
scroll to position [40627, 0]
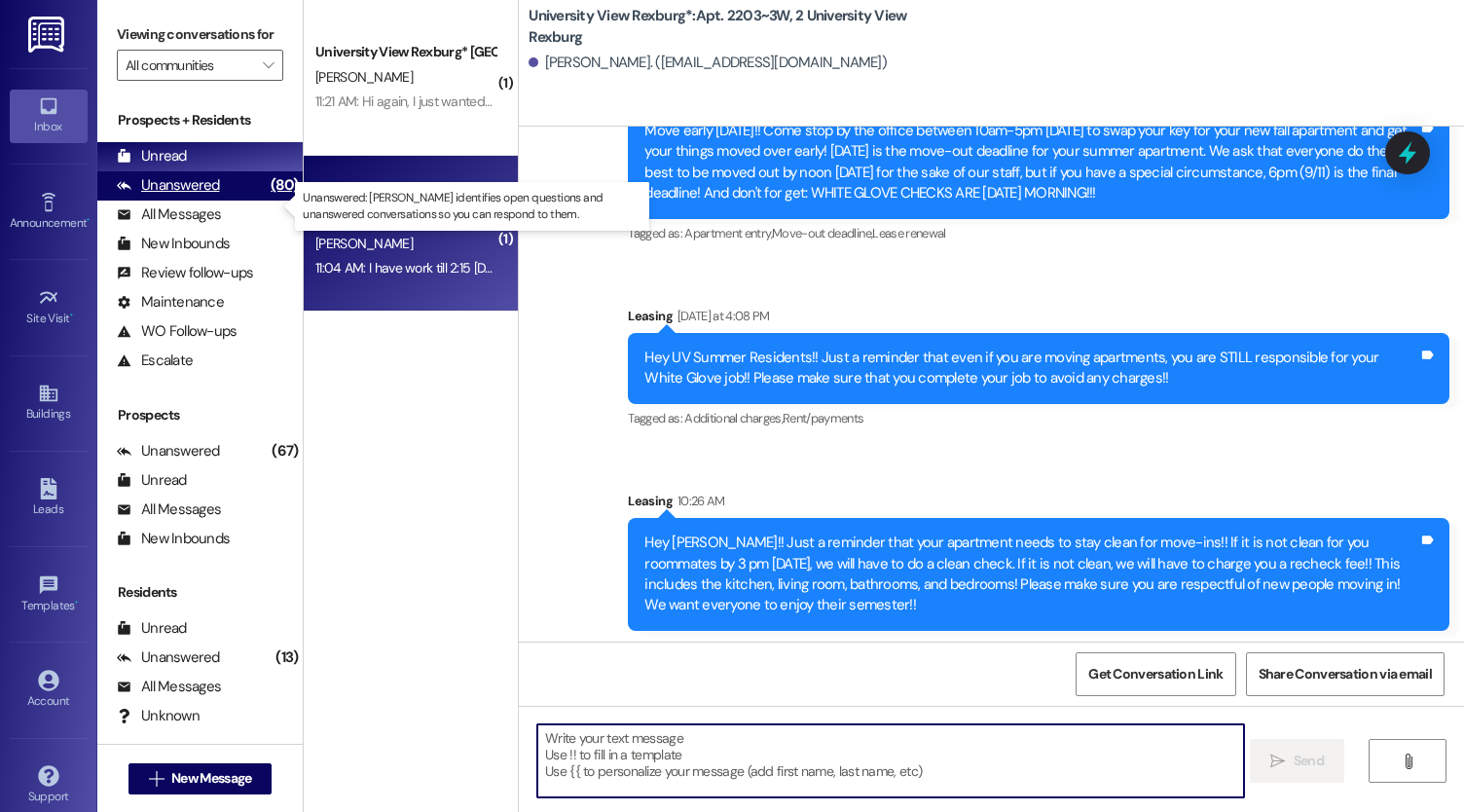
click at [197, 195] on div "Unanswered" at bounding box center [168, 185] width 103 height 21
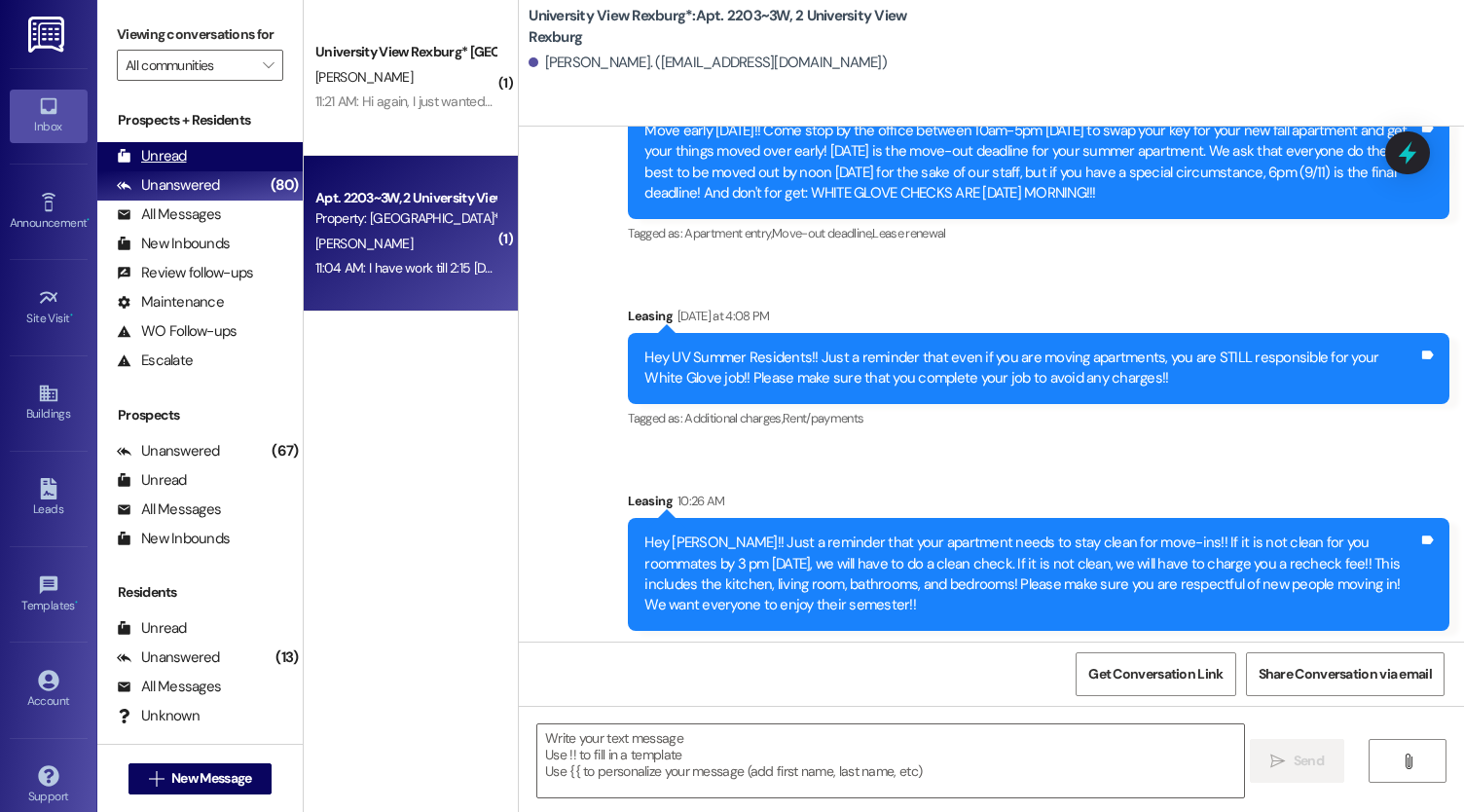
click at [184, 167] on div "Unread" at bounding box center [151, 156] width 70 height 21
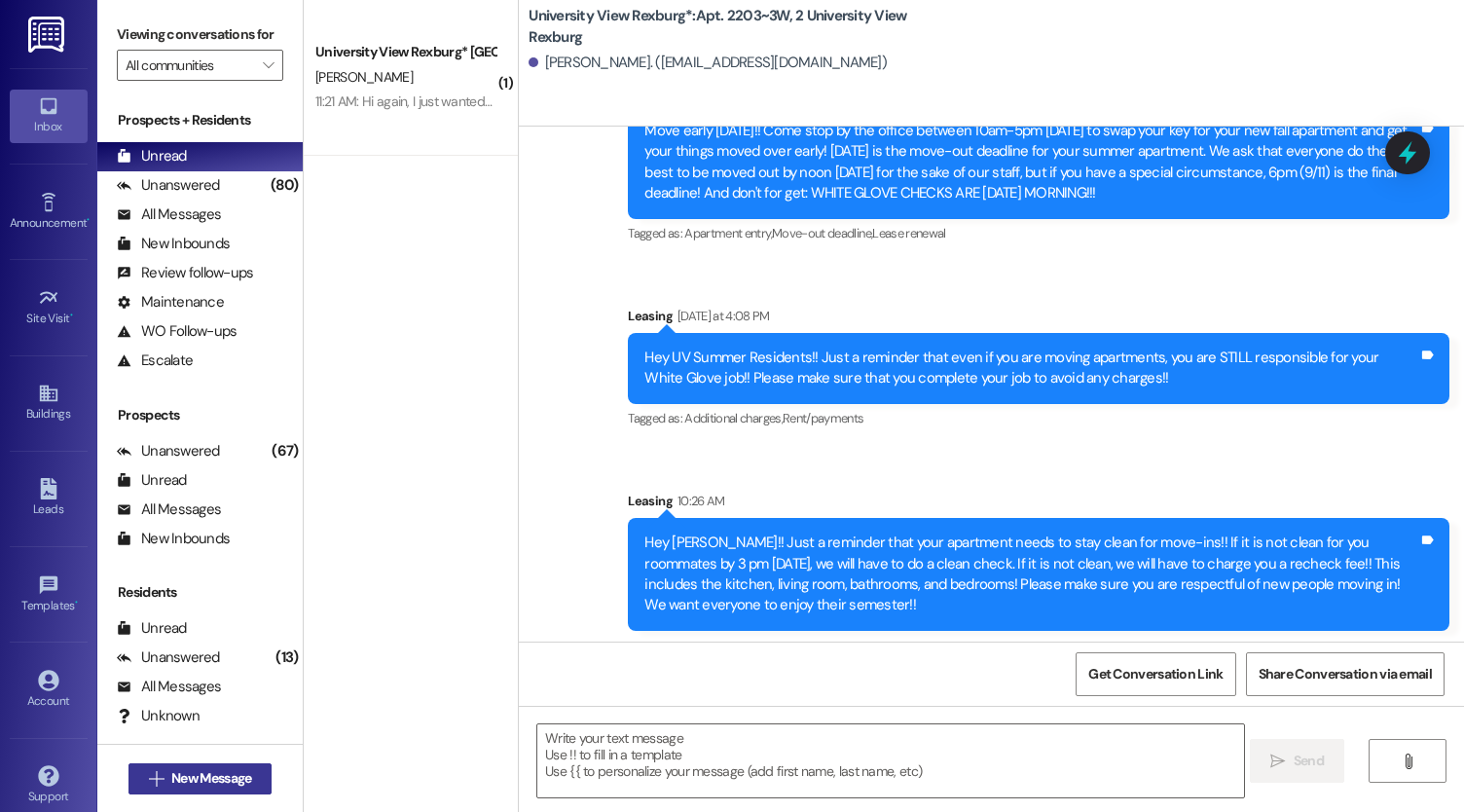
click at [205, 778] on span "New Message" at bounding box center [210, 778] width 80 height 21
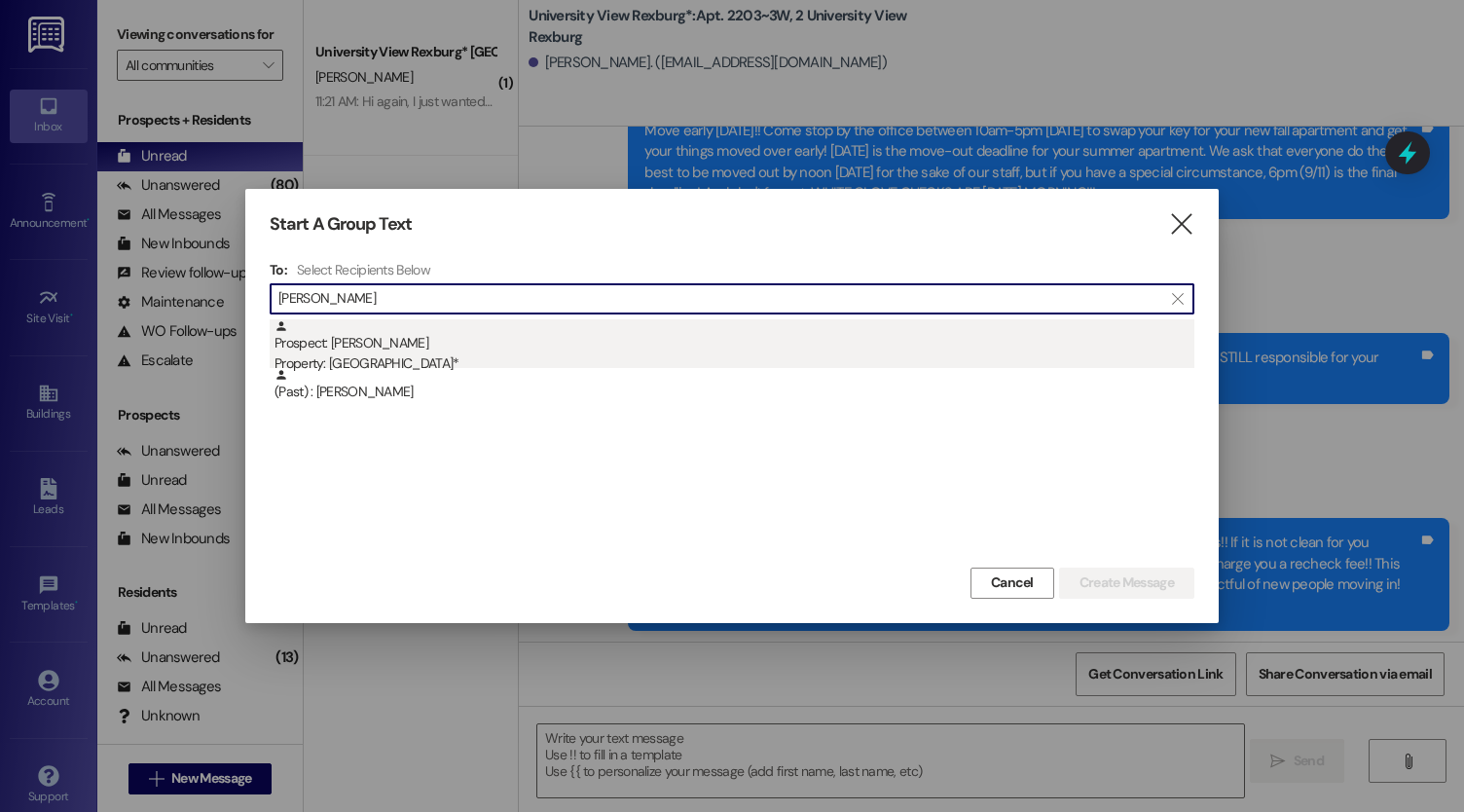
type input "[PERSON_NAME]"
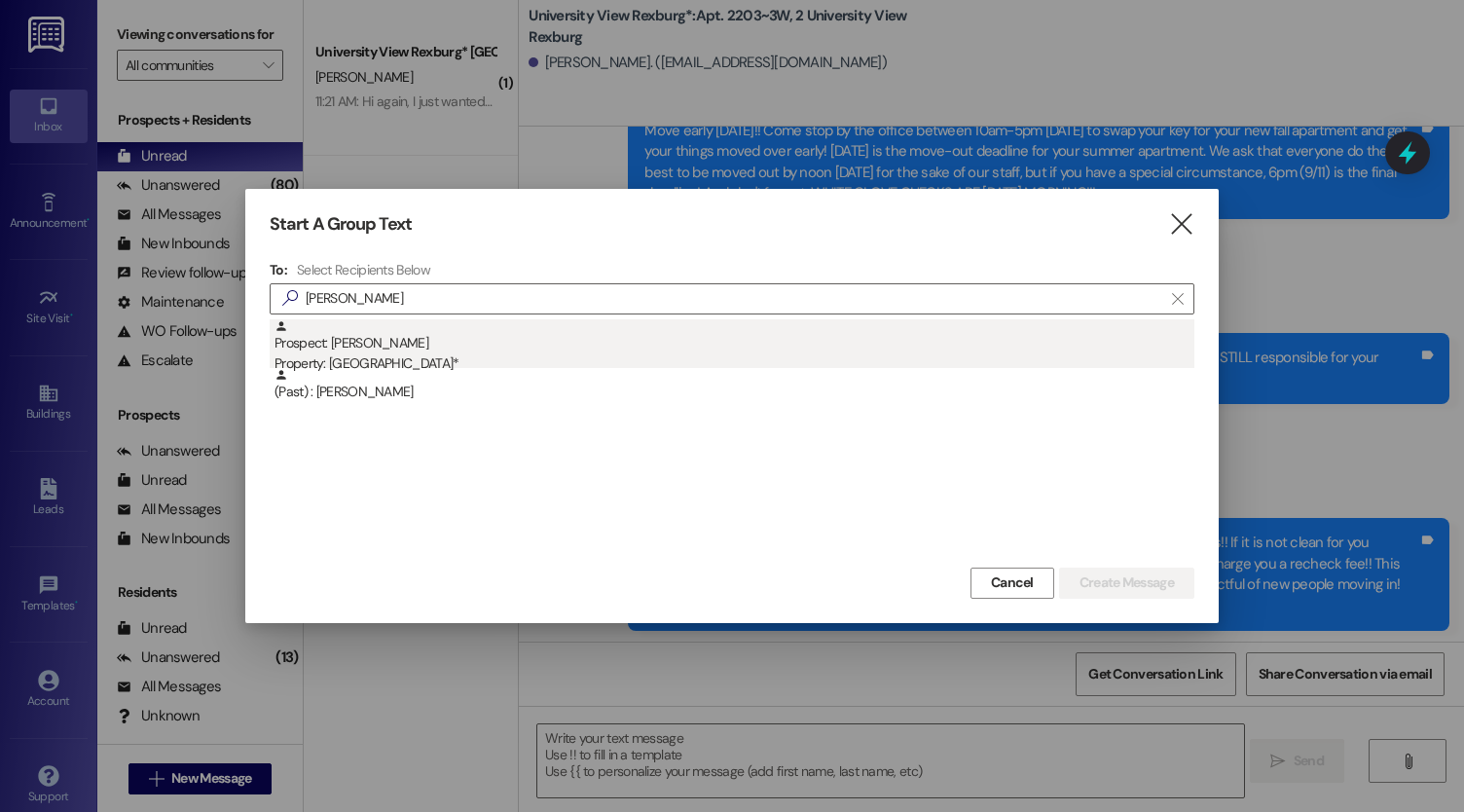
click at [517, 346] on div "Prospect: [PERSON_NAME] Property: University View Rexburg*" at bounding box center [734, 347] width 920 height 56
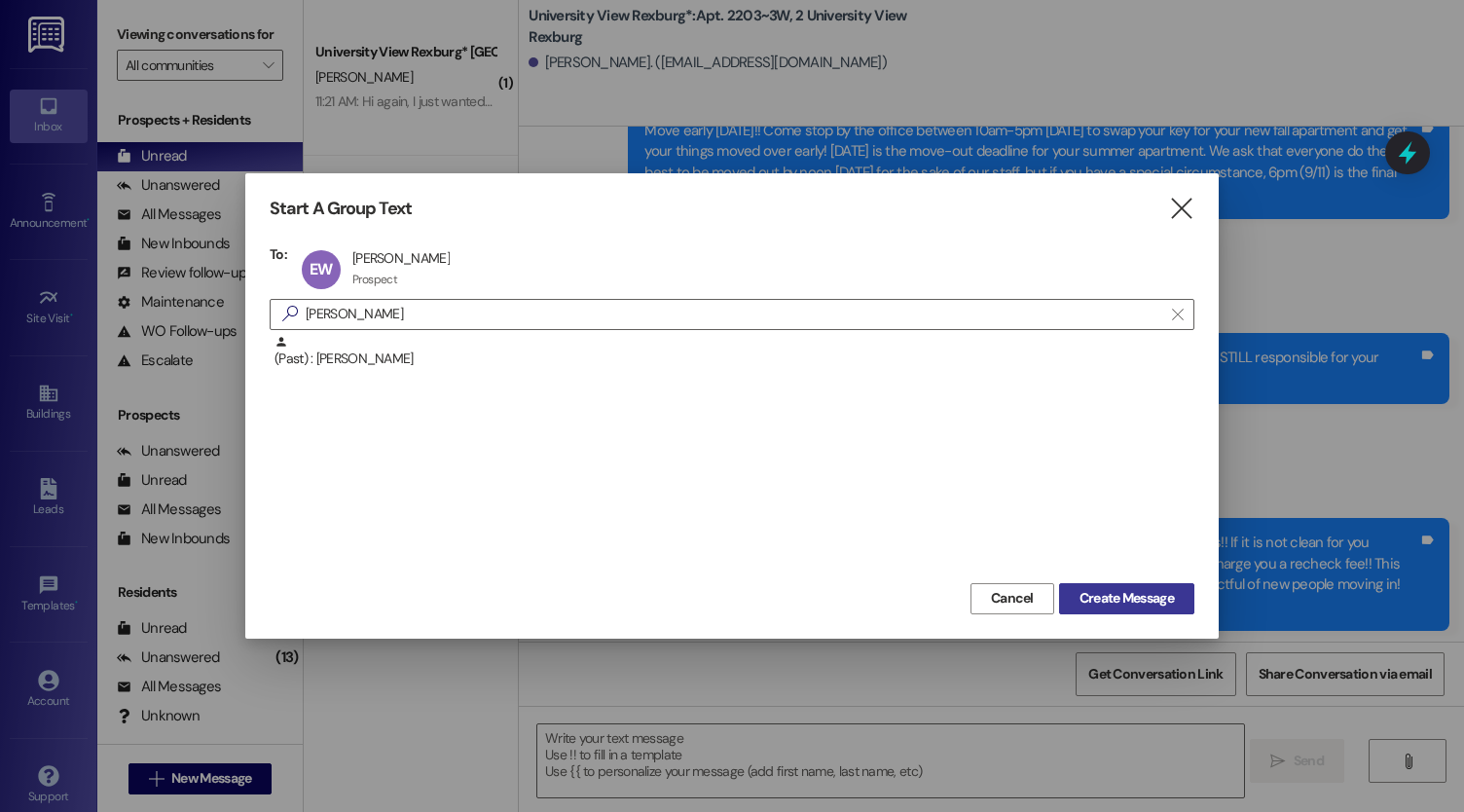
click at [1140, 609] on span "Create Message" at bounding box center [1126, 598] width 94 height 21
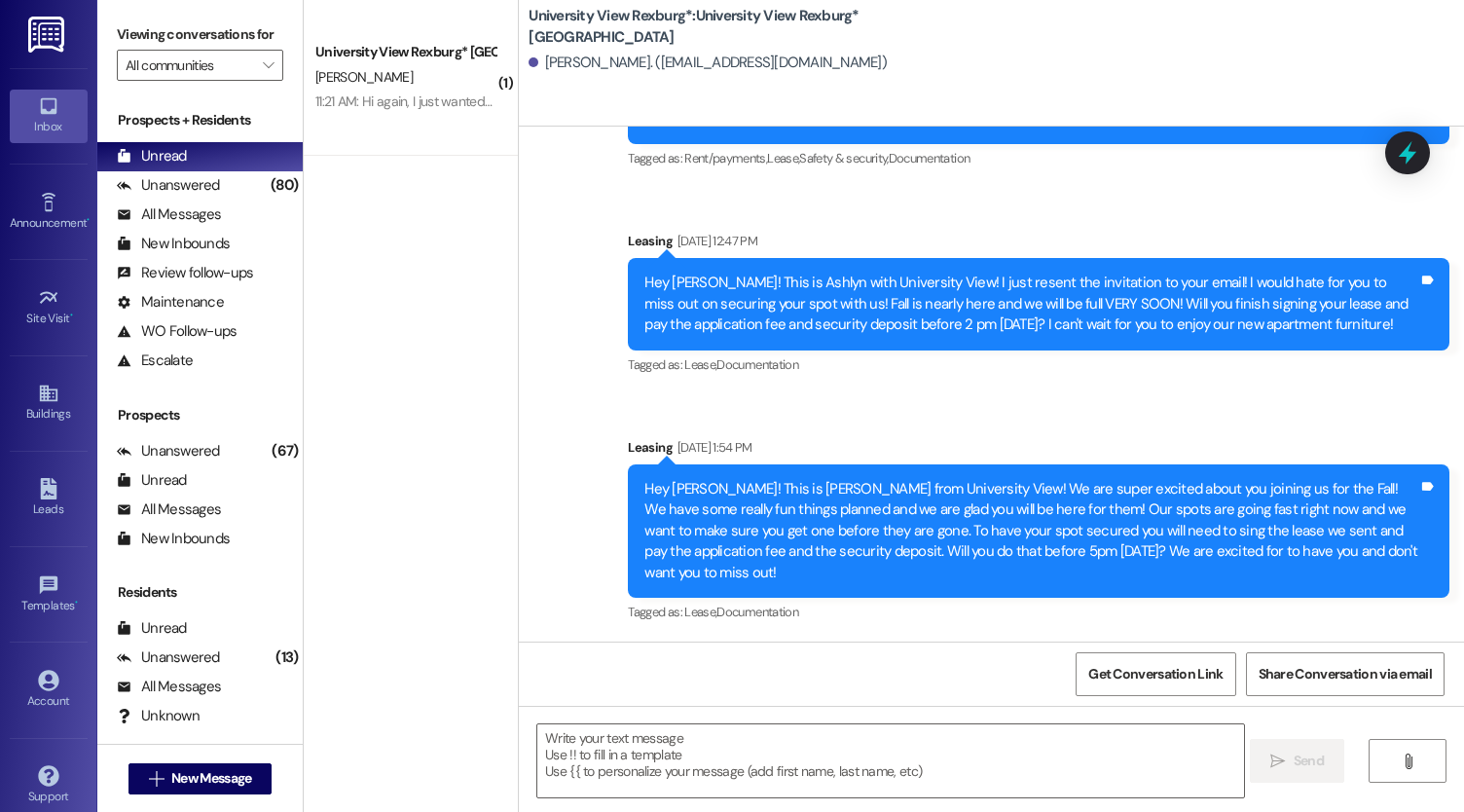
scroll to position [634, 0]
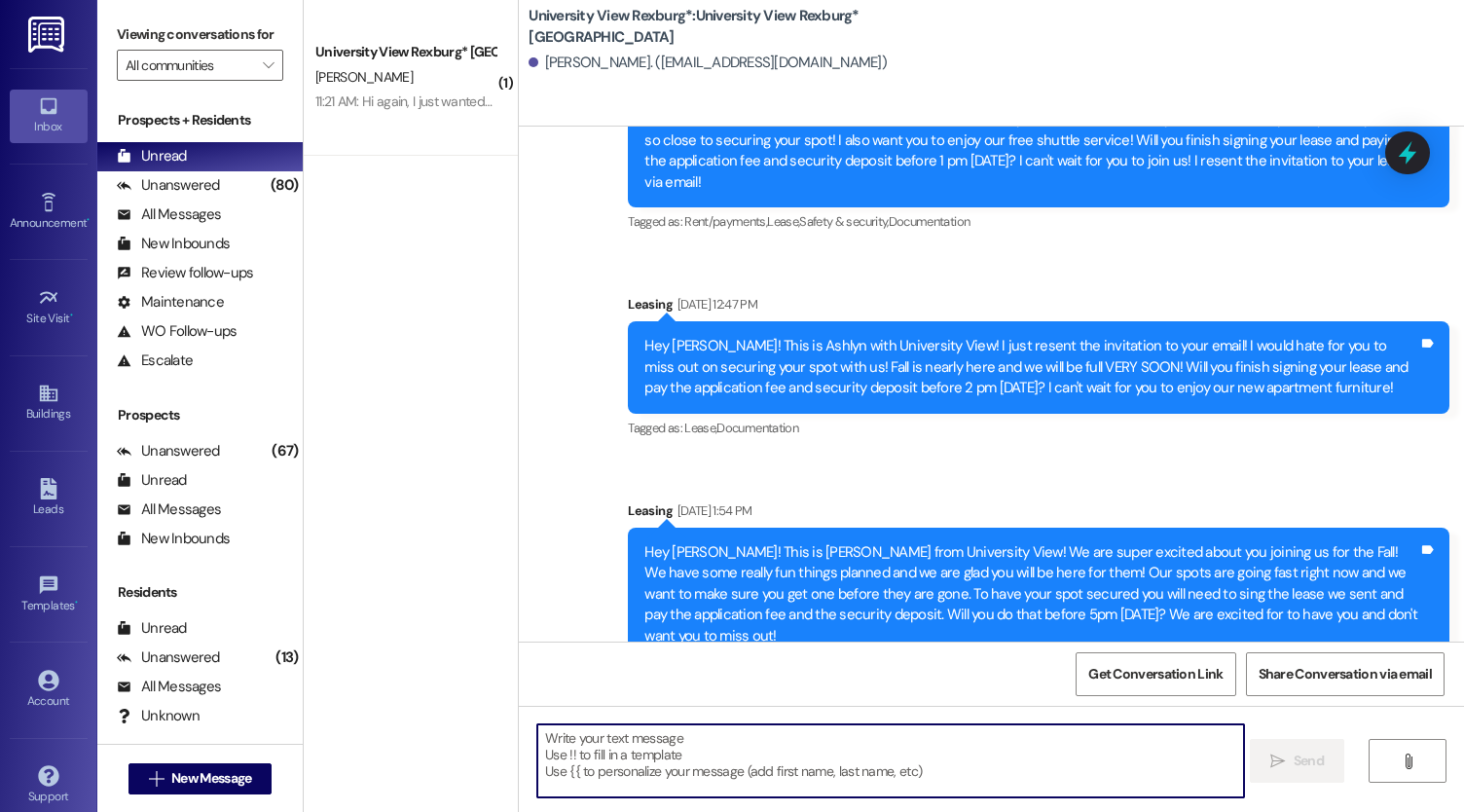
click at [691, 779] on textarea at bounding box center [891, 761] width 707 height 73
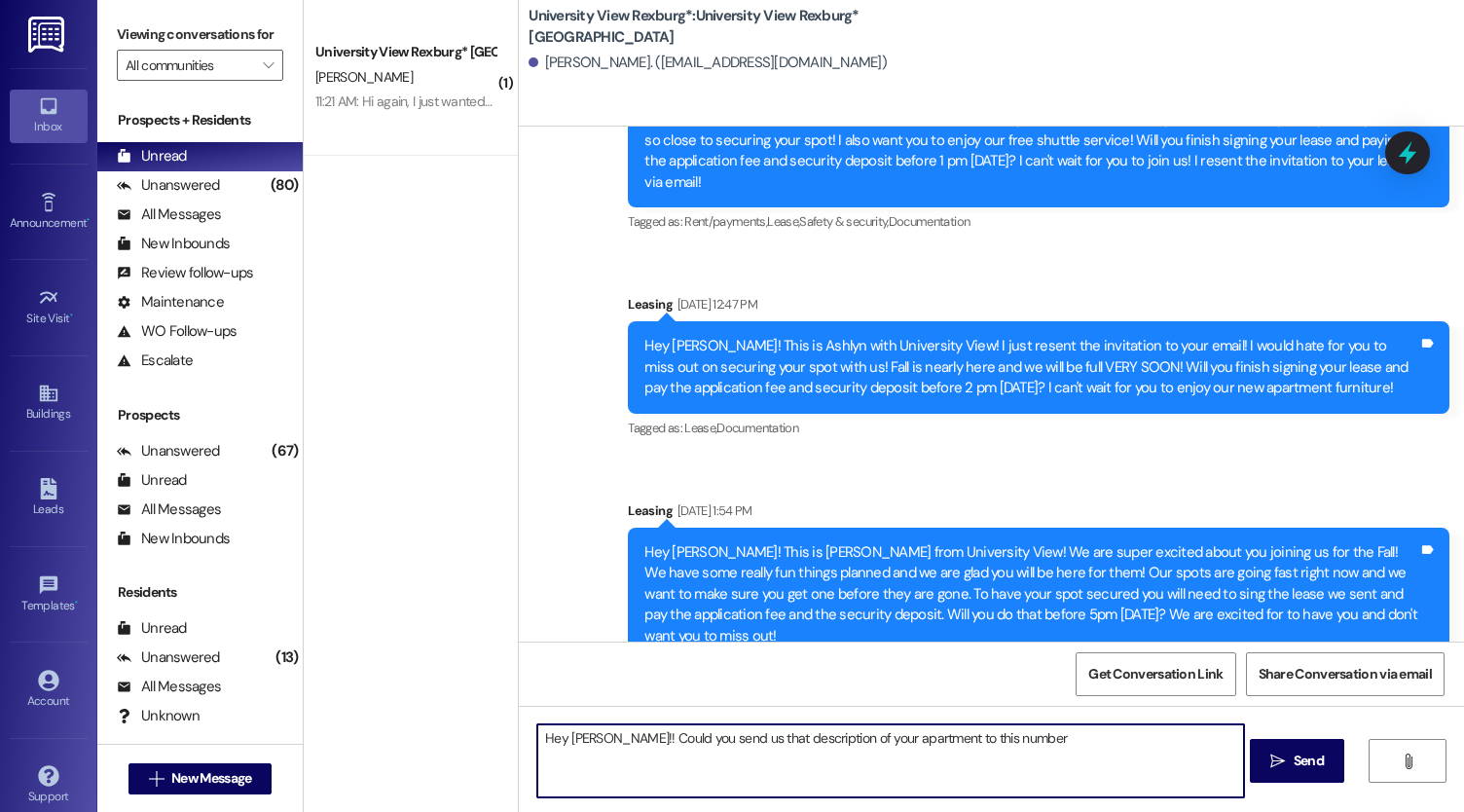
type textarea "Hey [PERSON_NAME]!! Could you send us that description of your apartment to thi…"
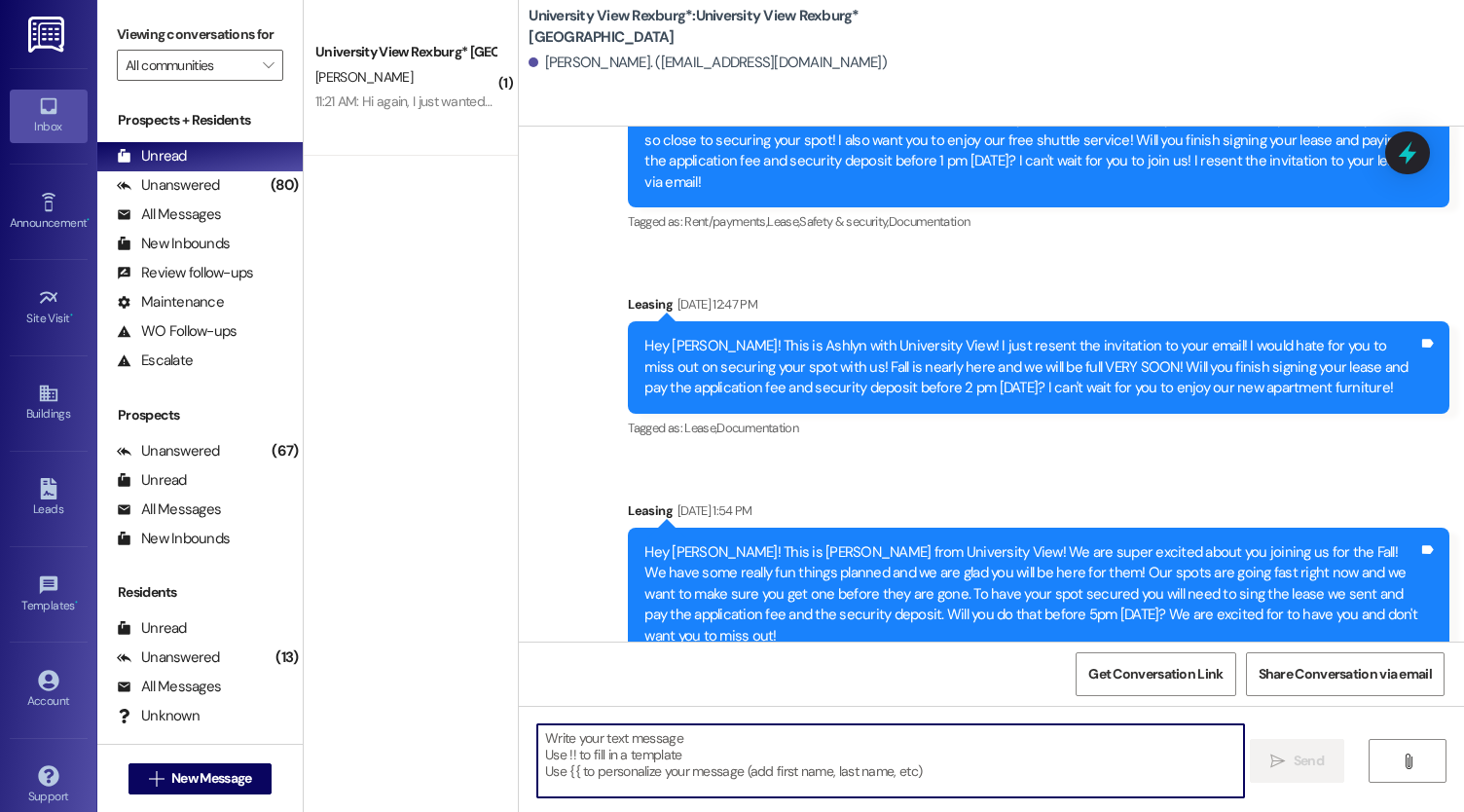
scroll to position [771, 0]
